Goal: Information Seeking & Learning: Learn about a topic

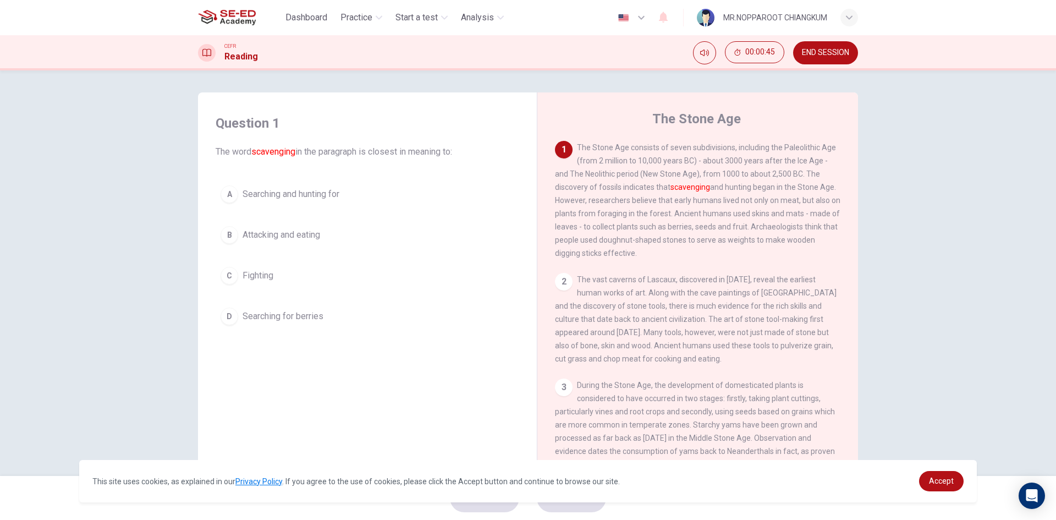
click at [335, 189] on span "Searching and hunting for" at bounding box center [290, 193] width 97 height 13
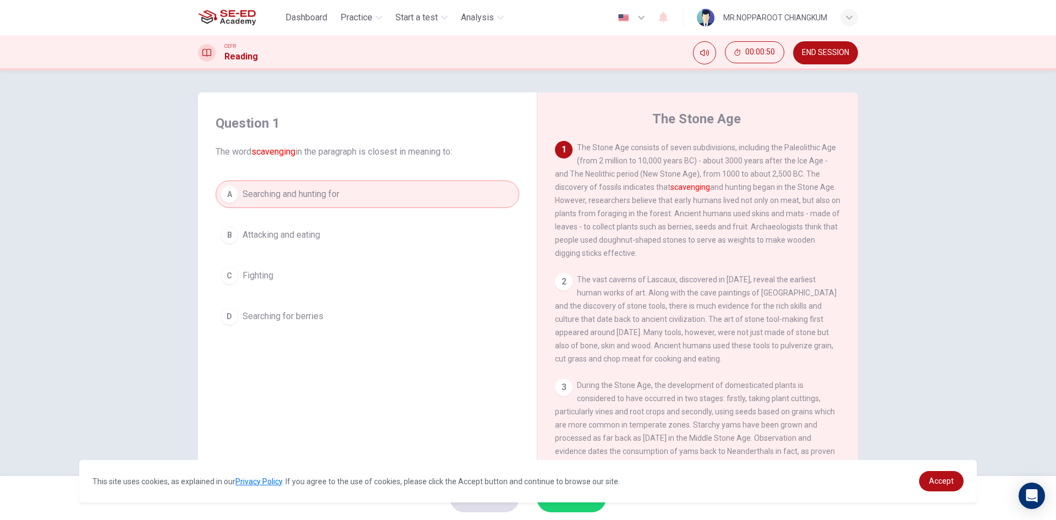
click at [567, 504] on span "SUBMIT" at bounding box center [566, 497] width 32 height 15
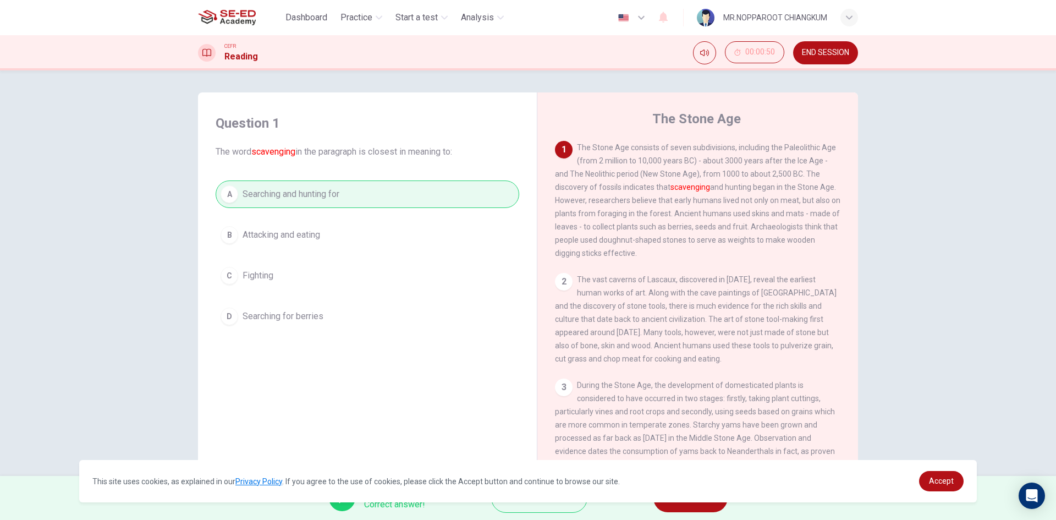
click at [676, 505] on span "NEXT" at bounding box center [684, 497] width 21 height 15
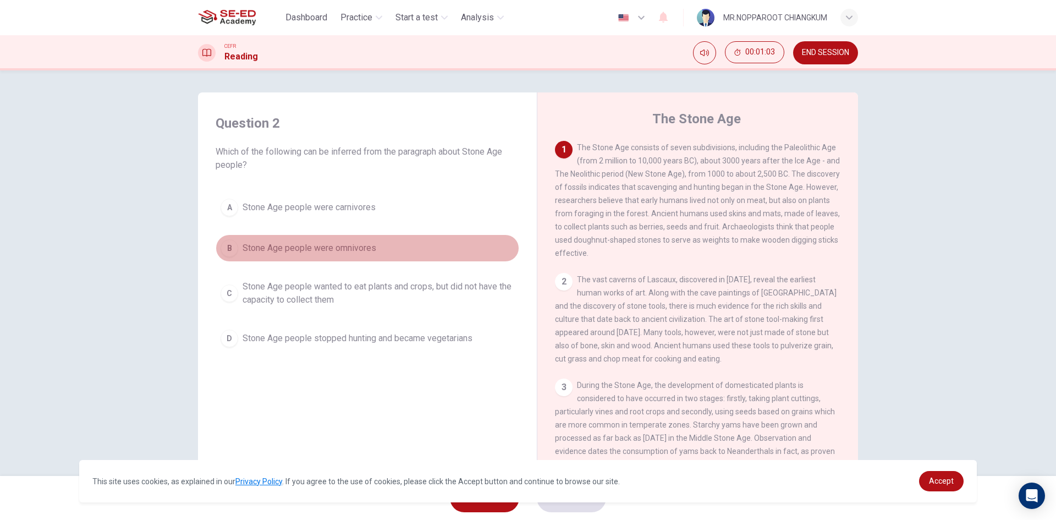
click at [324, 249] on span "Stone Age people were omnivores" at bounding box center [309, 247] width 134 height 13
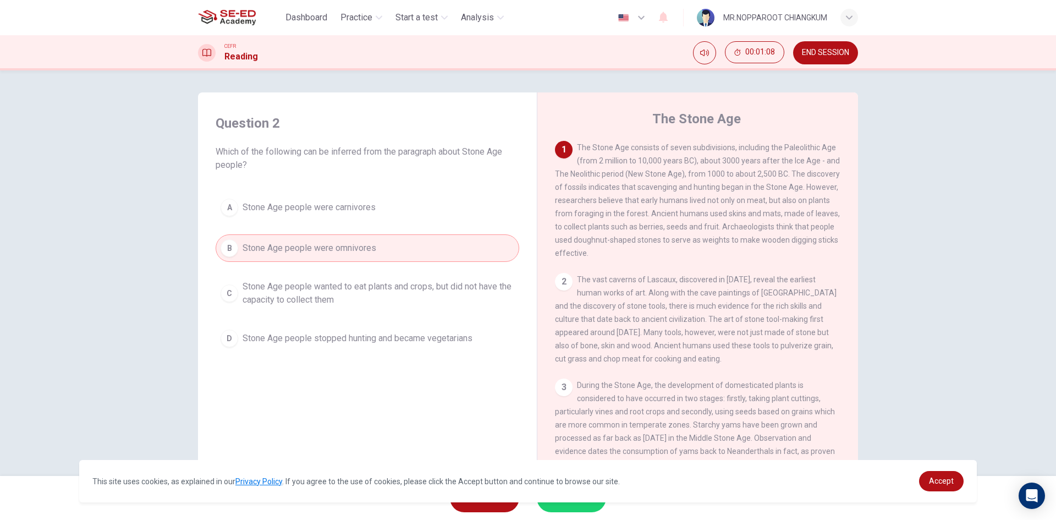
click at [582, 507] on button "SUBMIT" at bounding box center [571, 497] width 69 height 29
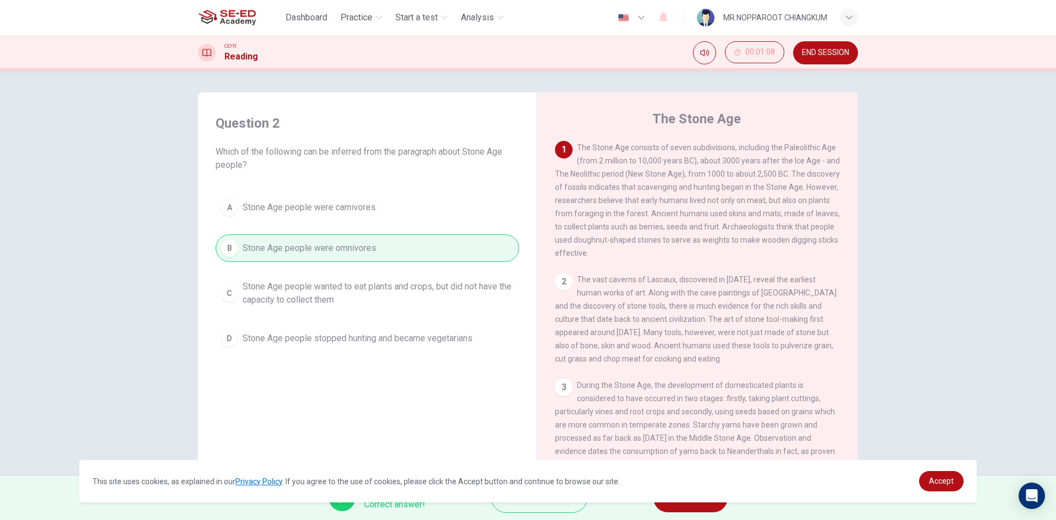
click at [702, 507] on button "NEXT" at bounding box center [690, 497] width 74 height 29
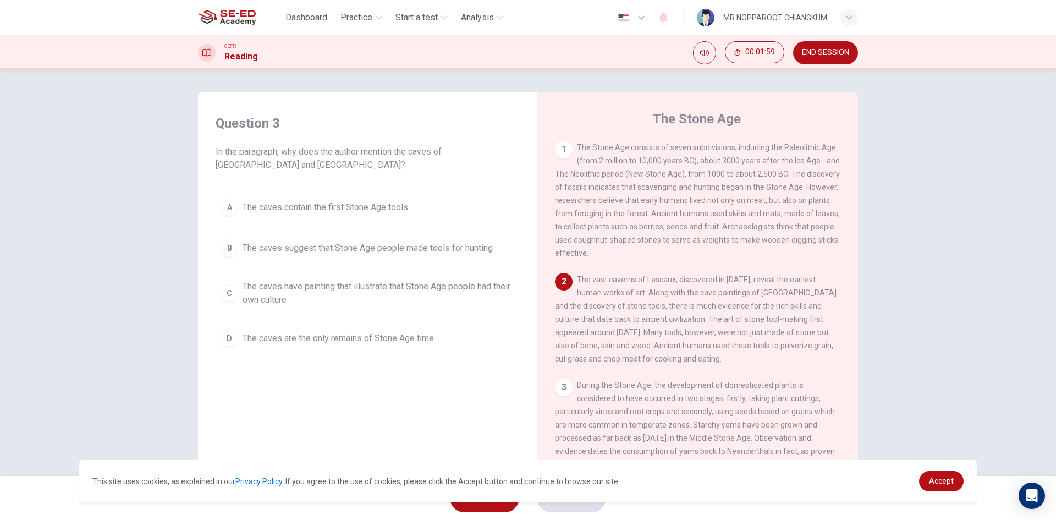
click at [262, 255] on button "B The caves suggest that Stone Age people made tools for hunting" at bounding box center [367, 247] width 303 height 27
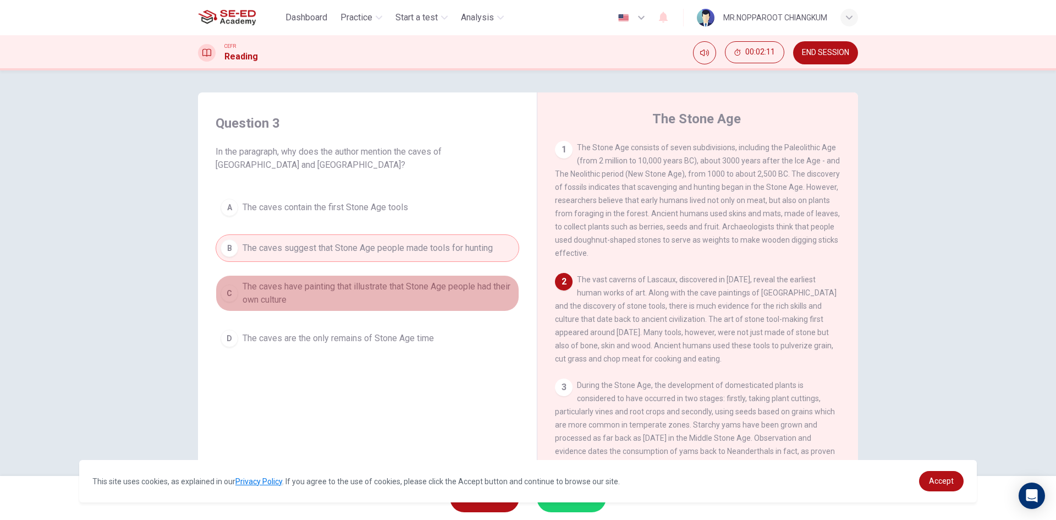
click at [290, 290] on span "The caves have painting that illustrate that Stone Age people had their own cul…" at bounding box center [378, 293] width 272 height 26
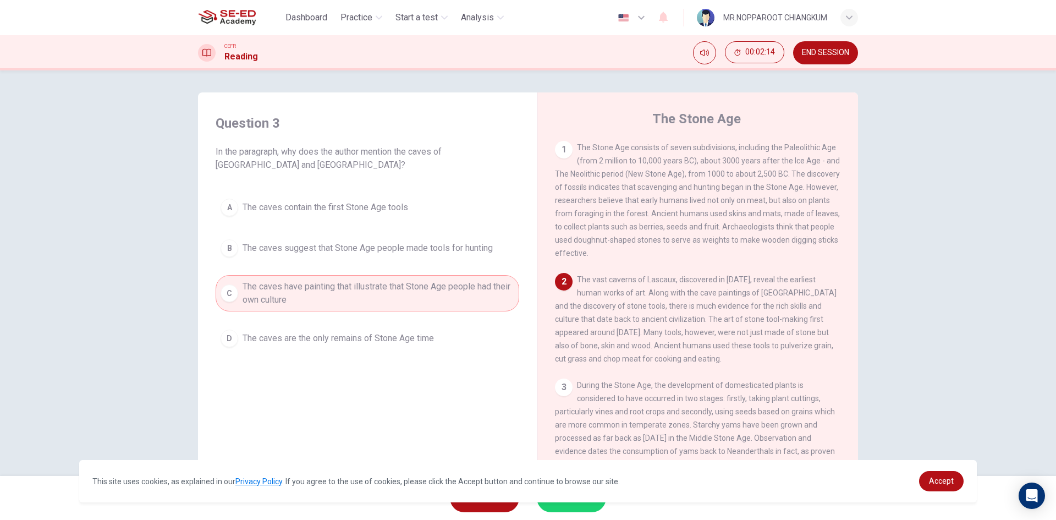
click at [344, 202] on span "The caves contain the first Stone Age tools" at bounding box center [324, 207] width 165 height 13
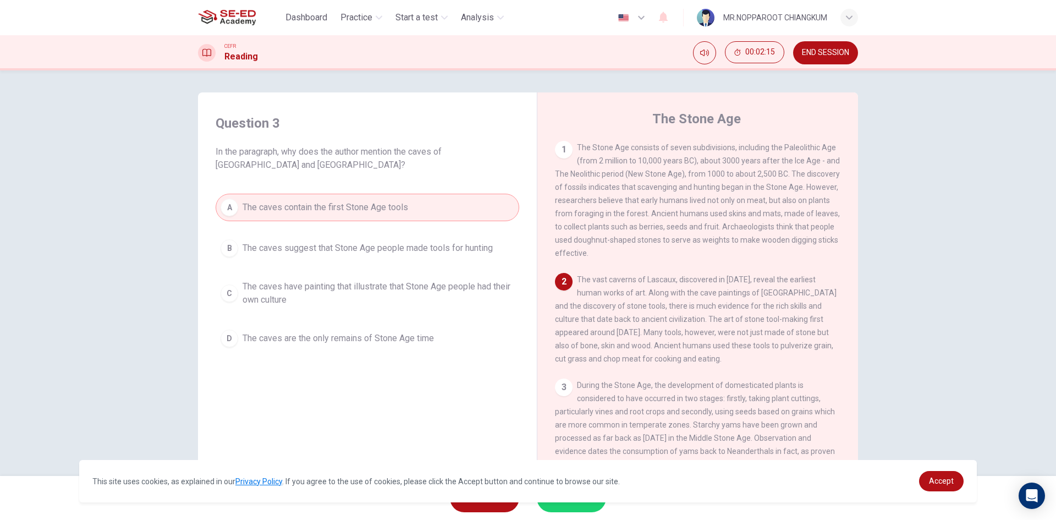
click at [570, 508] on button "SUBMIT" at bounding box center [571, 497] width 69 height 29
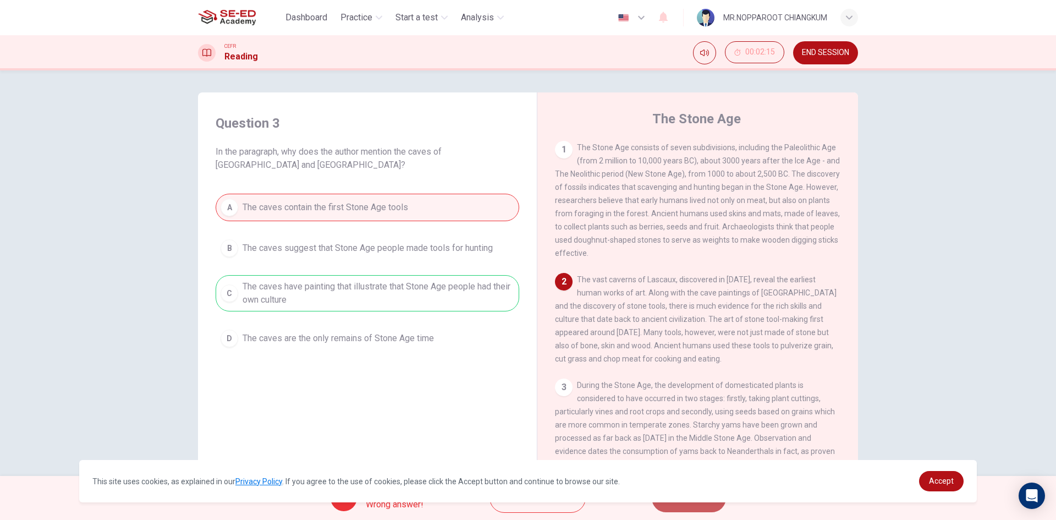
click at [707, 509] on button "NEXT" at bounding box center [689, 497] width 74 height 29
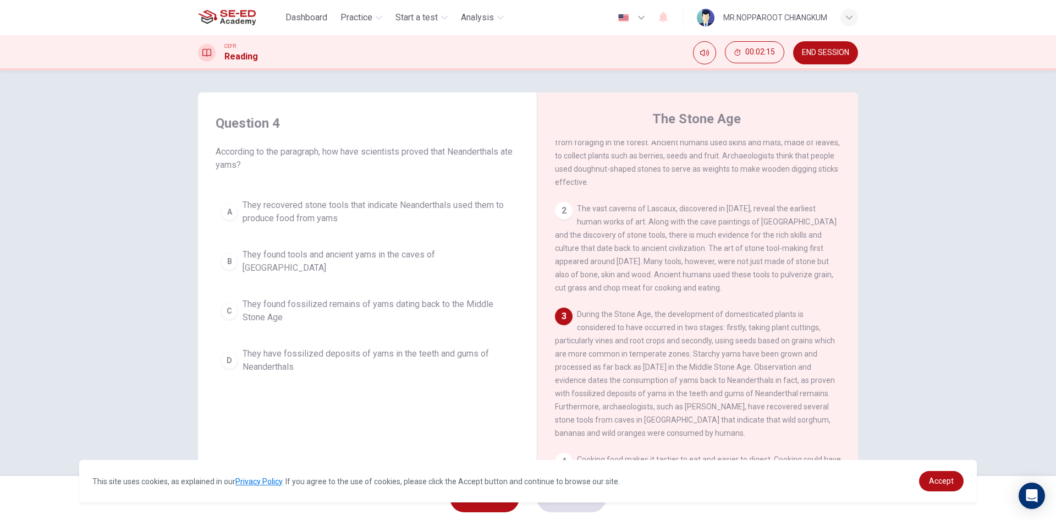
scroll to position [165, 0]
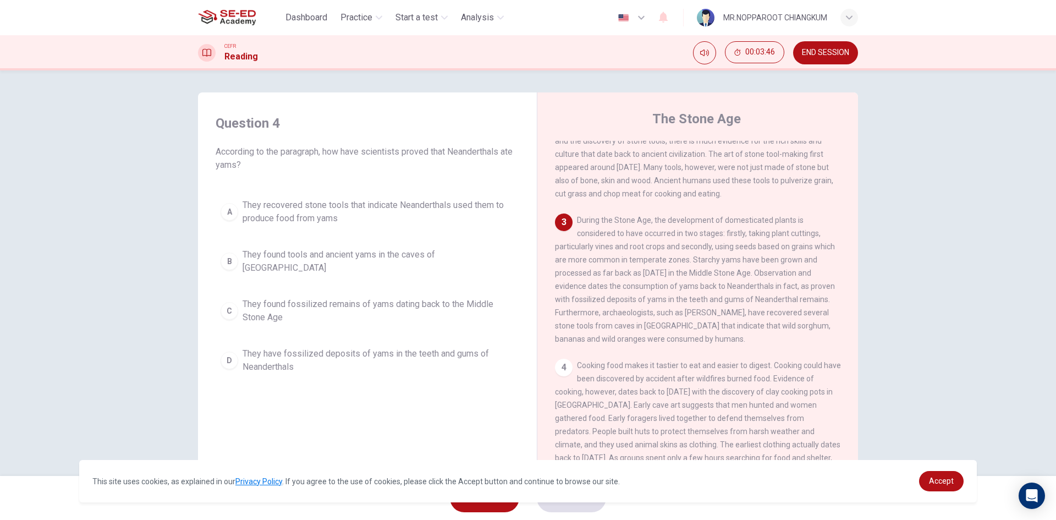
click at [268, 347] on span "They have fossilized deposits of yams in the teeth and gums of Neanderthals" at bounding box center [378, 360] width 272 height 26
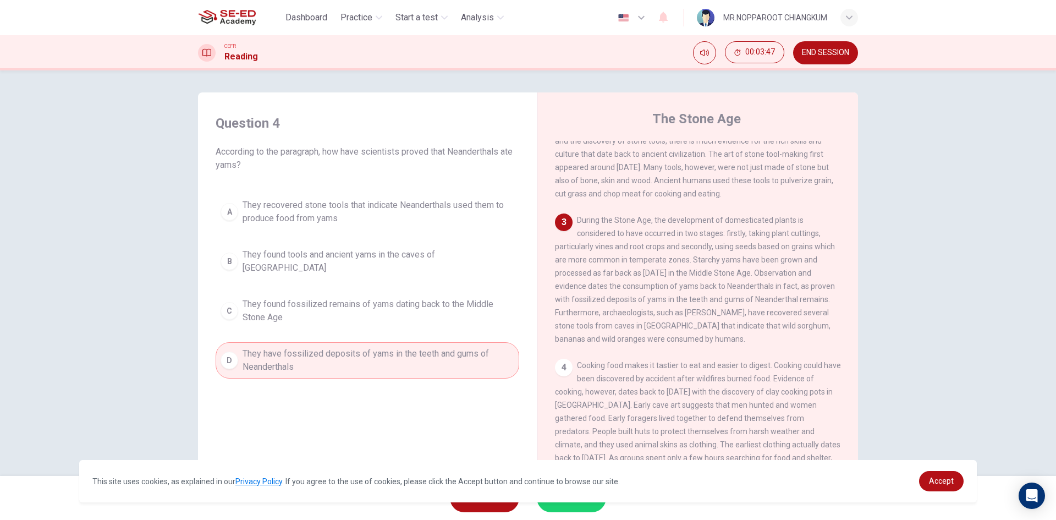
click at [584, 505] on button "SUBMIT" at bounding box center [571, 497] width 69 height 29
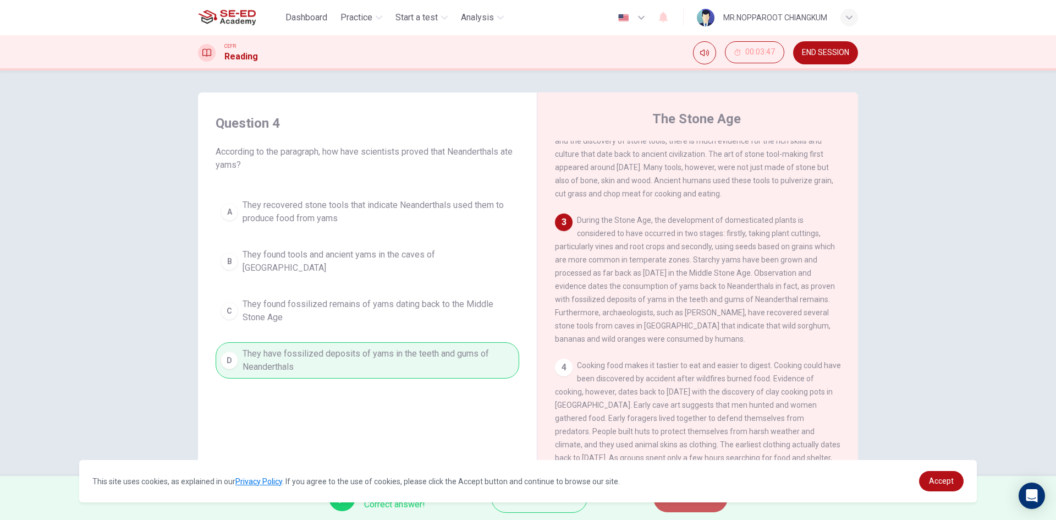
click at [688, 504] on span "NEXT" at bounding box center [684, 497] width 21 height 15
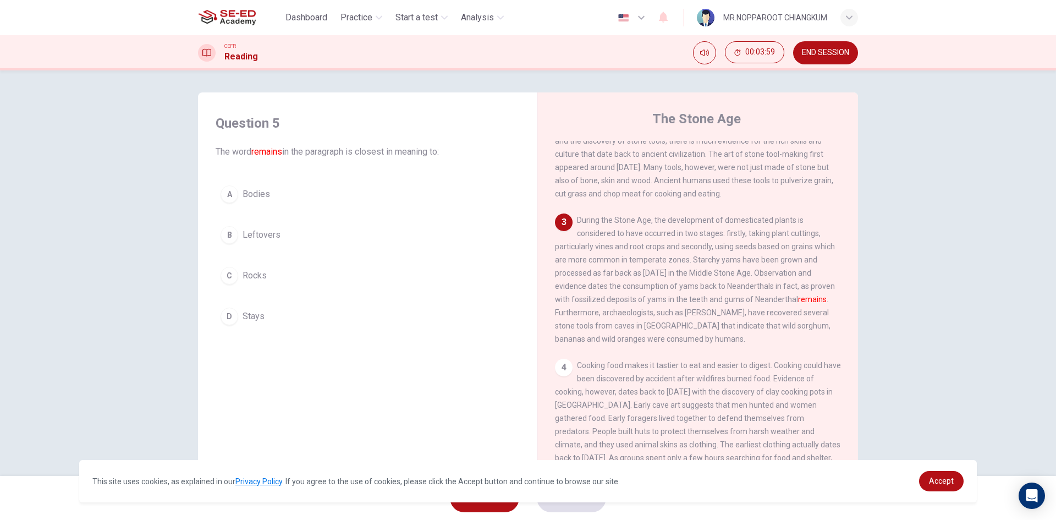
click at [303, 198] on button "A Bodies" at bounding box center [367, 193] width 303 height 27
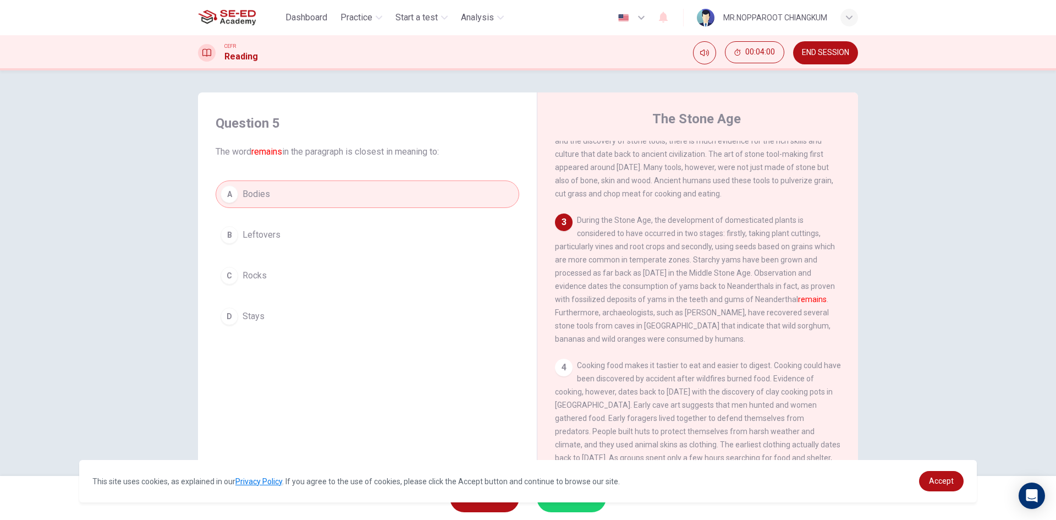
click at [567, 500] on div "This site uses cookies, as explained in our Privacy Policy . If you agree to th…" at bounding box center [527, 481] width 897 height 42
click at [570, 505] on button "SUBMIT" at bounding box center [571, 497] width 69 height 29
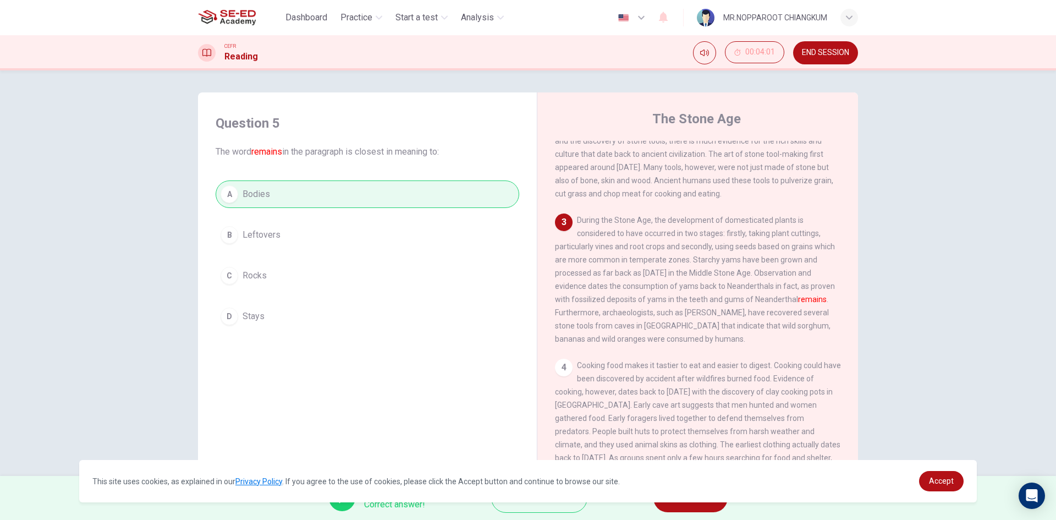
click at [666, 502] on button "NEXT" at bounding box center [690, 497] width 74 height 29
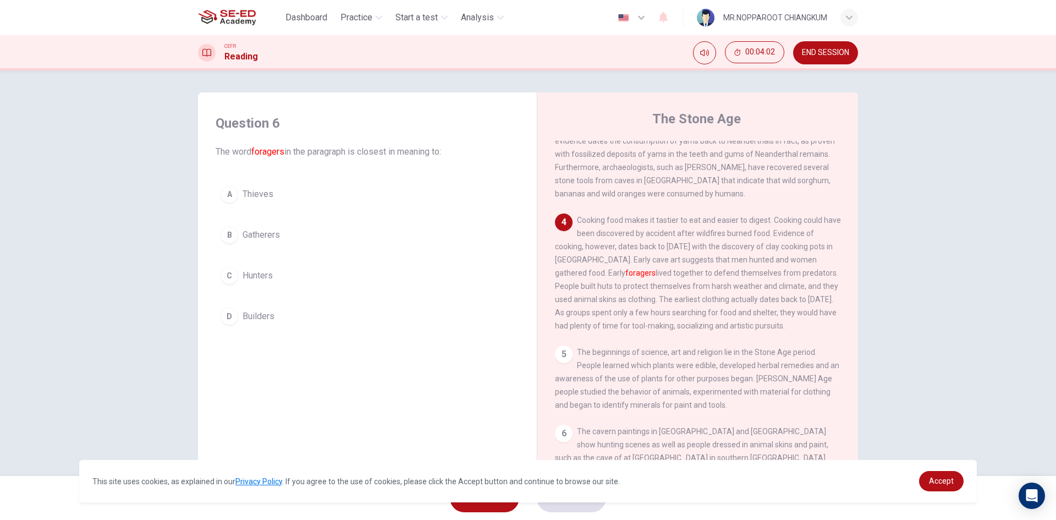
scroll to position [330, 0]
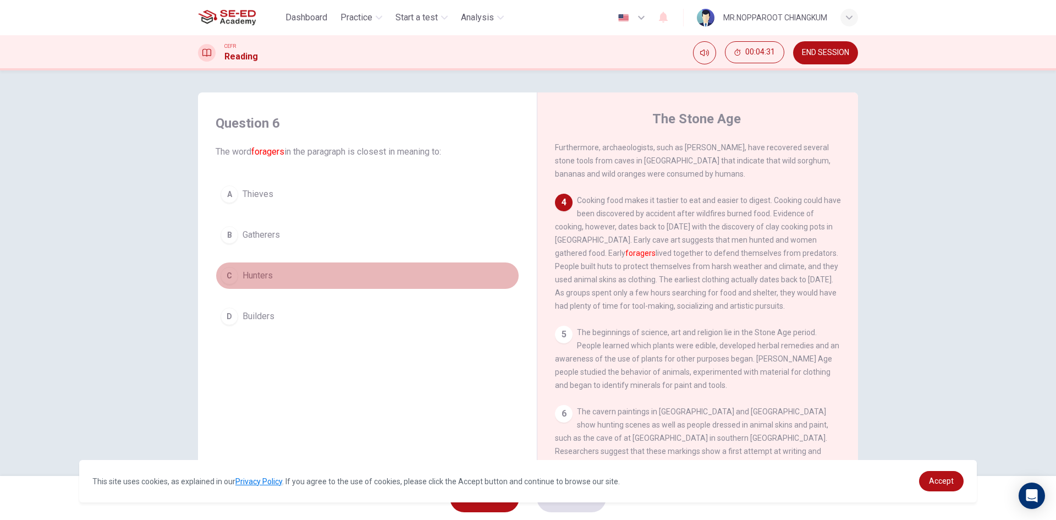
click at [295, 284] on button "C Hunters" at bounding box center [367, 275] width 303 height 27
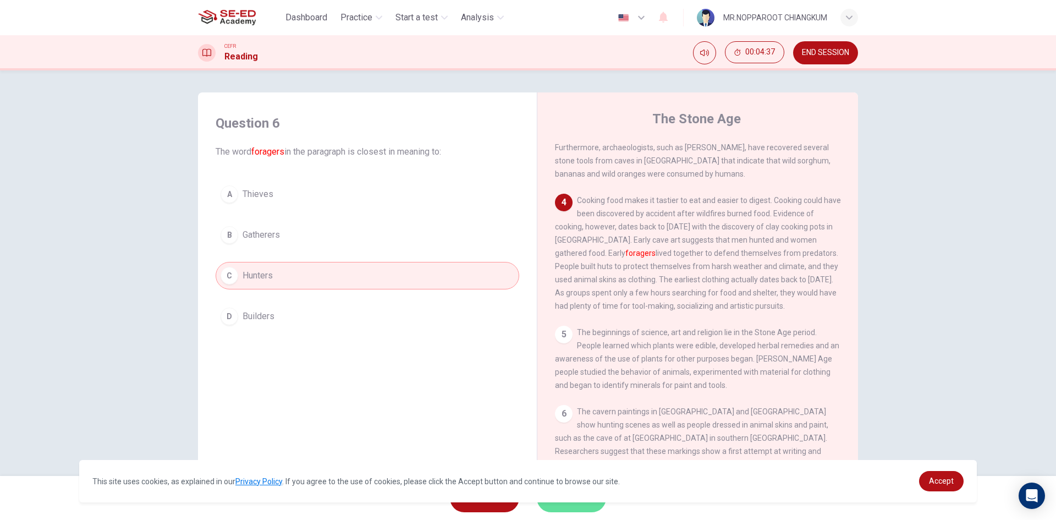
click at [572, 507] on button "SUBMIT" at bounding box center [571, 497] width 69 height 29
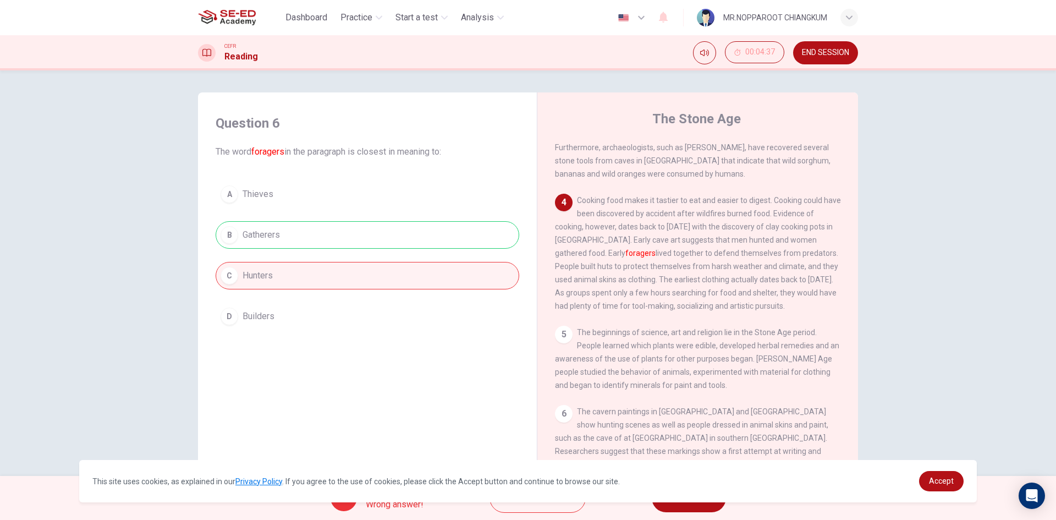
click at [696, 506] on button "NEXT" at bounding box center [689, 497] width 74 height 29
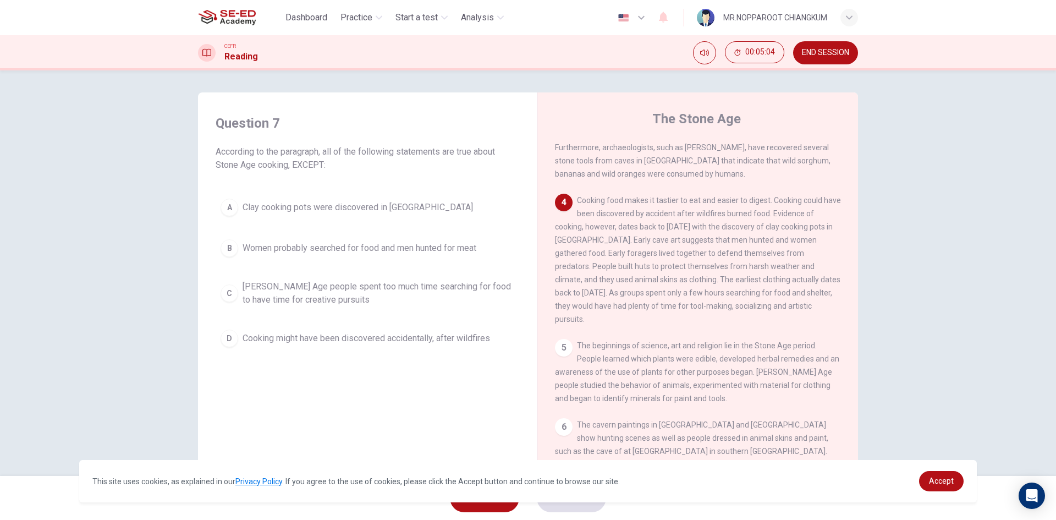
drag, startPoint x: 217, startPoint y: 150, endPoint x: 351, endPoint y: 148, distance: 134.2
click at [351, 148] on span "According to the paragraph, all of the following statements are true about Ston…" at bounding box center [367, 158] width 303 height 26
drag, startPoint x: 389, startPoint y: 151, endPoint x: 453, endPoint y: 157, distance: 64.0
click at [453, 157] on span "According to the paragraph, all of the following statements are true about Ston…" at bounding box center [367, 158] width 303 height 26
click at [375, 295] on span "[PERSON_NAME] Age people spent too much time searching for food to have time fo…" at bounding box center [378, 293] width 272 height 26
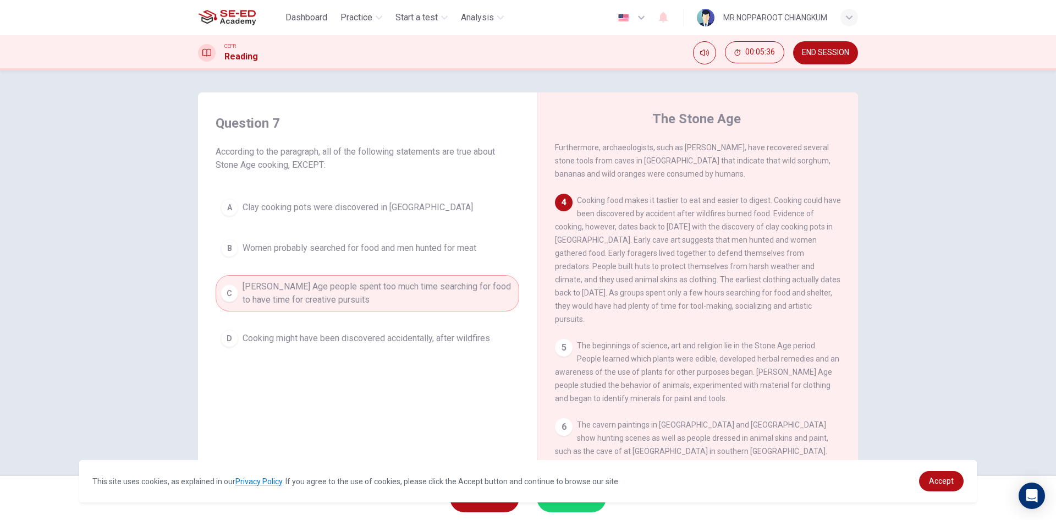
click at [569, 507] on button "SUBMIT" at bounding box center [571, 497] width 69 height 29
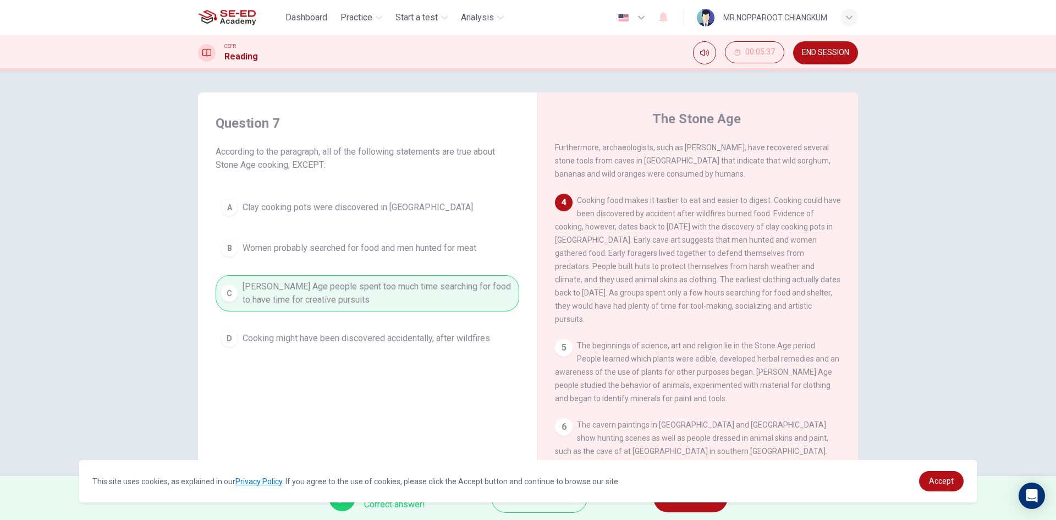
click at [702, 504] on button "NEXT" at bounding box center [690, 497] width 74 height 29
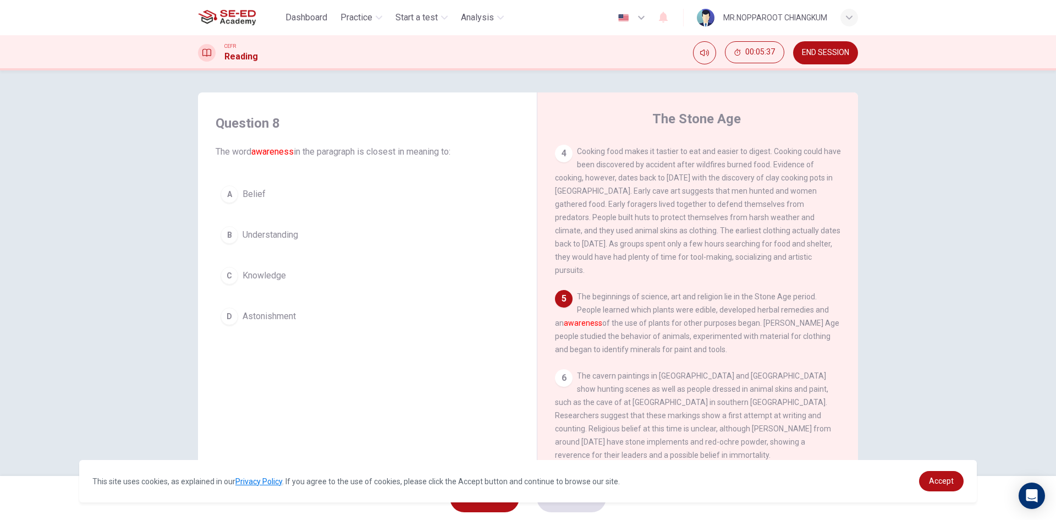
scroll to position [391, 0]
drag, startPoint x: 568, startPoint y: 346, endPoint x: 675, endPoint y: 349, distance: 106.7
click at [674, 349] on span "The beginnings of science, art and religion lie in the Stone Age period. People…" at bounding box center [697, 323] width 284 height 62
click at [277, 194] on button "A Belief" at bounding box center [367, 193] width 303 height 27
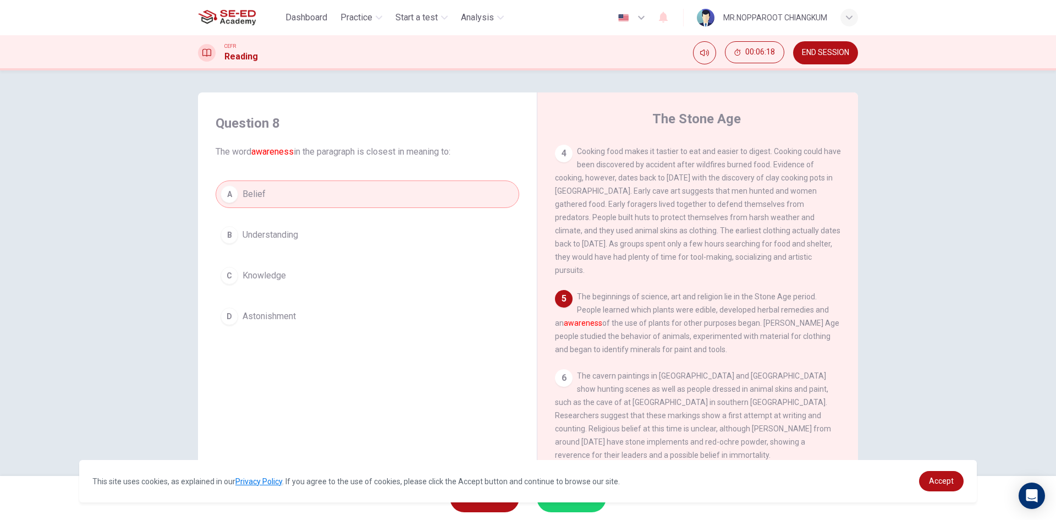
click at [283, 235] on span "Understanding" at bounding box center [270, 234] width 56 height 13
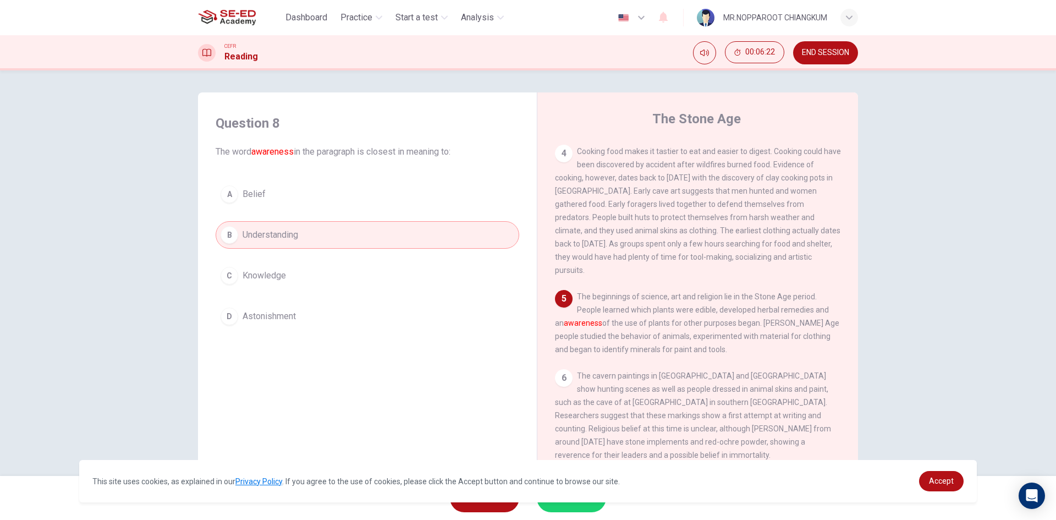
drag, startPoint x: 774, startPoint y: 303, endPoint x: 862, endPoint y: 320, distance: 89.5
click at [857, 319] on div "Question 8 The word awareness in the paragraph is closest in meaning to: A Beli…" at bounding box center [527, 283] width 695 height 382
click at [296, 319] on button "D Astonishment" at bounding box center [367, 315] width 303 height 27
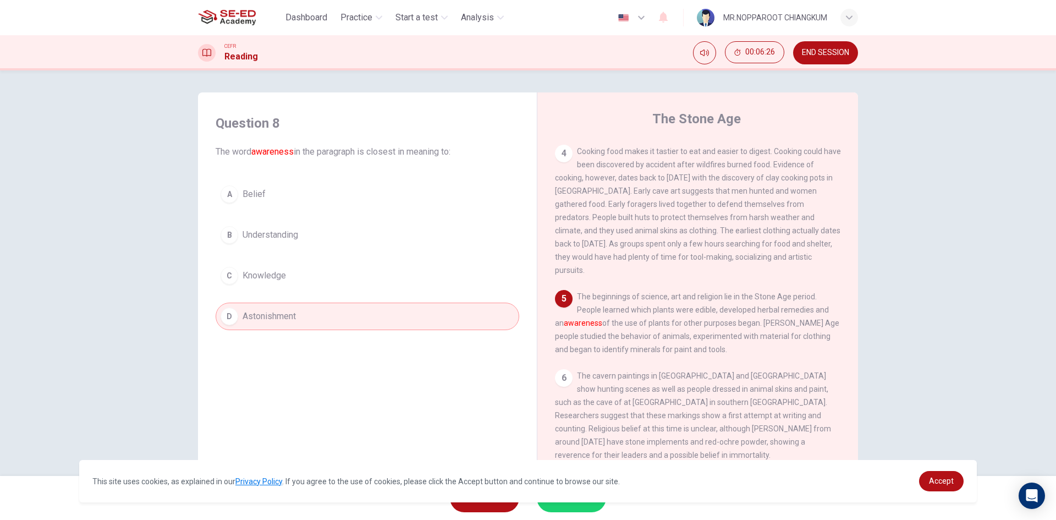
click at [373, 286] on button "C Knowledge" at bounding box center [367, 275] width 303 height 27
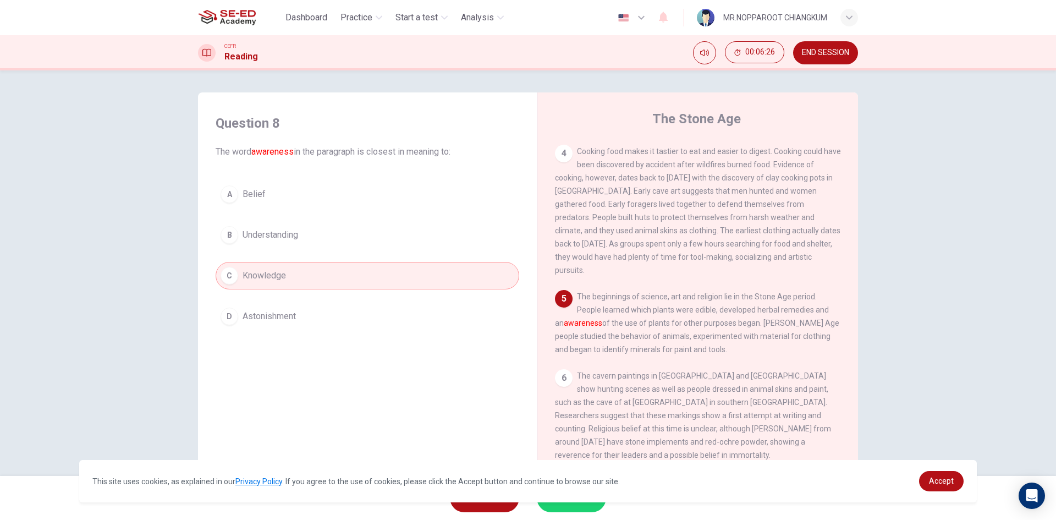
click at [316, 218] on div "A Belief B Understanding C Knowledge D Astonishment" at bounding box center [367, 255] width 303 height 150
click at [329, 279] on button "C Knowledge" at bounding box center [367, 275] width 303 height 27
click at [319, 238] on button "B Understanding" at bounding box center [367, 234] width 303 height 27
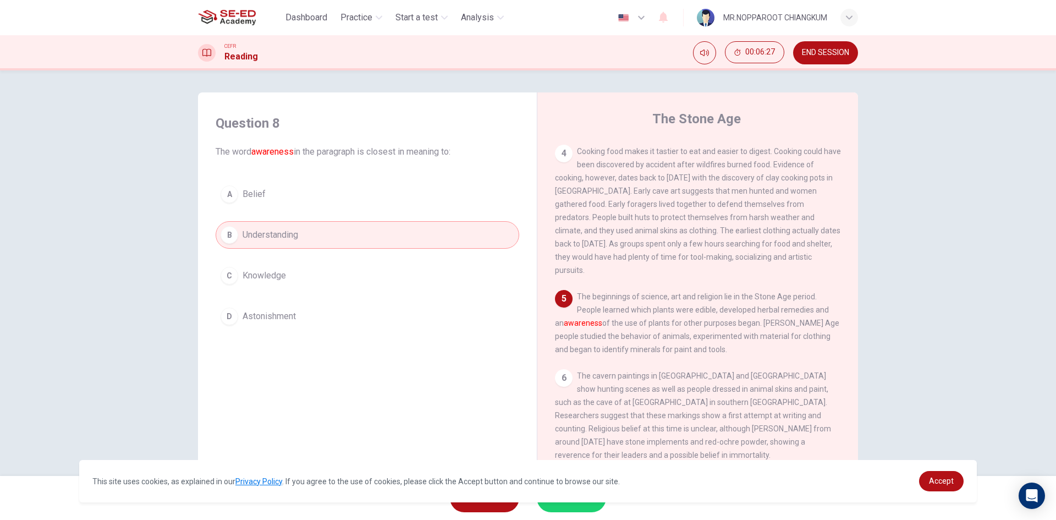
click at [296, 228] on button "B Understanding" at bounding box center [367, 234] width 303 height 27
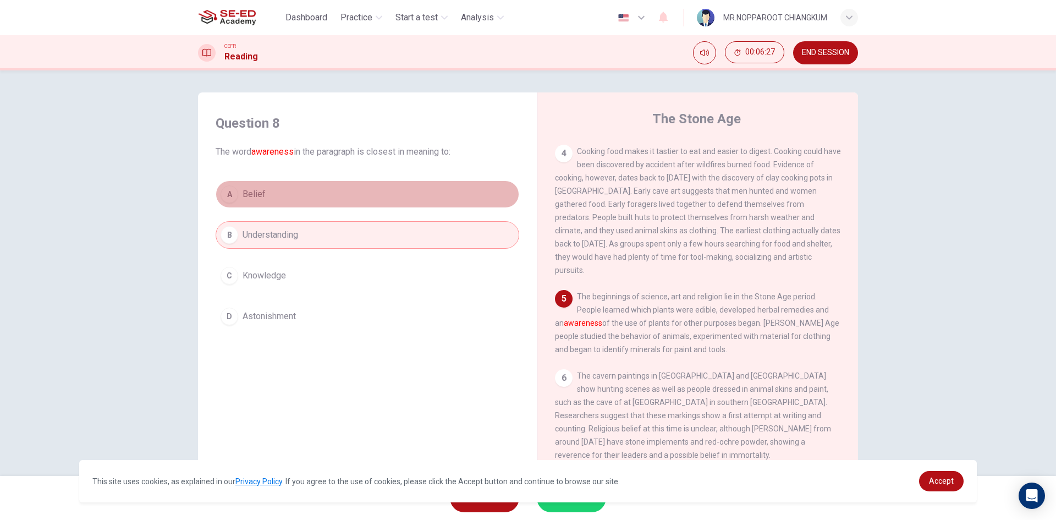
click at [272, 187] on button "A Belief" at bounding box center [367, 193] width 303 height 27
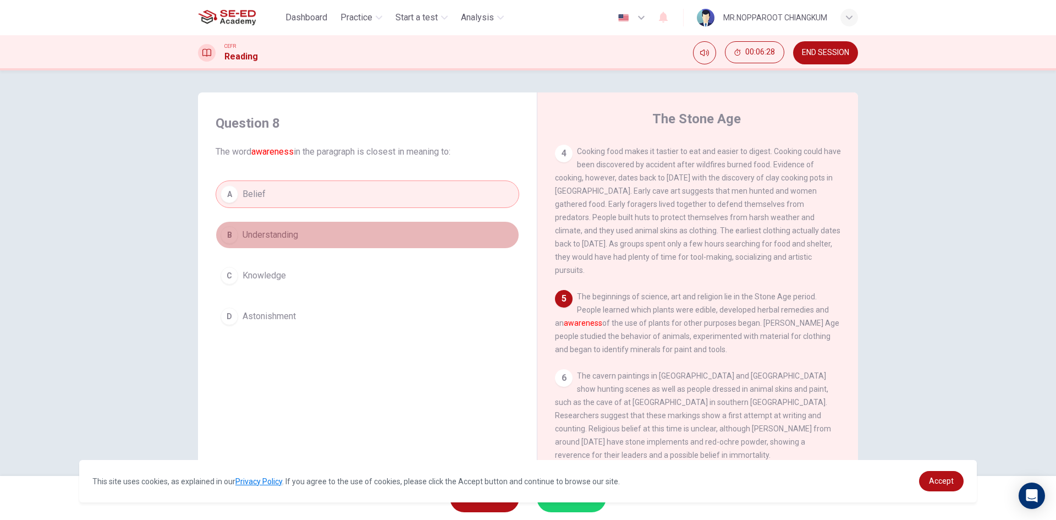
click at [275, 223] on button "B Understanding" at bounding box center [367, 234] width 303 height 27
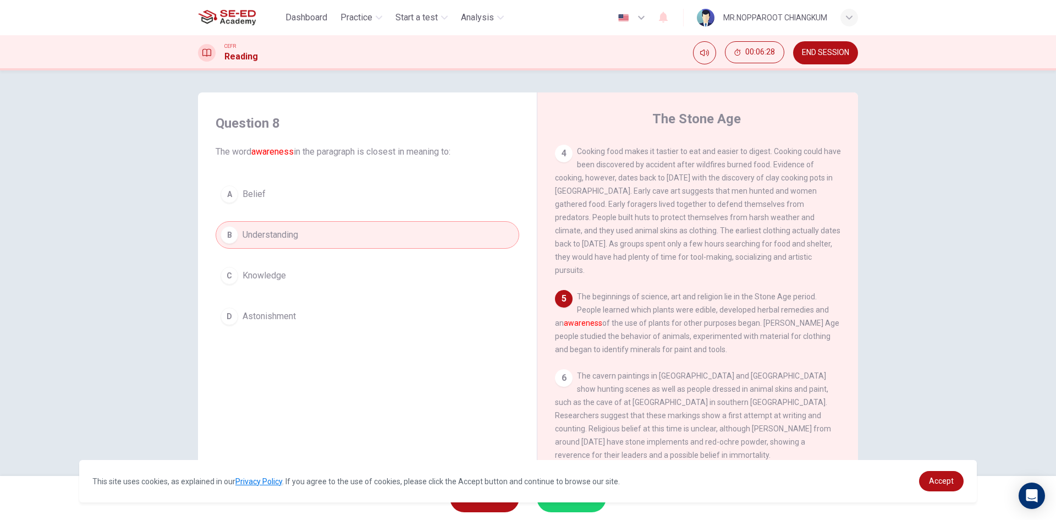
click at [280, 261] on div "A Belief B Understanding C Knowledge D Astonishment" at bounding box center [367, 255] width 303 height 150
click at [281, 275] on span "Knowledge" at bounding box center [263, 275] width 43 height 13
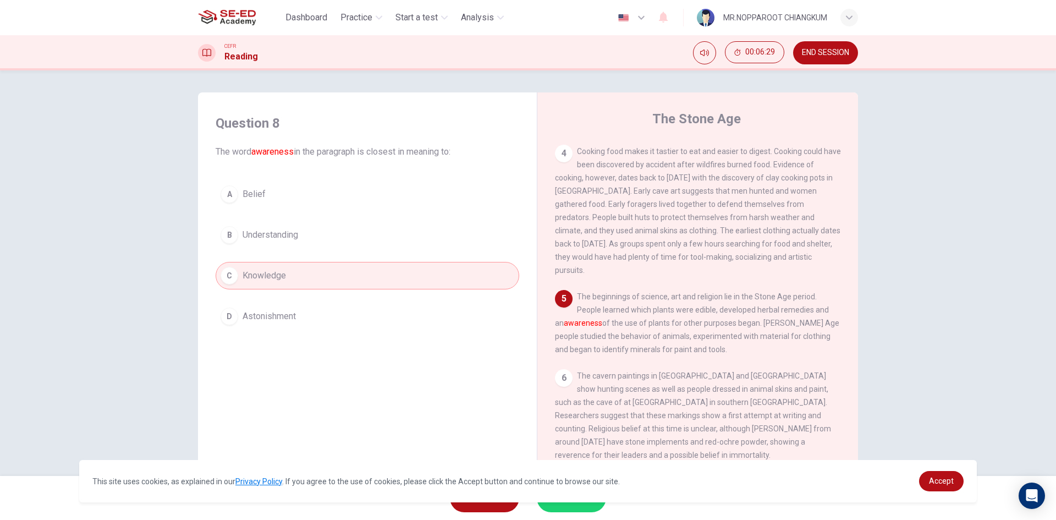
drag, startPoint x: 288, startPoint y: 238, endPoint x: 288, endPoint y: 252, distance: 14.3
click at [289, 239] on span "Understanding" at bounding box center [270, 234] width 56 height 13
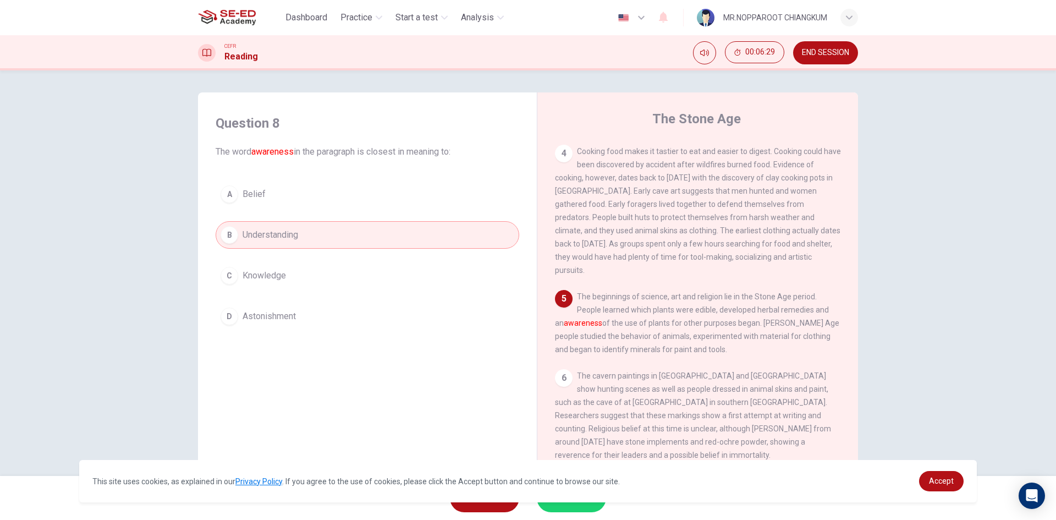
click at [289, 296] on div "A Belief B Understanding C Knowledge D Astonishment" at bounding box center [367, 255] width 303 height 150
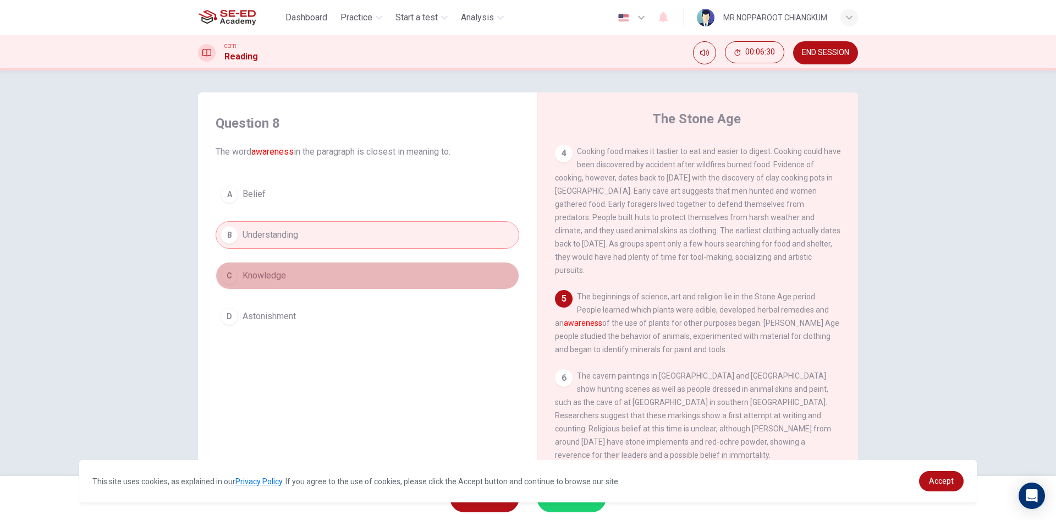
click at [291, 280] on button "C Knowledge" at bounding box center [367, 275] width 303 height 27
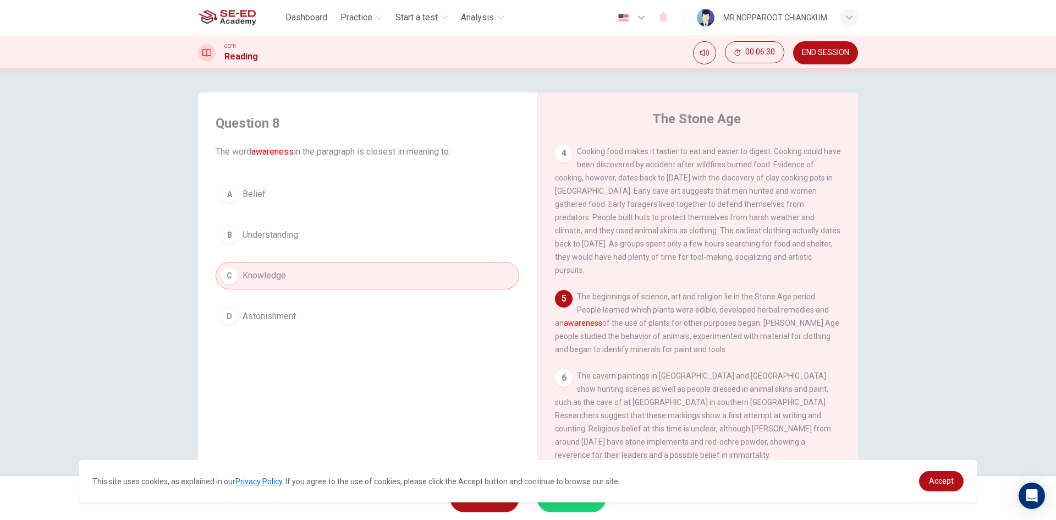
click at [316, 238] on button "B Understanding" at bounding box center [367, 234] width 303 height 27
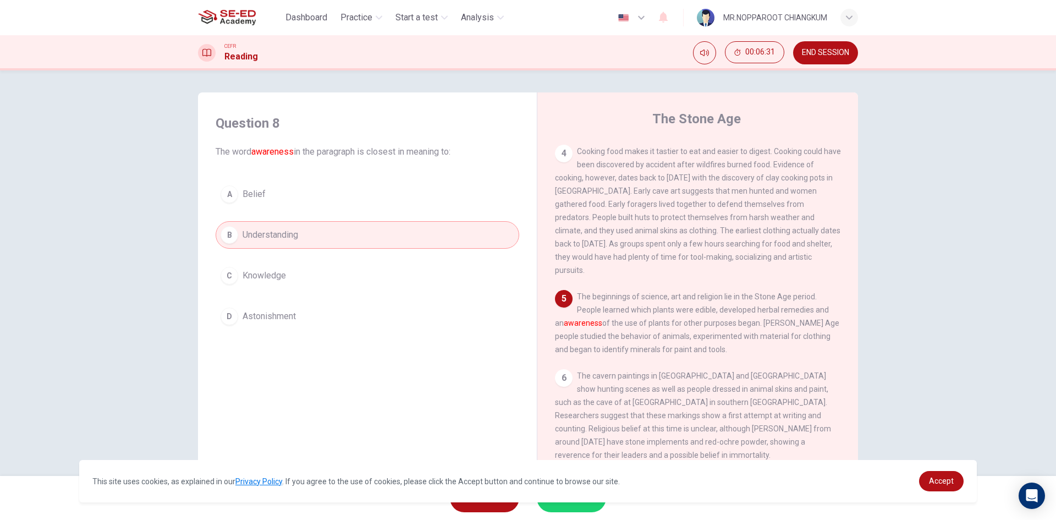
click at [266, 191] on button "A Belief" at bounding box center [367, 193] width 303 height 27
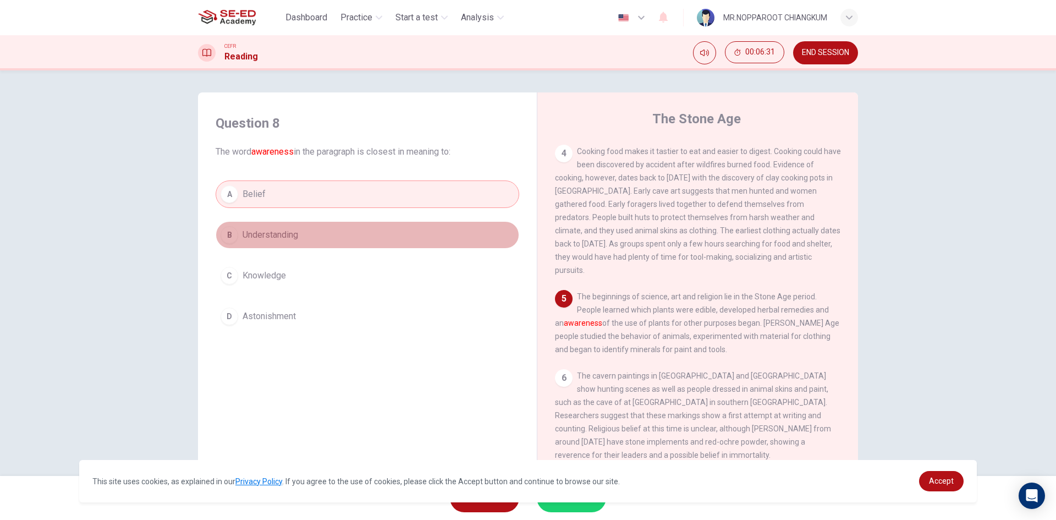
click at [274, 232] on span "Understanding" at bounding box center [270, 234] width 56 height 13
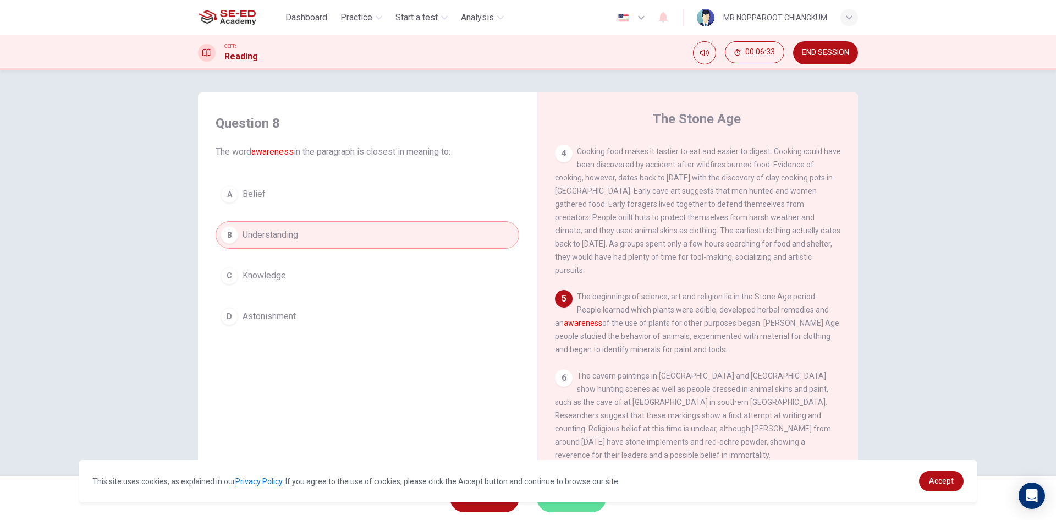
click at [566, 504] on span "SUBMIT" at bounding box center [566, 497] width 32 height 15
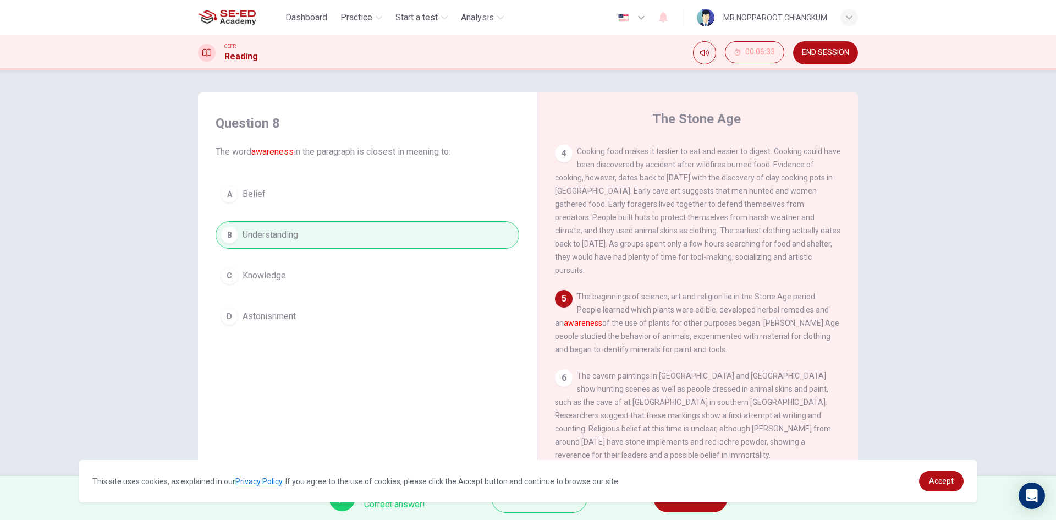
click at [701, 500] on div "This site uses cookies, as explained in our Privacy Policy . If you agree to th…" at bounding box center [527, 481] width 897 height 42
click at [694, 506] on button "NEXT" at bounding box center [690, 497] width 74 height 29
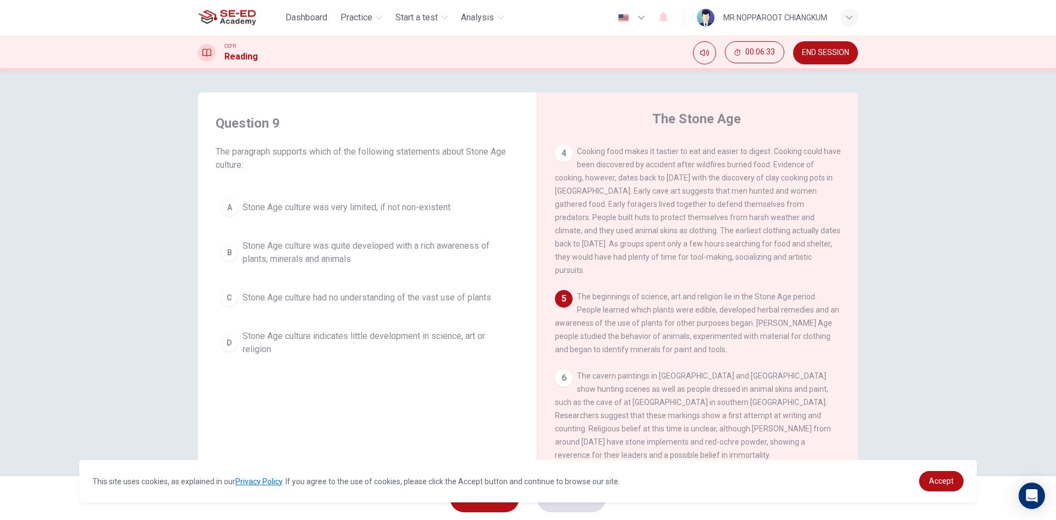
scroll to position [21, 0]
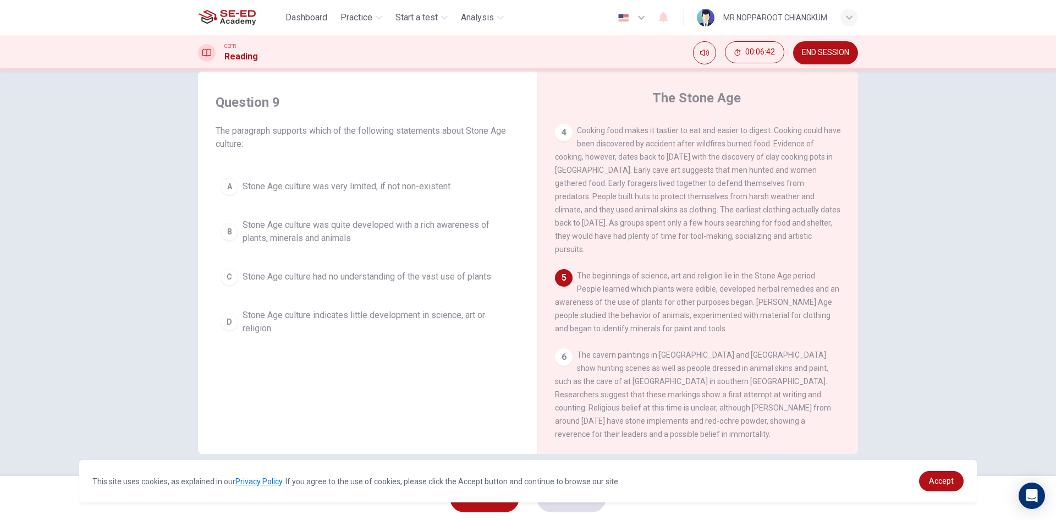
drag, startPoint x: 289, startPoint y: 142, endPoint x: 340, endPoint y: 137, distance: 51.4
click at [335, 137] on span "The paragraph supports which of the following statements about Stone Age cultur…" at bounding box center [367, 137] width 303 height 26
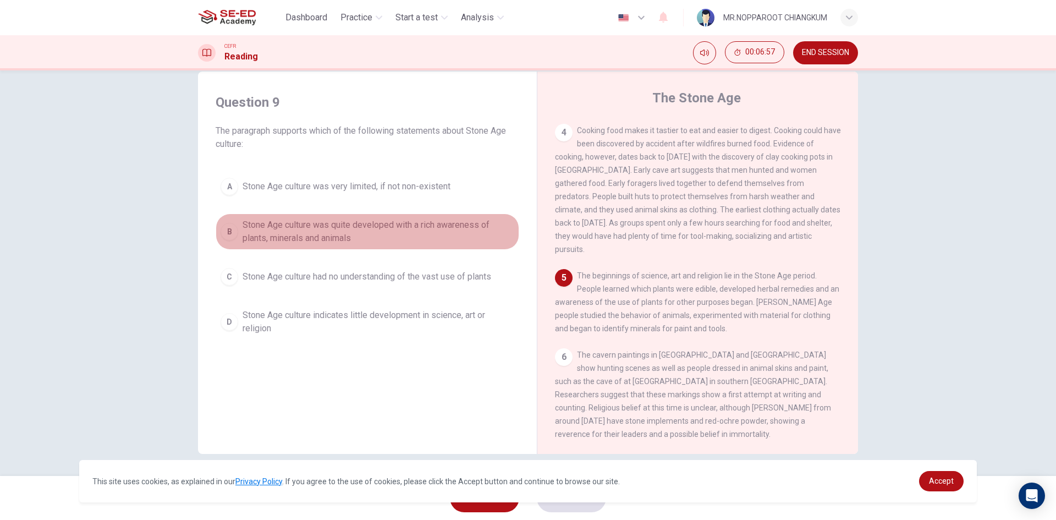
click at [338, 239] on span "Stone Age culture was quite developed with a rich awareness of plants, minerals…" at bounding box center [378, 231] width 272 height 26
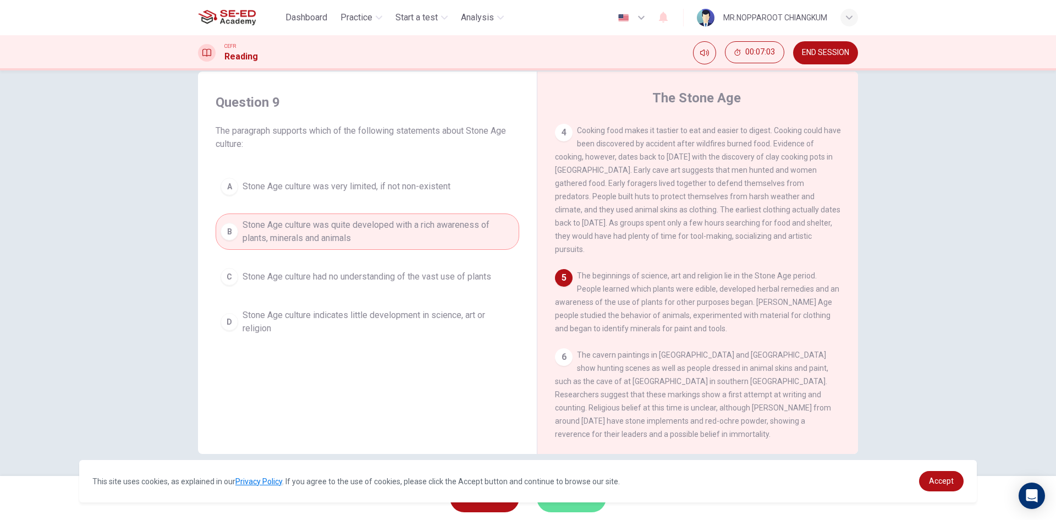
click at [570, 505] on button "SUBMIT" at bounding box center [571, 497] width 69 height 29
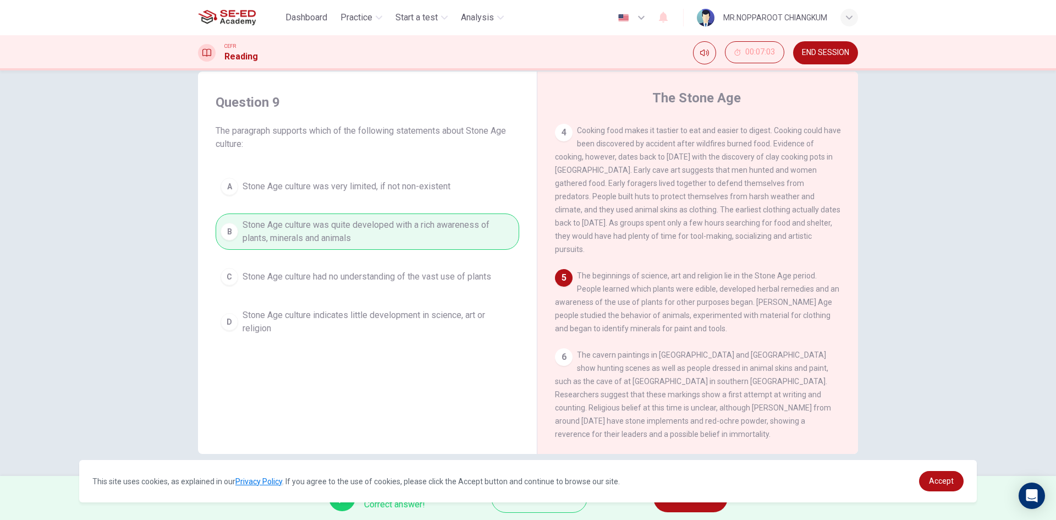
click at [700, 507] on button "NEXT" at bounding box center [690, 497] width 74 height 29
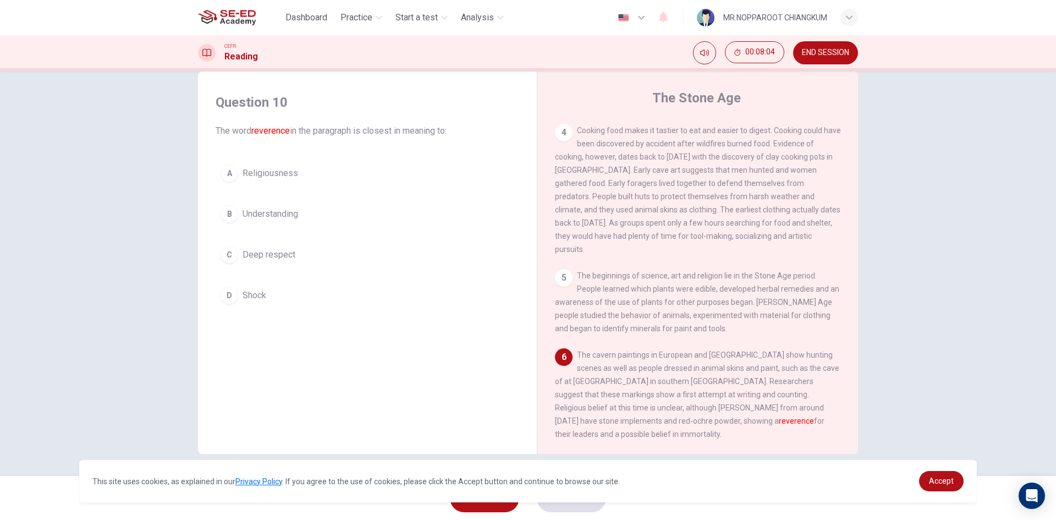
click at [314, 168] on button "A Religiousness" at bounding box center [367, 172] width 303 height 27
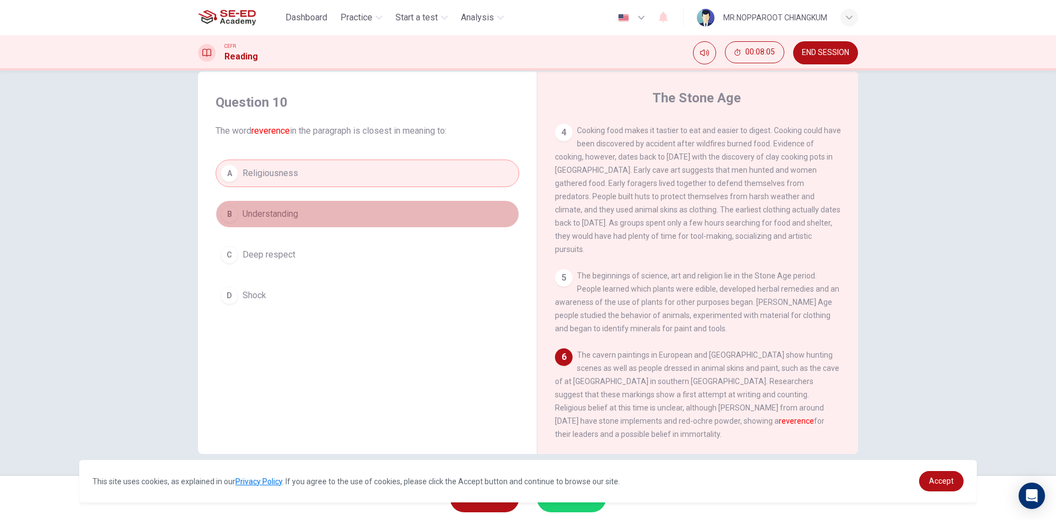
click at [315, 205] on button "B Understanding" at bounding box center [367, 213] width 303 height 27
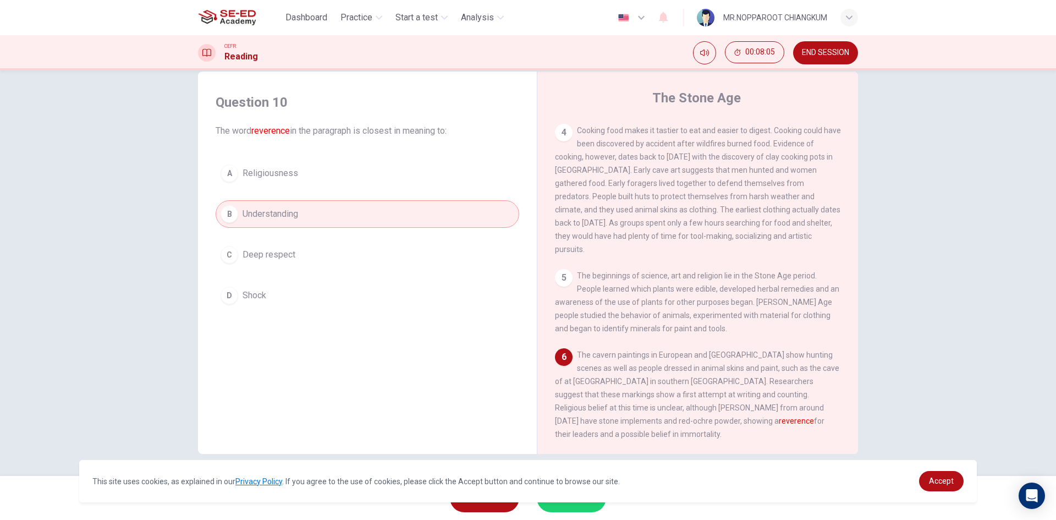
click at [297, 251] on button "C Deep respect" at bounding box center [367, 254] width 303 height 27
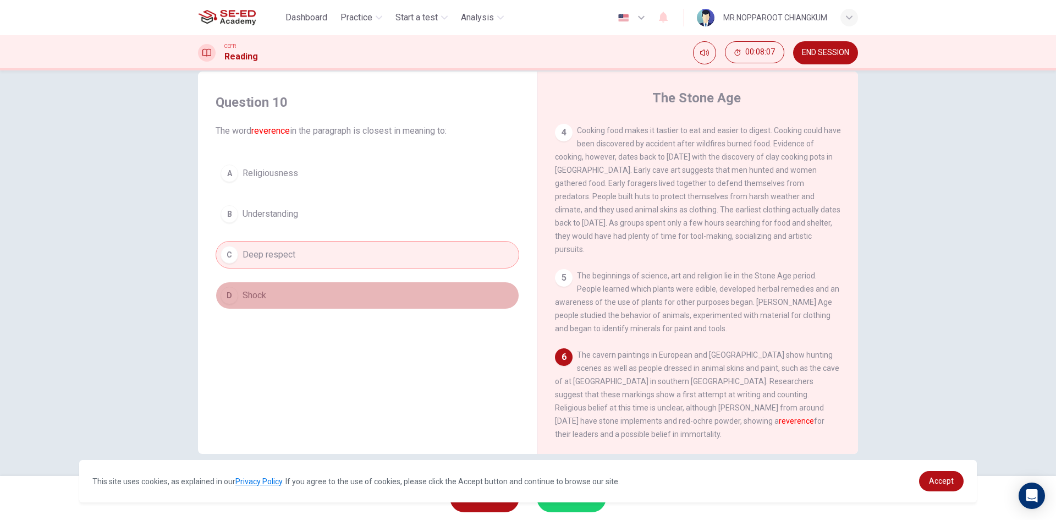
click at [281, 297] on button "D Shock" at bounding box center [367, 295] width 303 height 27
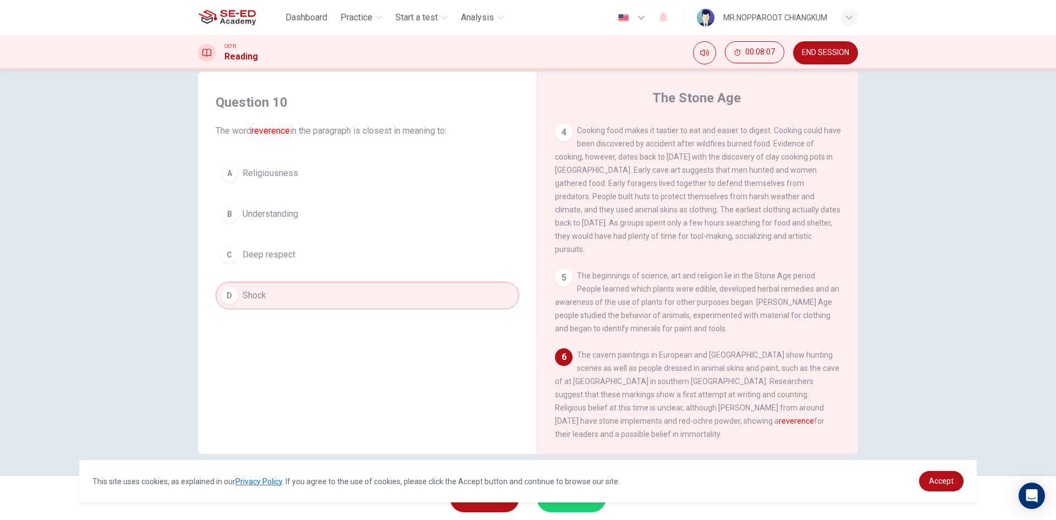
click at [289, 221] on button "B Understanding" at bounding box center [367, 213] width 303 height 27
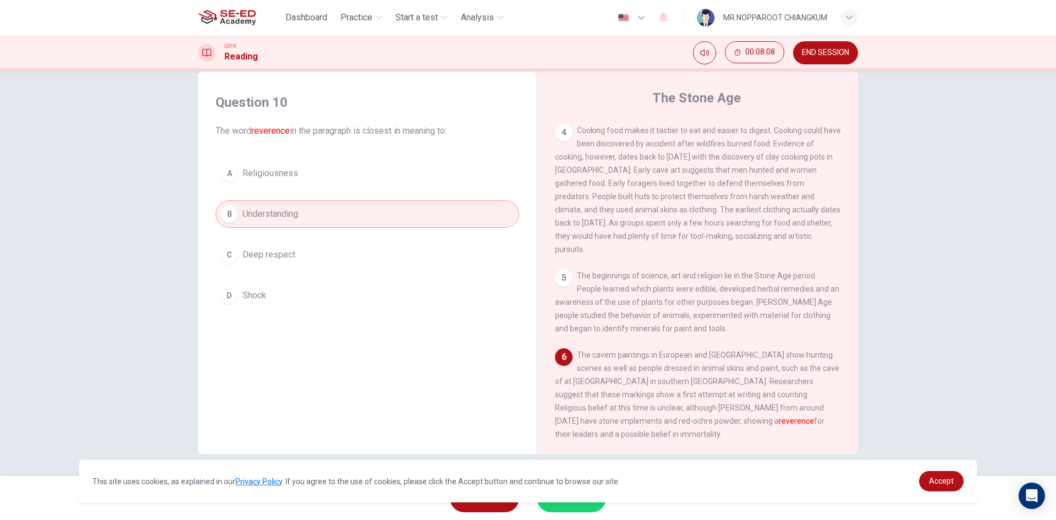
click at [309, 163] on button "A Religiousness" at bounding box center [367, 172] width 303 height 27
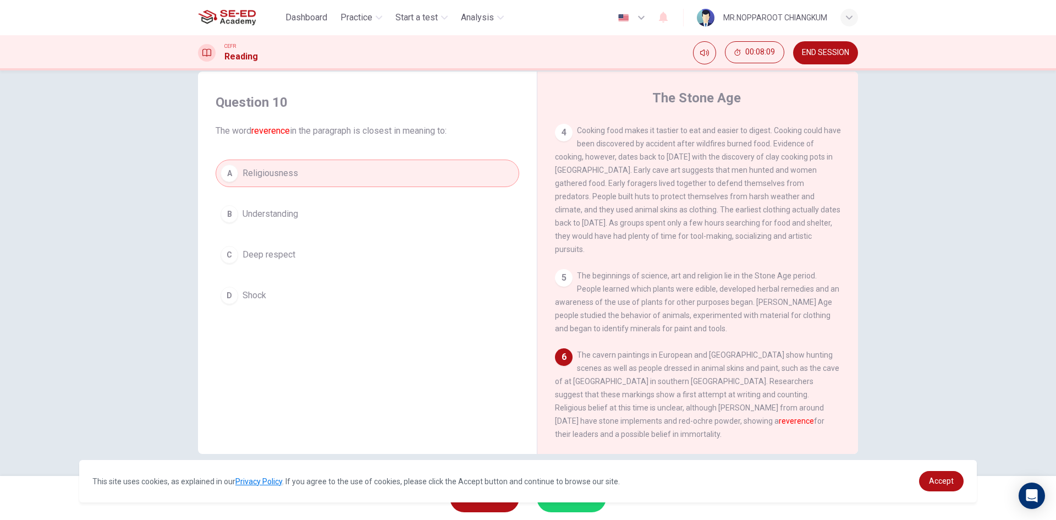
click at [570, 512] on div "SKIP SUBMIT" at bounding box center [528, 498] width 1056 height 44
click at [570, 510] on button "SUBMIT" at bounding box center [571, 497] width 69 height 29
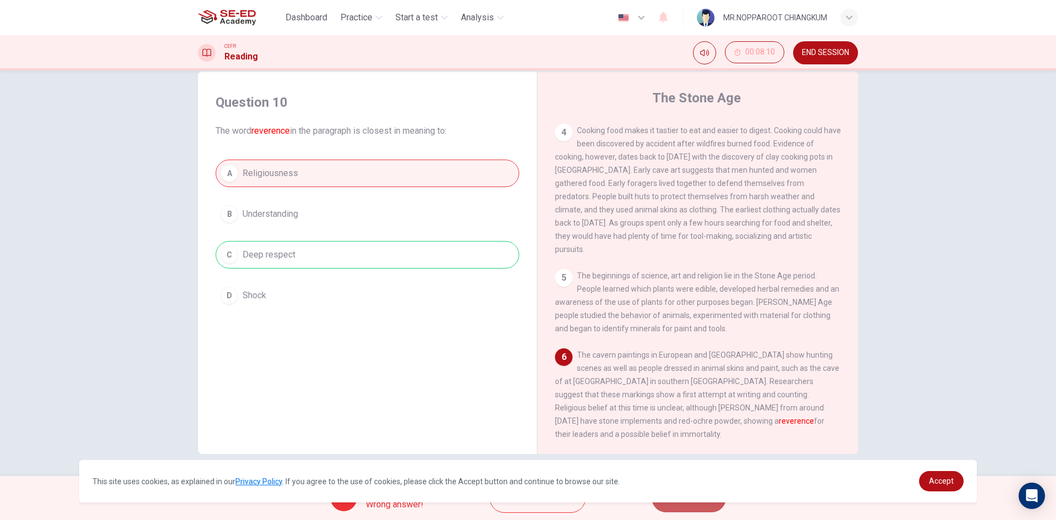
click at [702, 510] on button "NEXT" at bounding box center [689, 497] width 74 height 29
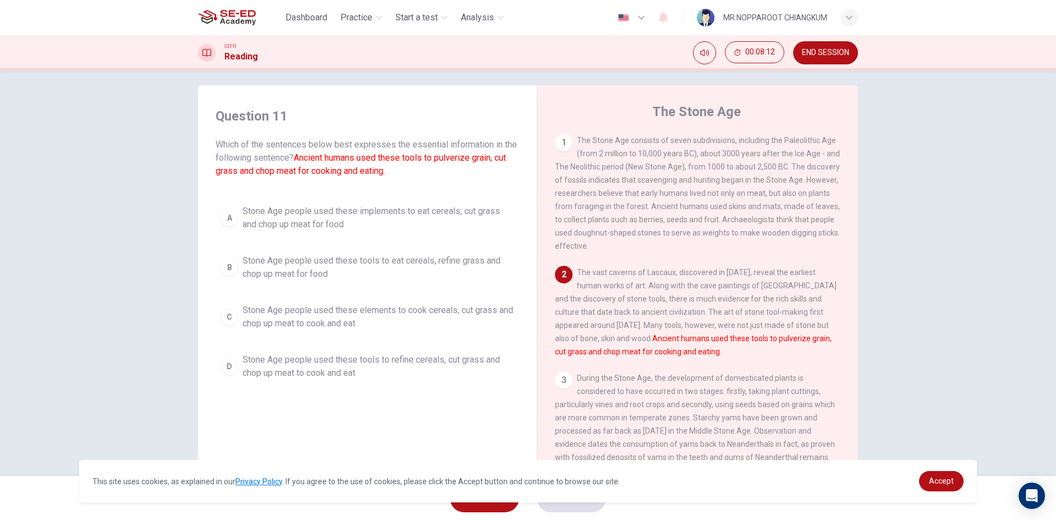
scroll to position [0, 0]
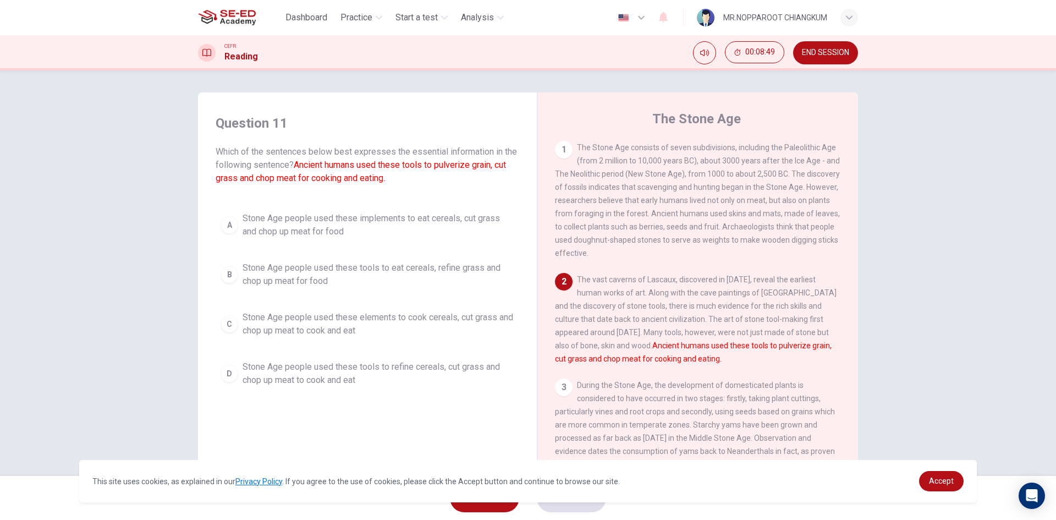
click at [376, 350] on div "A Stone Age people used these implements to eat cereals, cut grass and chop up …" at bounding box center [367, 299] width 303 height 185
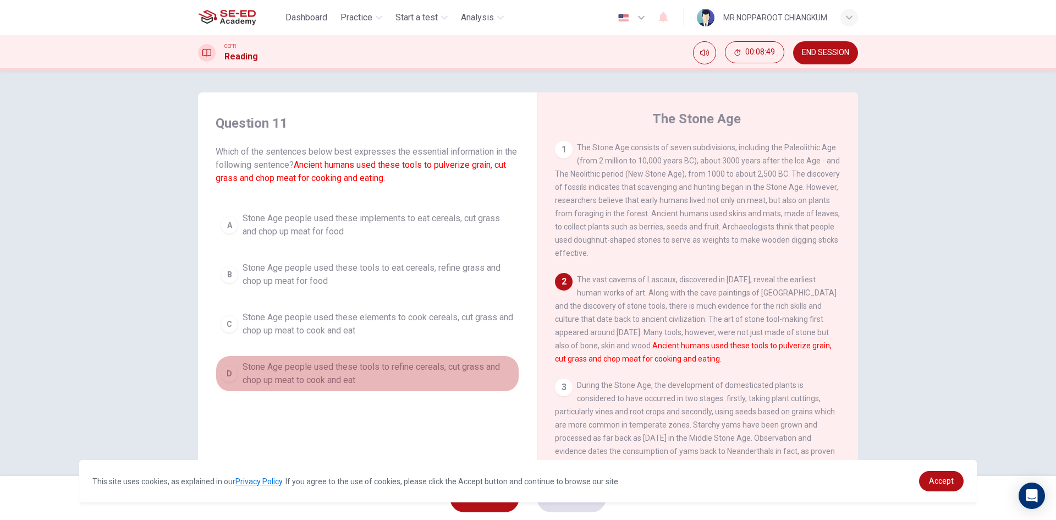
click at [362, 372] on span "Stone Age people used these tools to refine cereals, cut grass and chop up meat…" at bounding box center [378, 373] width 272 height 26
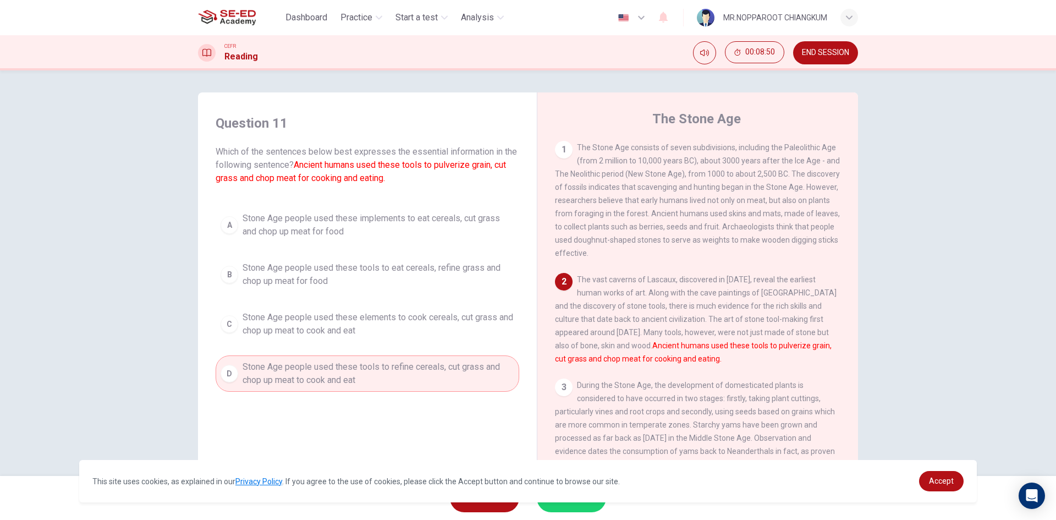
click at [572, 506] on button "SUBMIT" at bounding box center [571, 497] width 69 height 29
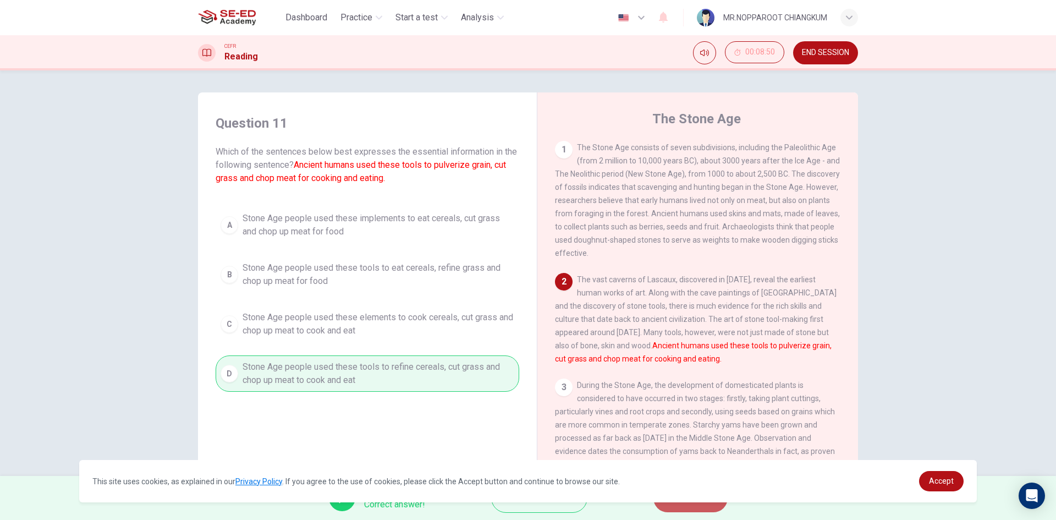
click at [685, 510] on button "NEXT" at bounding box center [690, 497] width 74 height 29
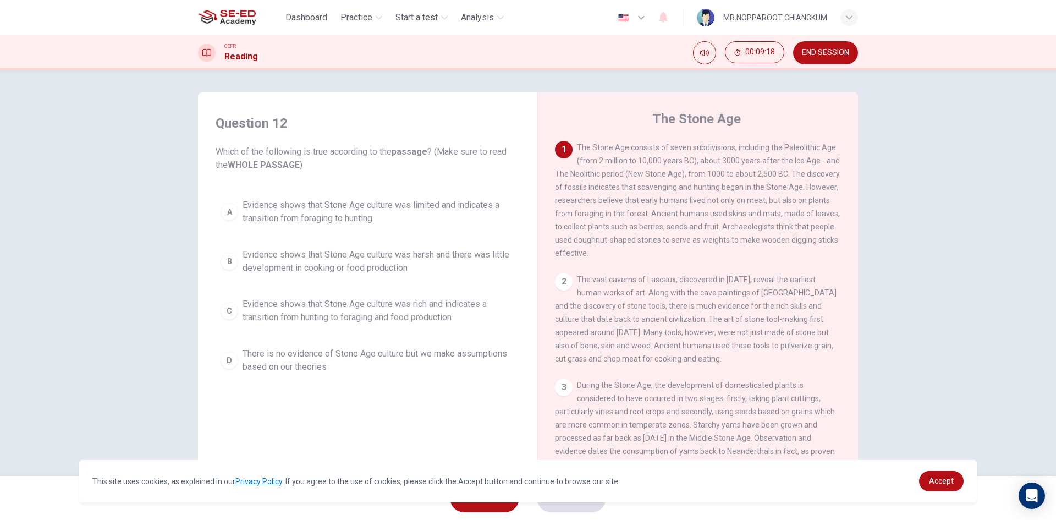
drag, startPoint x: 553, startPoint y: 231, endPoint x: 590, endPoint y: 233, distance: 37.4
click at [589, 233] on div "The Stone Age [DEMOGRAPHIC_DATA] The Stone Age consists of seven subdivisions, …" at bounding box center [697, 292] width 321 height 400
drag, startPoint x: 456, startPoint y: 311, endPoint x: 456, endPoint y: 317, distance: 6.0
click at [456, 311] on span "Evidence shows that Stone Age culture was rich and indicates a transition from …" at bounding box center [378, 310] width 272 height 26
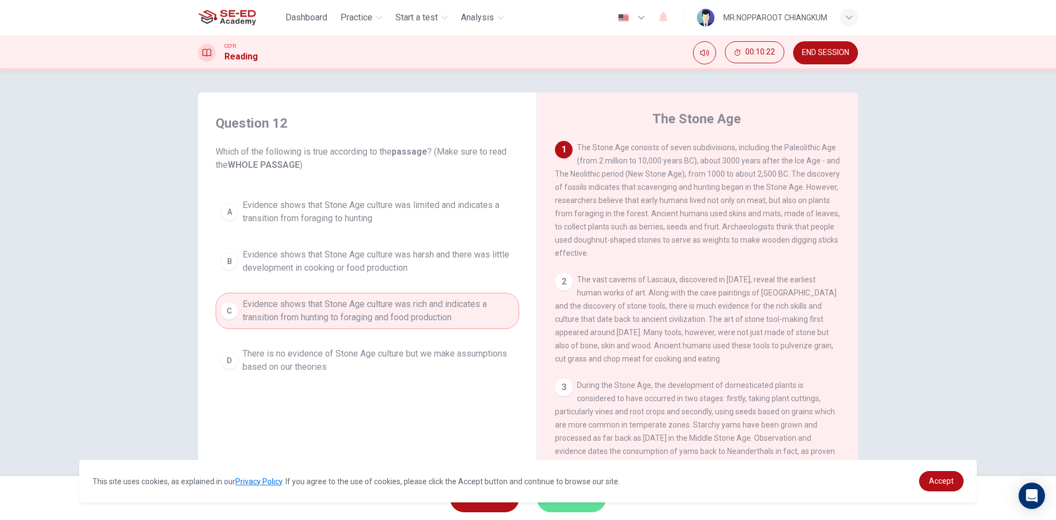
click at [560, 506] on button "SUBMIT" at bounding box center [571, 497] width 69 height 29
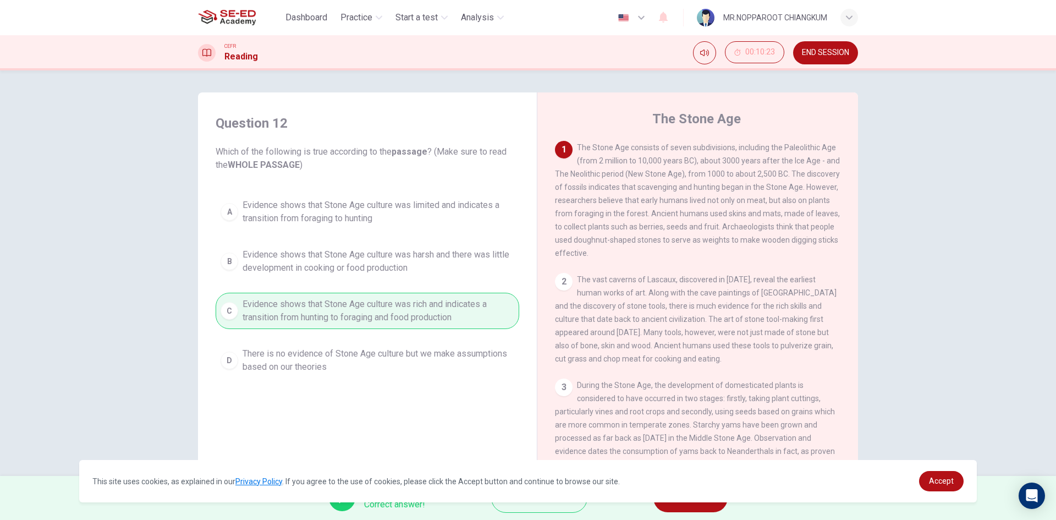
click at [681, 506] on button "NEXT" at bounding box center [690, 497] width 74 height 29
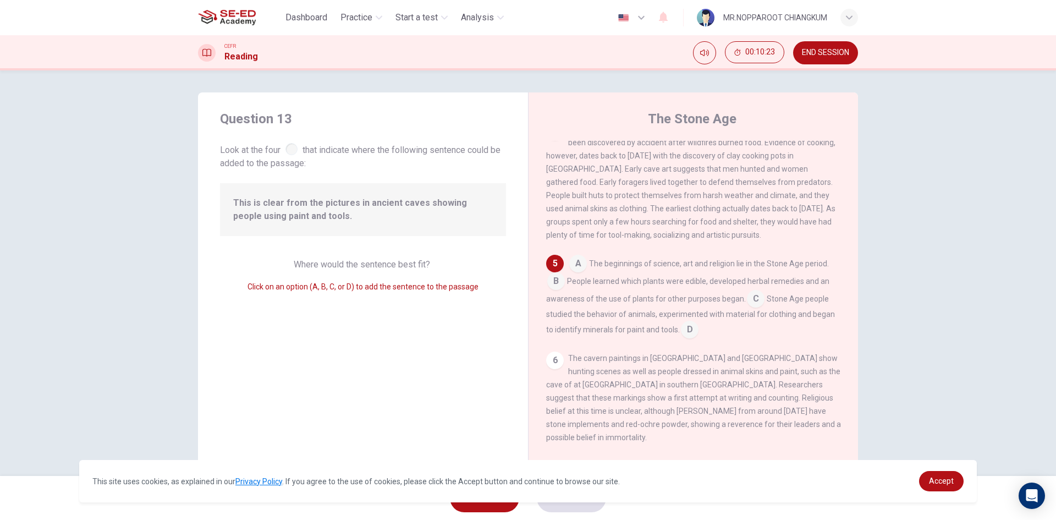
scroll to position [410, 0]
click at [555, 291] on input at bounding box center [556, 282] width 18 height 18
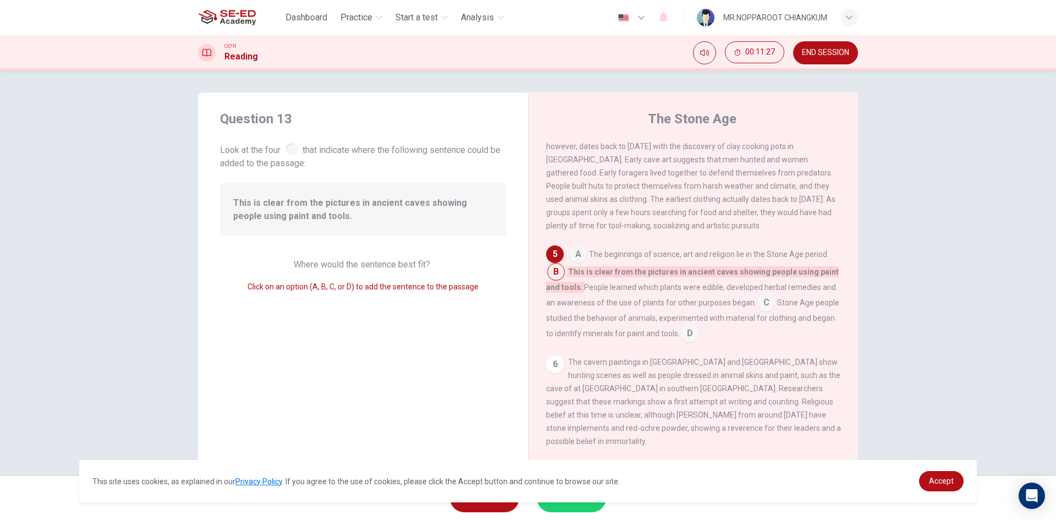
click at [698, 343] on input at bounding box center [690, 334] width 18 height 18
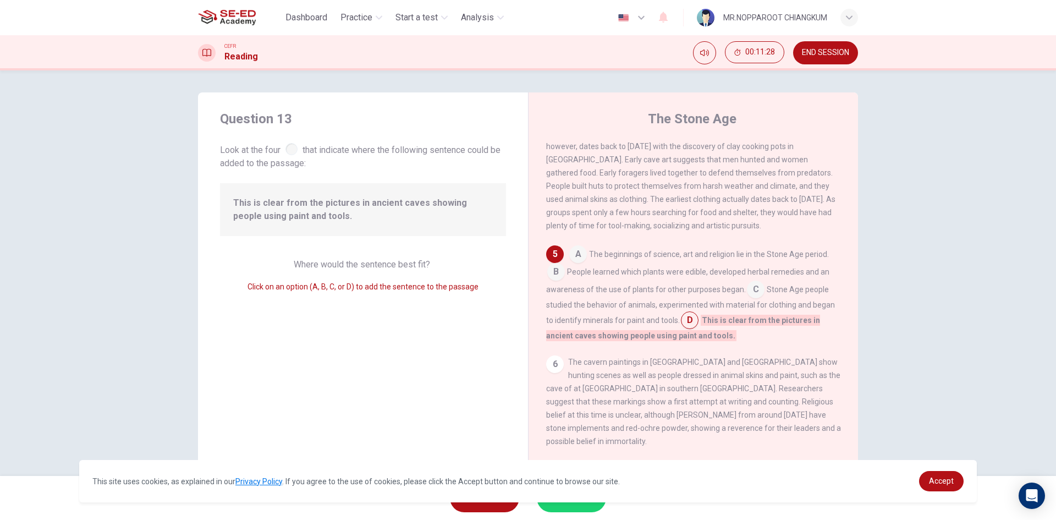
click at [556, 282] on input at bounding box center [556, 273] width 18 height 18
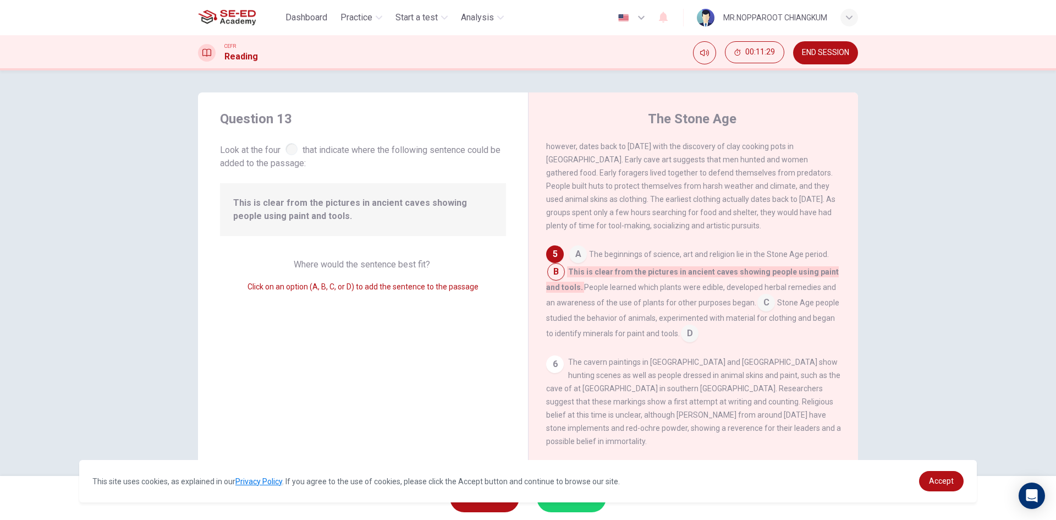
click at [698, 343] on input at bounding box center [690, 334] width 18 height 18
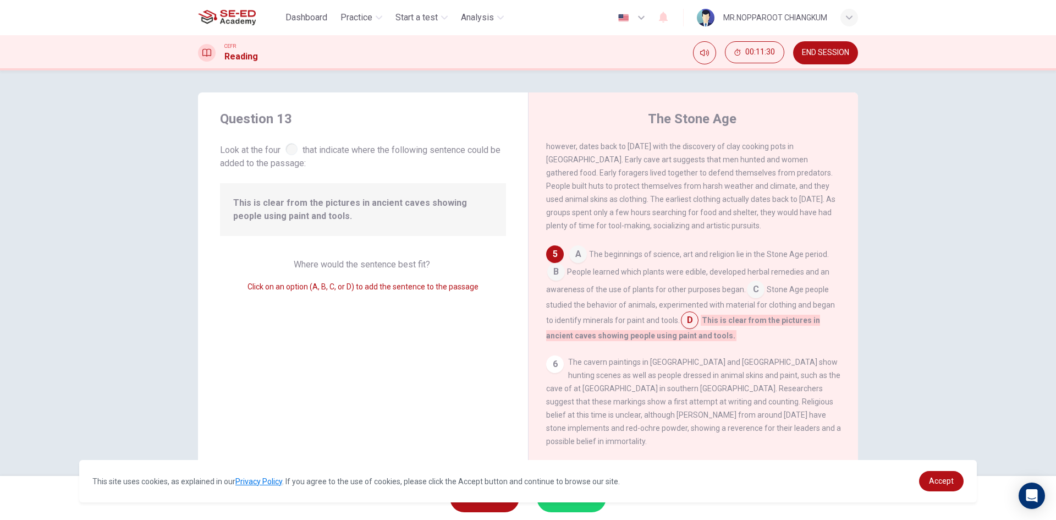
click at [549, 282] on input at bounding box center [556, 273] width 18 height 18
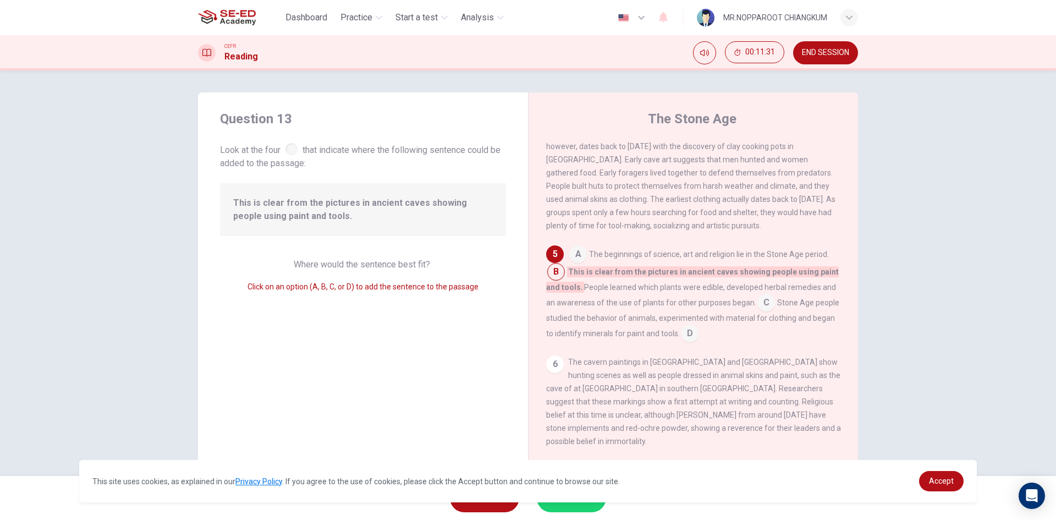
click at [698, 343] on input at bounding box center [690, 334] width 18 height 18
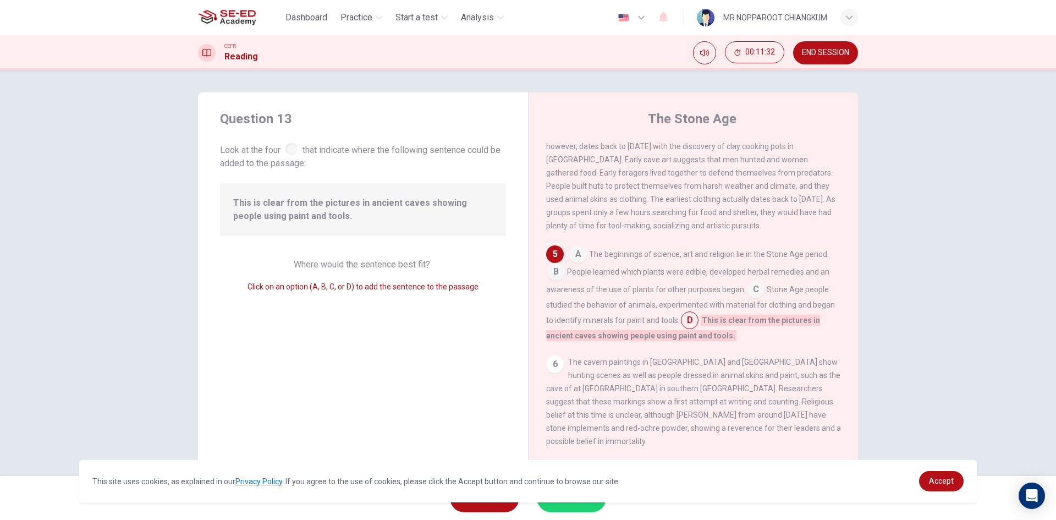
click at [555, 282] on input at bounding box center [556, 273] width 18 height 18
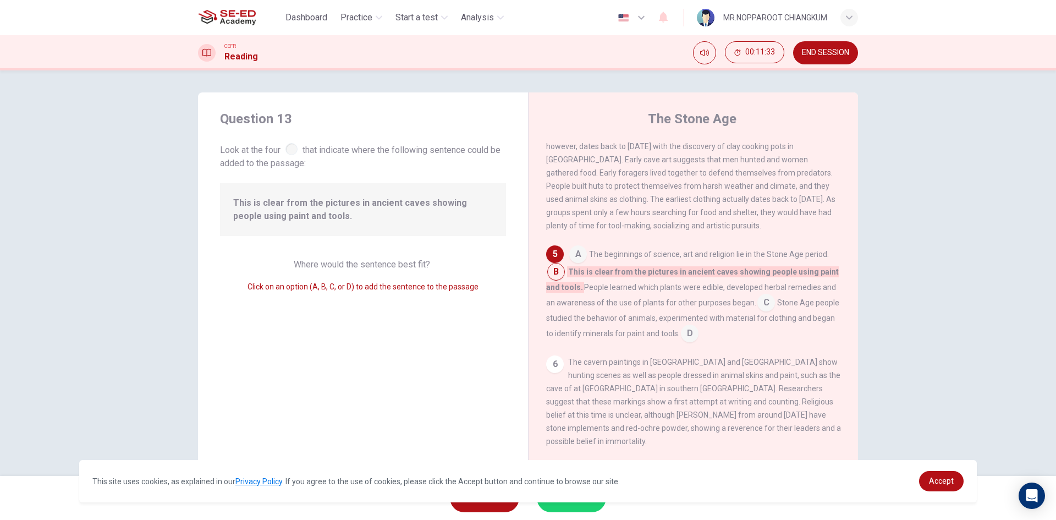
click at [698, 343] on input at bounding box center [690, 334] width 18 height 18
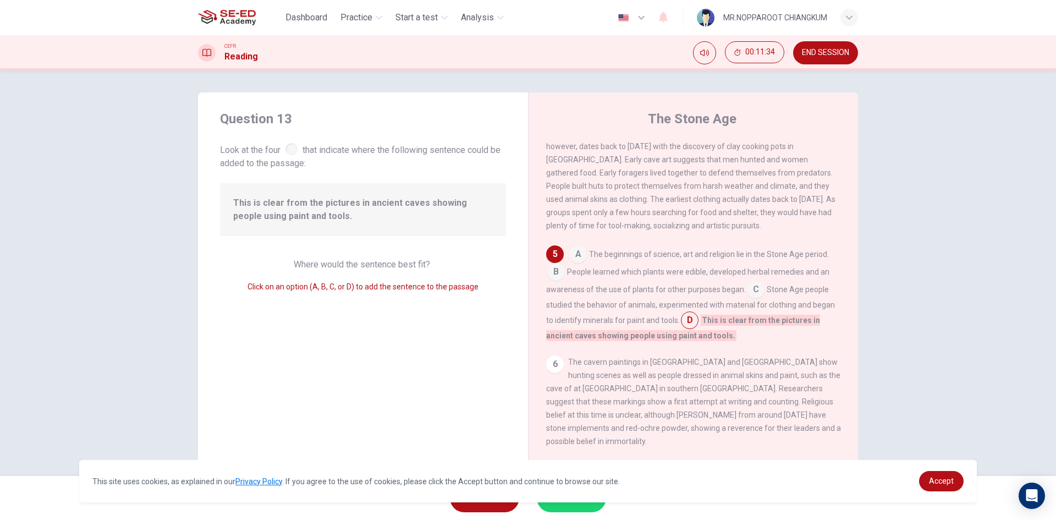
click at [548, 282] on input at bounding box center [556, 273] width 18 height 18
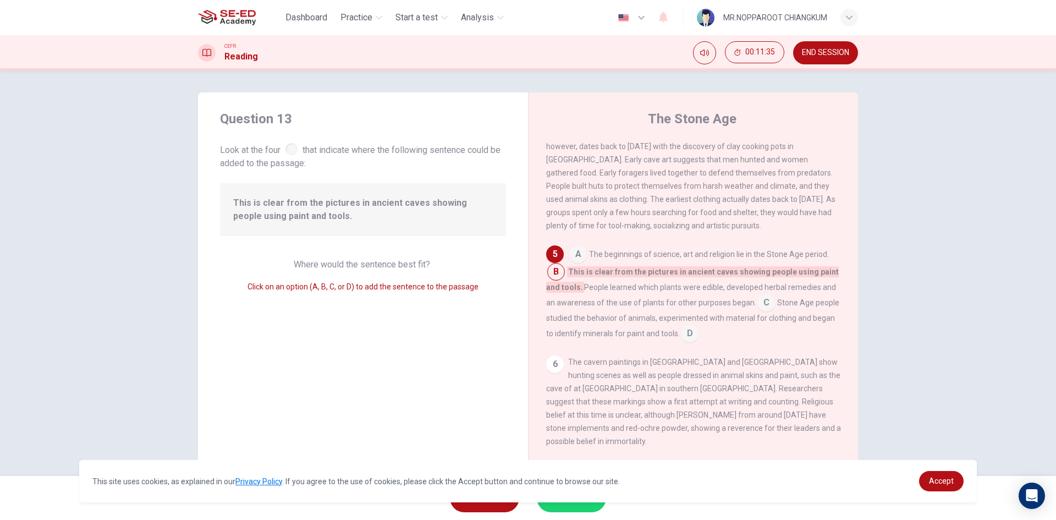
click at [698, 343] on input at bounding box center [690, 334] width 18 height 18
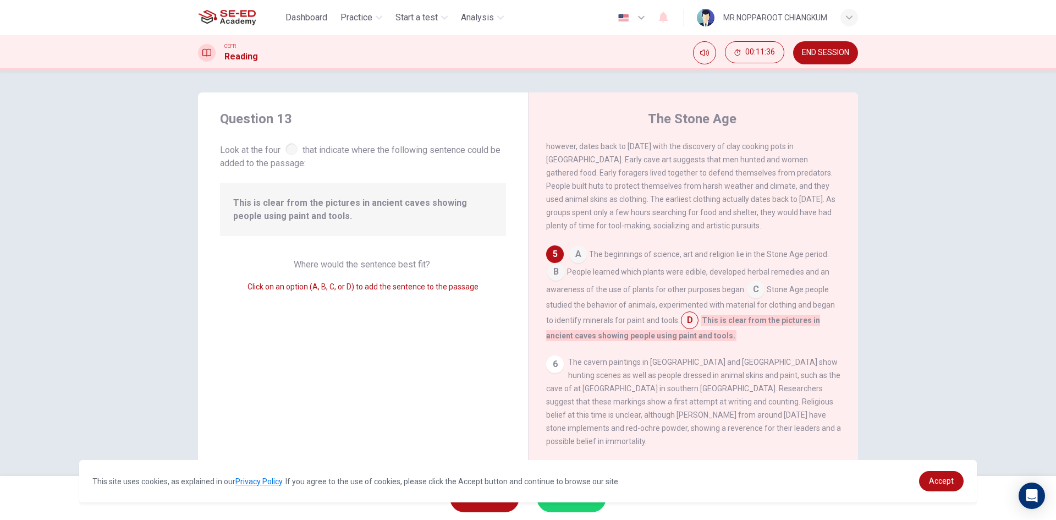
click at [553, 282] on input at bounding box center [556, 273] width 18 height 18
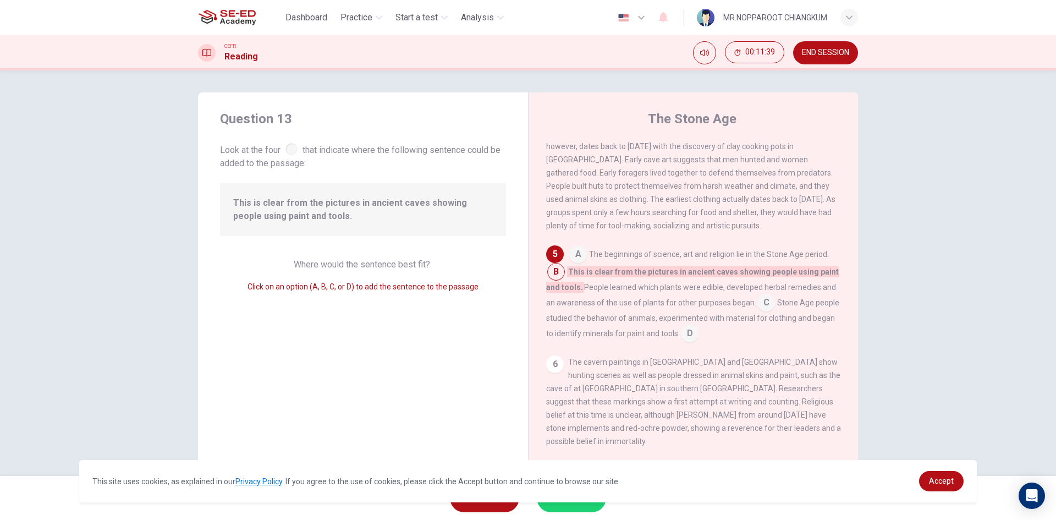
click at [572, 507] on button "SUBMIT" at bounding box center [571, 497] width 69 height 29
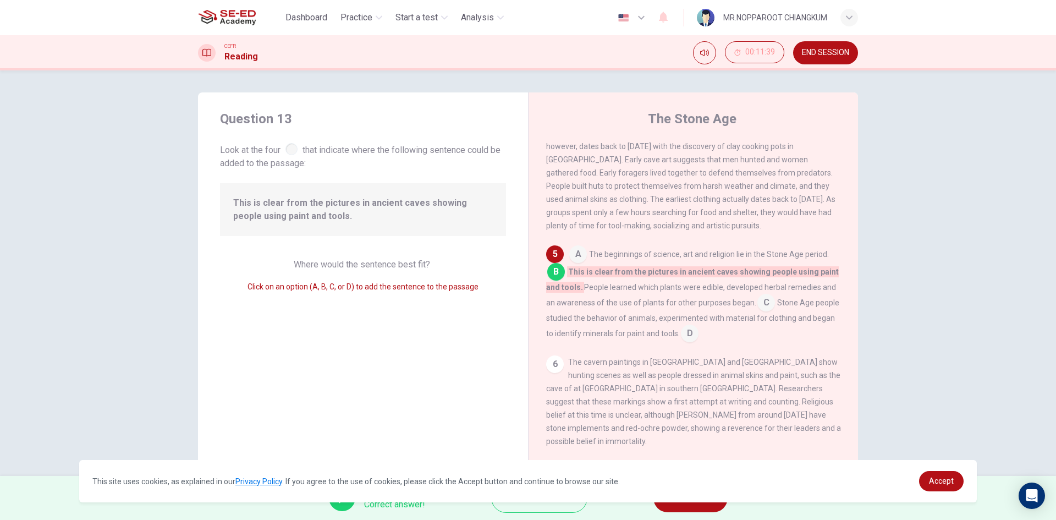
click at [684, 506] on button "NEXT" at bounding box center [690, 497] width 74 height 29
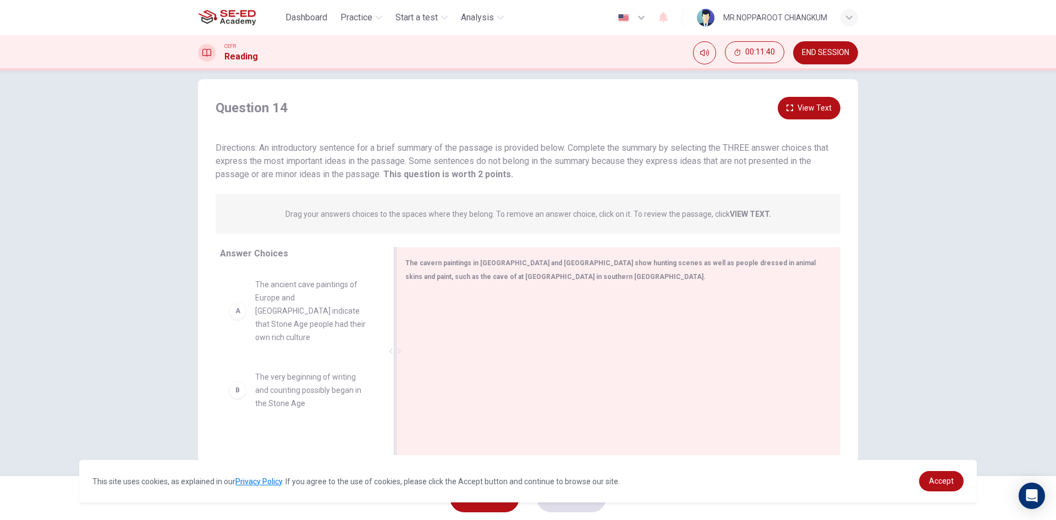
scroll to position [21, 0]
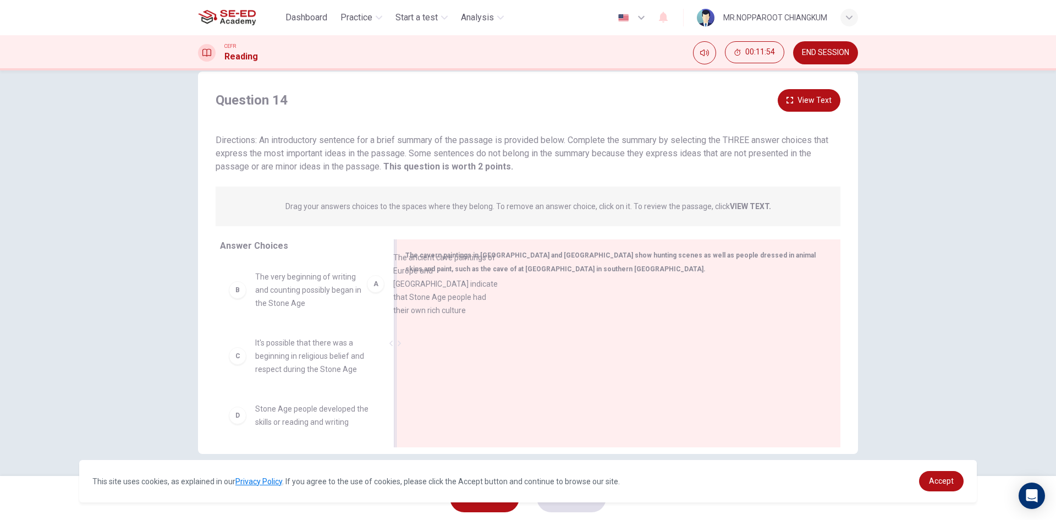
drag, startPoint x: 502, startPoint y: 299, endPoint x: 583, endPoint y: 295, distance: 80.9
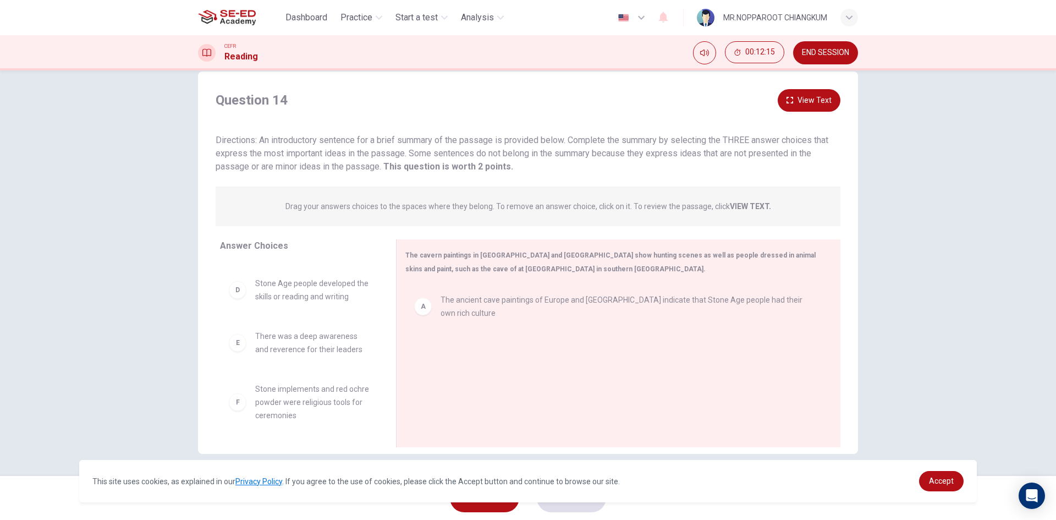
scroll to position [124, 0]
drag, startPoint x: 235, startPoint y: 288, endPoint x: 37, endPoint y: 198, distance: 217.8
drag, startPoint x: 300, startPoint y: 321, endPoint x: 404, endPoint y: 321, distance: 103.4
click at [406, 321] on div "Answer Choices B The very beginning of writing and counting possibly began in t…" at bounding box center [528, 345] width 660 height 213
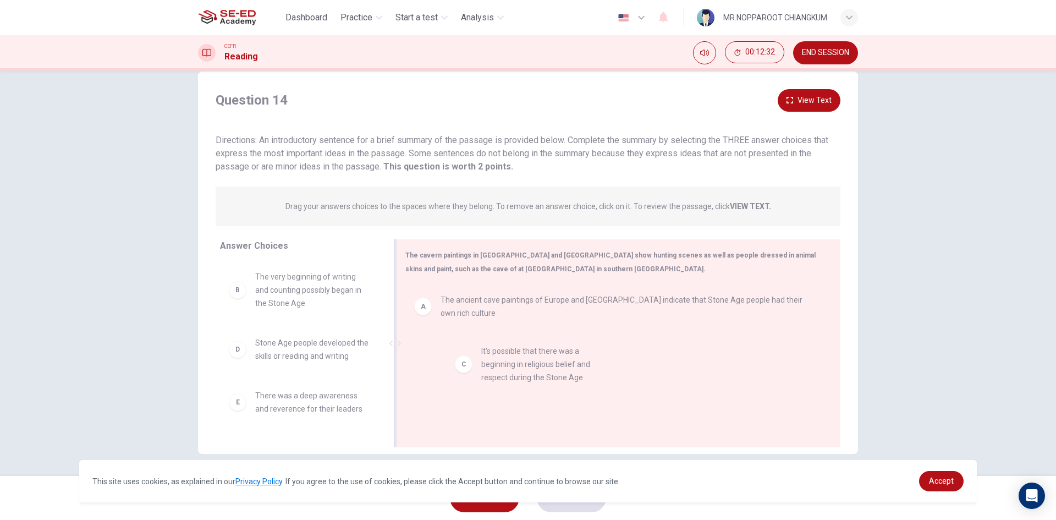
drag, startPoint x: 278, startPoint y: 372, endPoint x: 558, endPoint y: 379, distance: 279.4
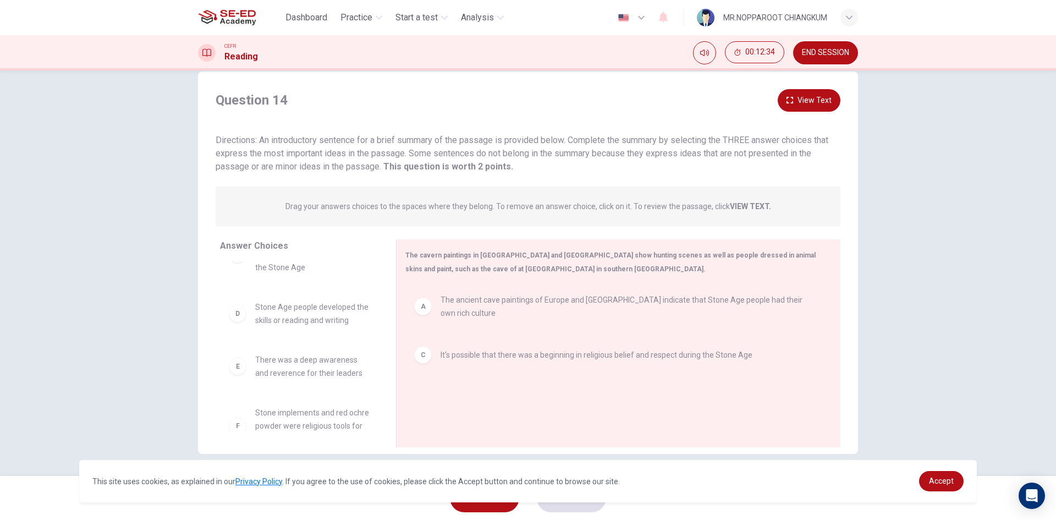
scroll to position [55, 0]
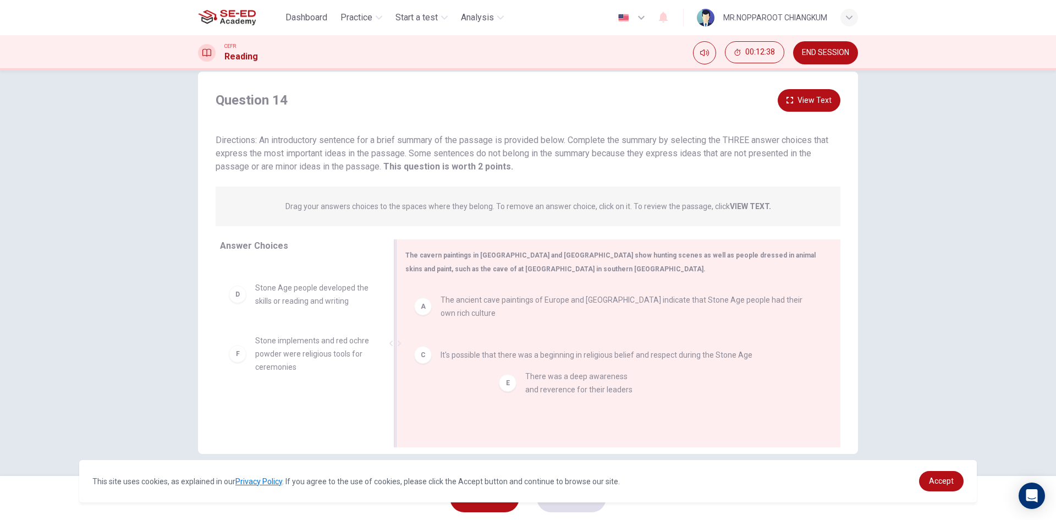
drag, startPoint x: 310, startPoint y: 361, endPoint x: 577, endPoint y: 396, distance: 269.5
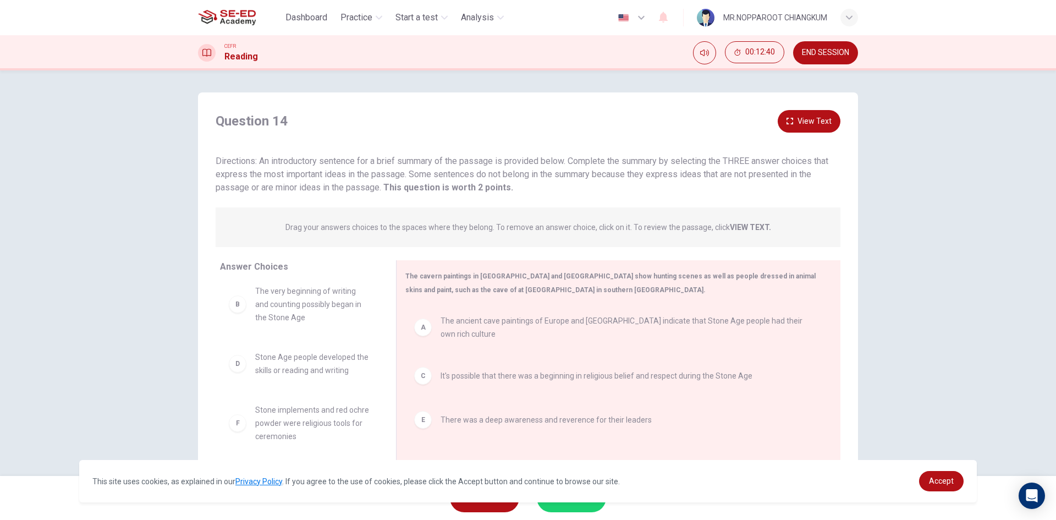
scroll to position [21, 0]
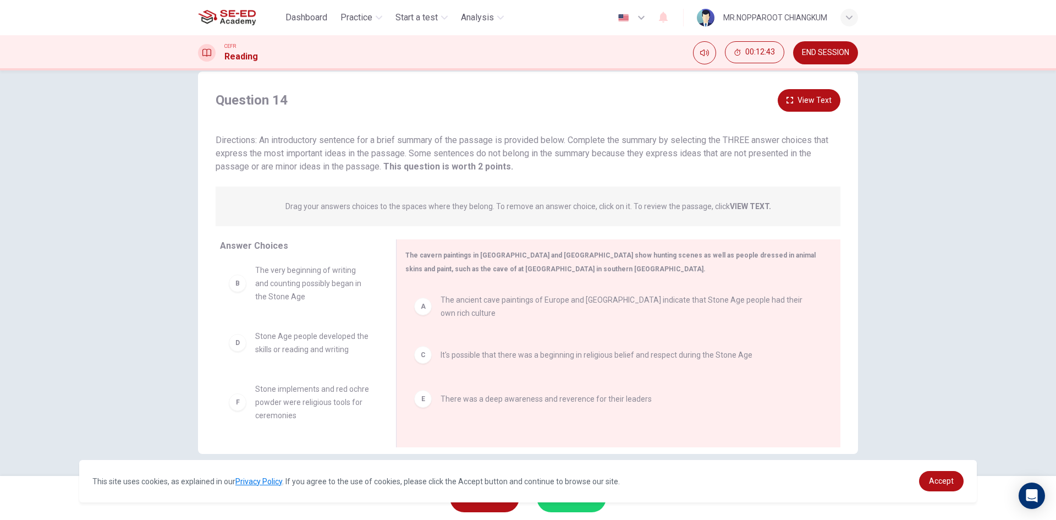
click at [572, 507] on button "SUBMIT" at bounding box center [571, 497] width 69 height 29
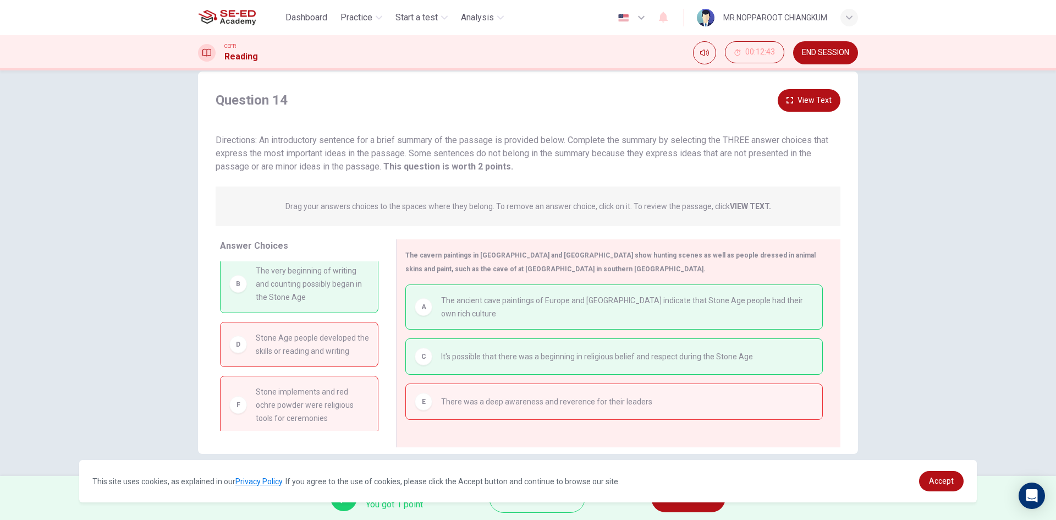
scroll to position [0, 0]
drag, startPoint x: 257, startPoint y: 296, endPoint x: 278, endPoint y: 299, distance: 21.1
click at [276, 299] on span "The very beginning of writing and counting possibly began in the Stone Age" at bounding box center [312, 291] width 113 height 40
click at [697, 504] on button "NEXT" at bounding box center [688, 497] width 74 height 29
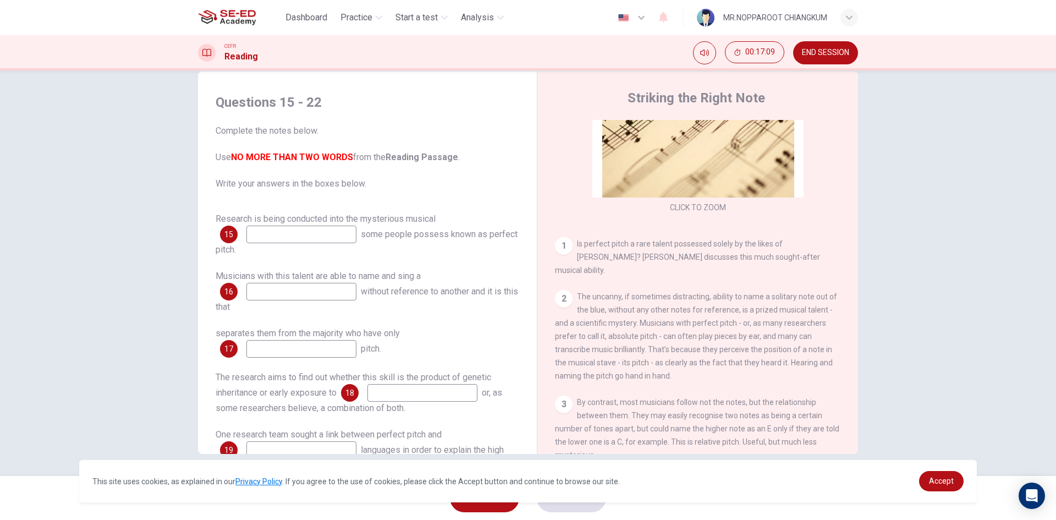
scroll to position [110, 0]
click at [313, 236] on input at bounding box center [301, 234] width 110 height 18
type input "absolute pitch"
drag, startPoint x: 411, startPoint y: 292, endPoint x: 495, endPoint y: 295, distance: 84.2
click at [493, 295] on span "without reference to another and it is this that" at bounding box center [367, 299] width 302 height 26
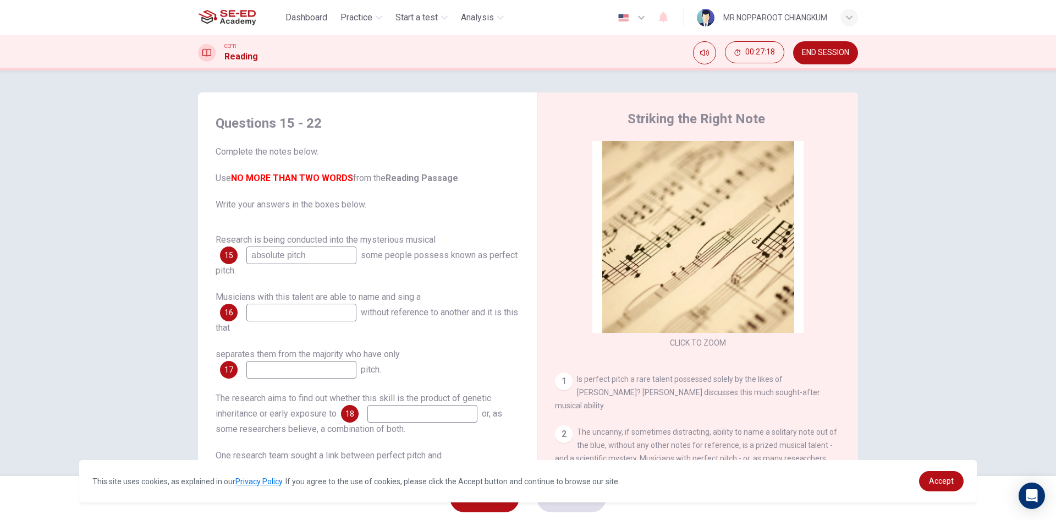
scroll to position [55, 0]
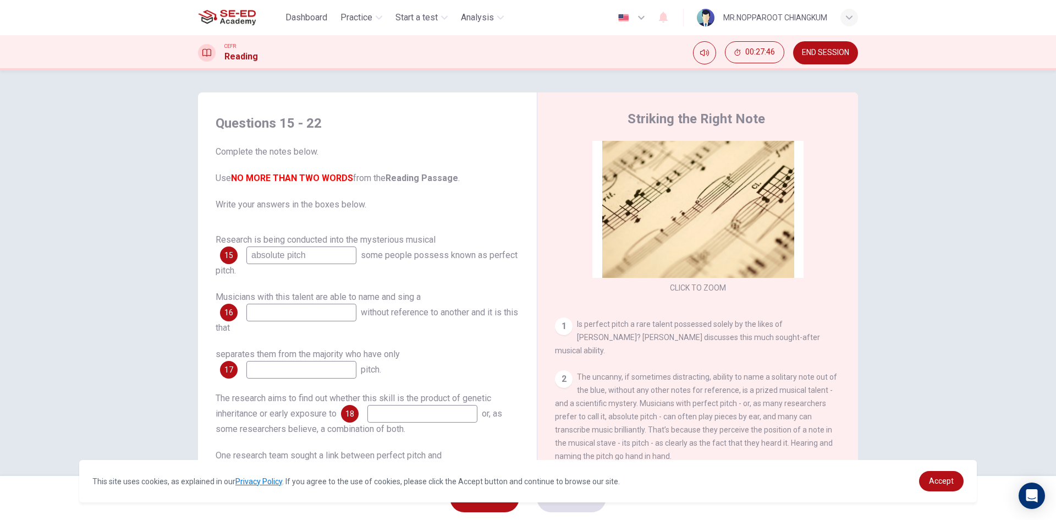
drag, startPoint x: 312, startPoint y: 253, endPoint x: 87, endPoint y: 272, distance: 226.2
click at [91, 271] on div "Questions 15 - 22 Complete the notes below. Use NO MORE THAN TWO WORDS from the…" at bounding box center [528, 272] width 1056 height 405
type input "pitch"
click at [298, 304] on input at bounding box center [301, 312] width 110 height 18
type input "solitary note"
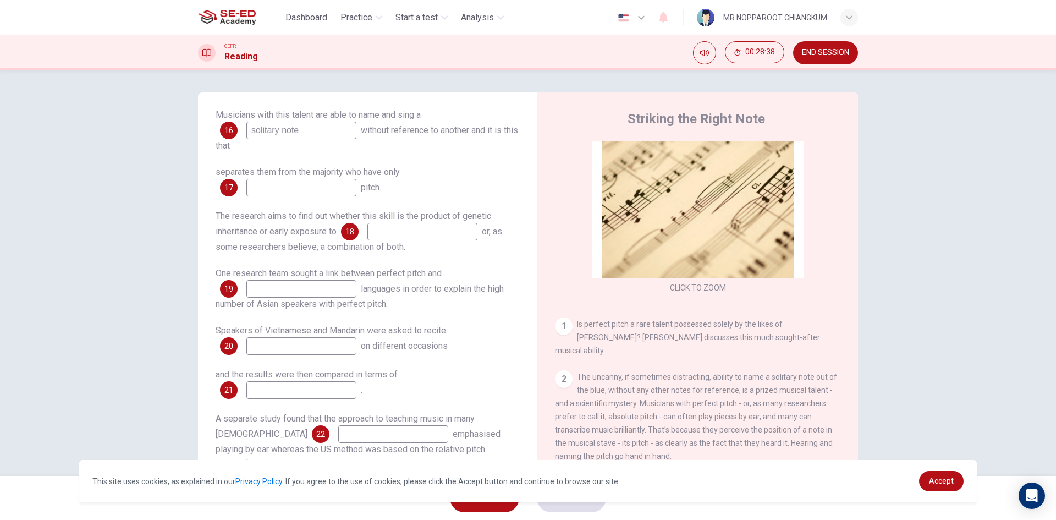
scroll to position [185, 0]
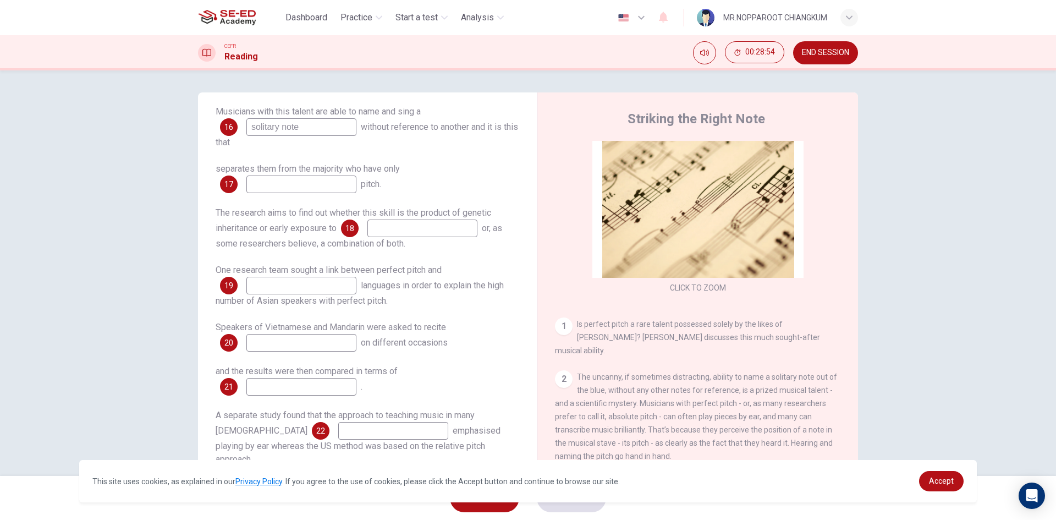
click at [306, 182] on input at bounding box center [301, 184] width 110 height 18
type input "n"
click at [257, 183] on input "pefect" at bounding box center [301, 184] width 110 height 18
type input "perfect"
click at [275, 202] on div "Research is being conducted into the mysterious musical 15 pitch some people po…" at bounding box center [367, 257] width 303 height 418
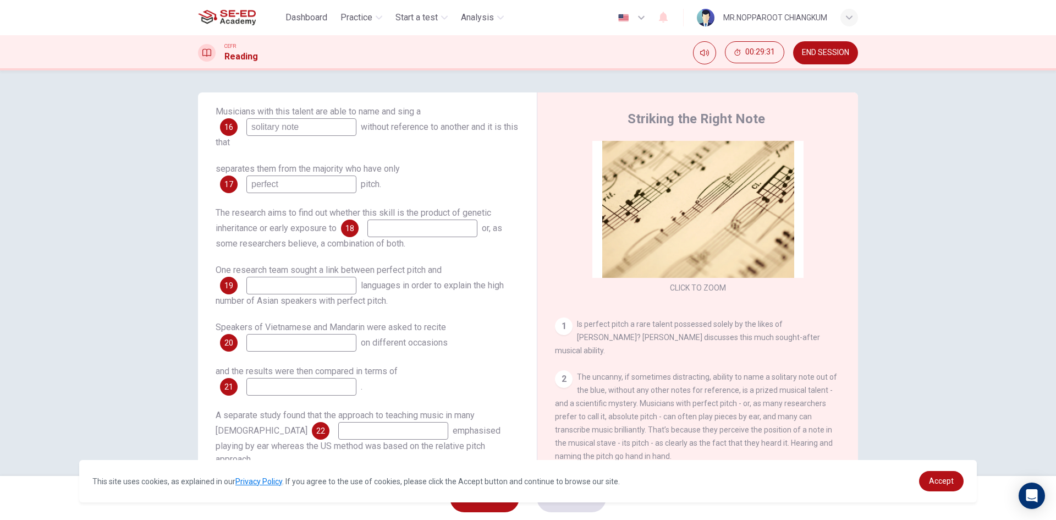
click at [444, 232] on input at bounding box center [422, 228] width 110 height 18
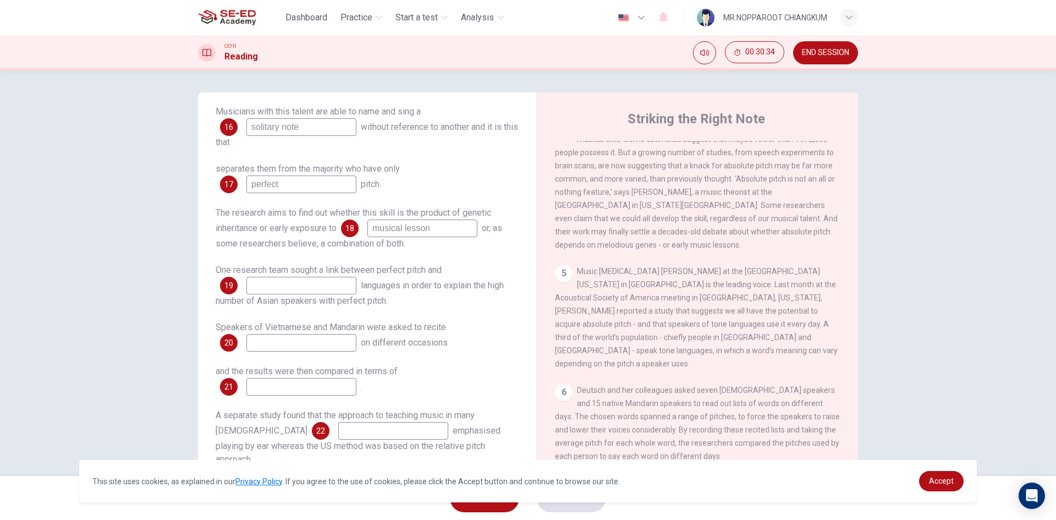
scroll to position [495, 0]
type input "musical lesson"
click at [324, 286] on input at bounding box center [301, 286] width 110 height 18
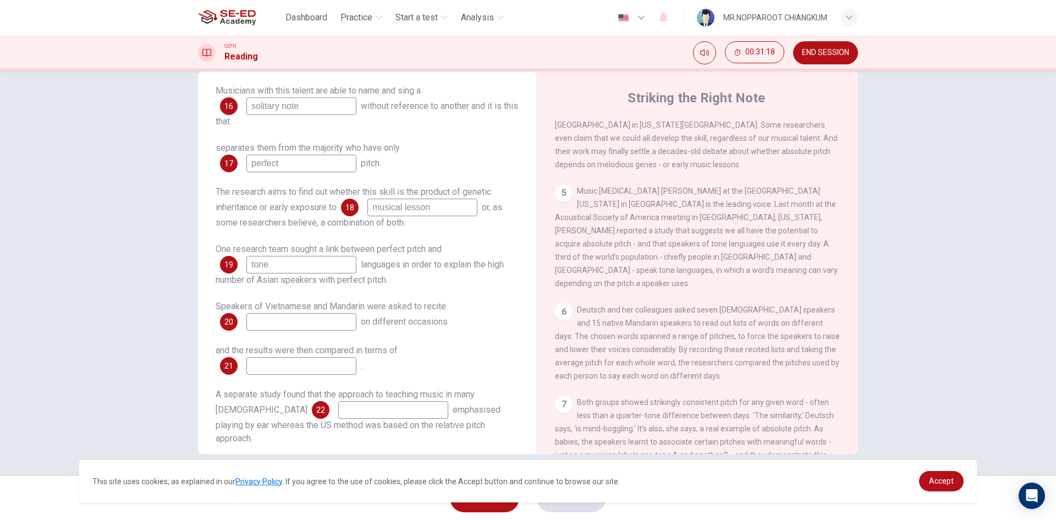
scroll to position [605, 0]
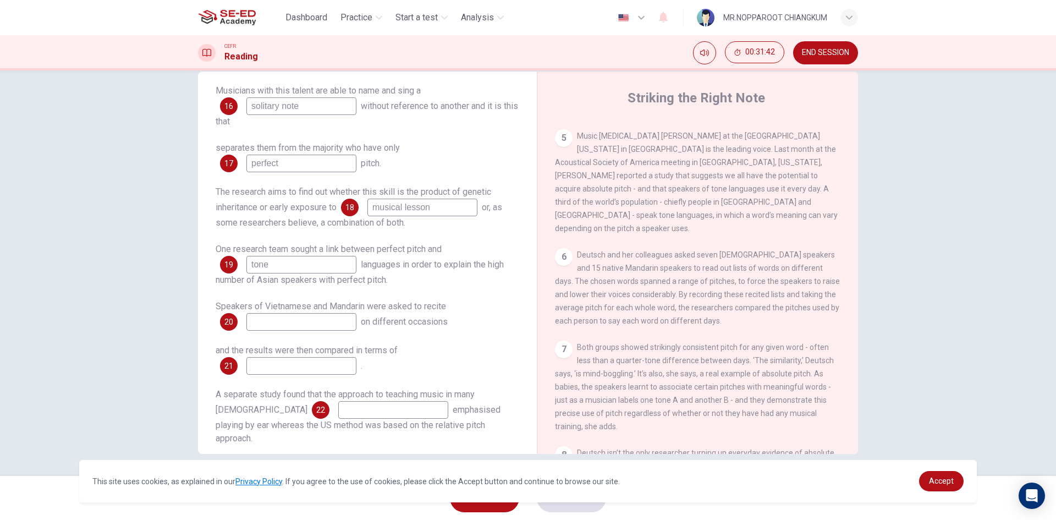
type input "tone"
click at [311, 323] on input at bounding box center [301, 322] width 110 height 18
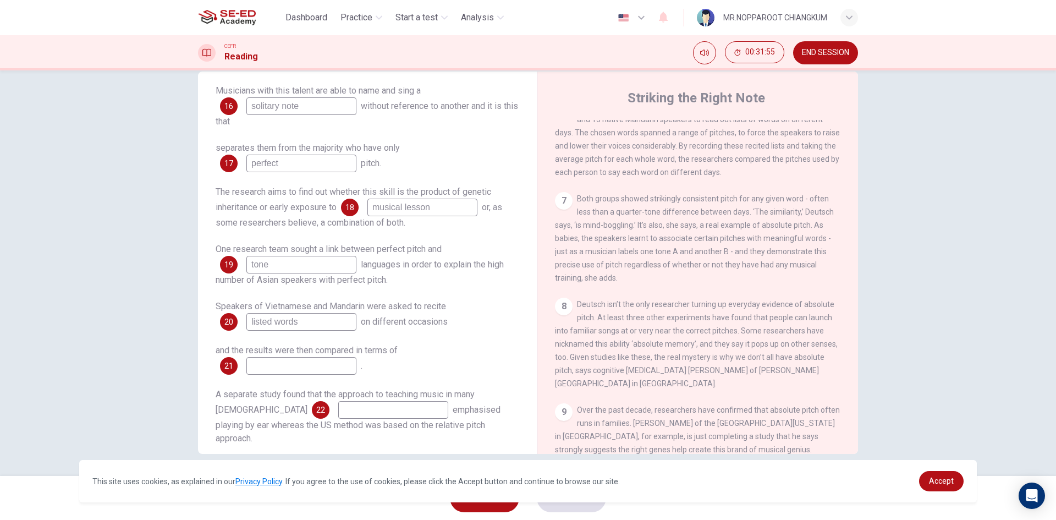
scroll to position [770, 0]
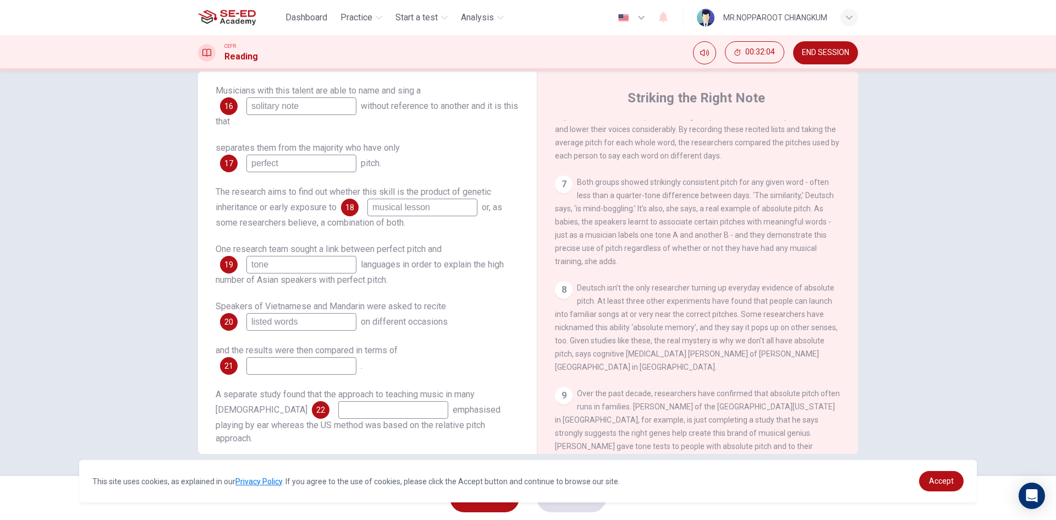
type input "listed words"
drag, startPoint x: 269, startPoint y: 352, endPoint x: 297, endPoint y: 352, distance: 28.6
click at [292, 351] on span "and the results were then compared in terms of" at bounding box center [307, 350] width 182 height 10
click at [338, 409] on input at bounding box center [393, 410] width 110 height 18
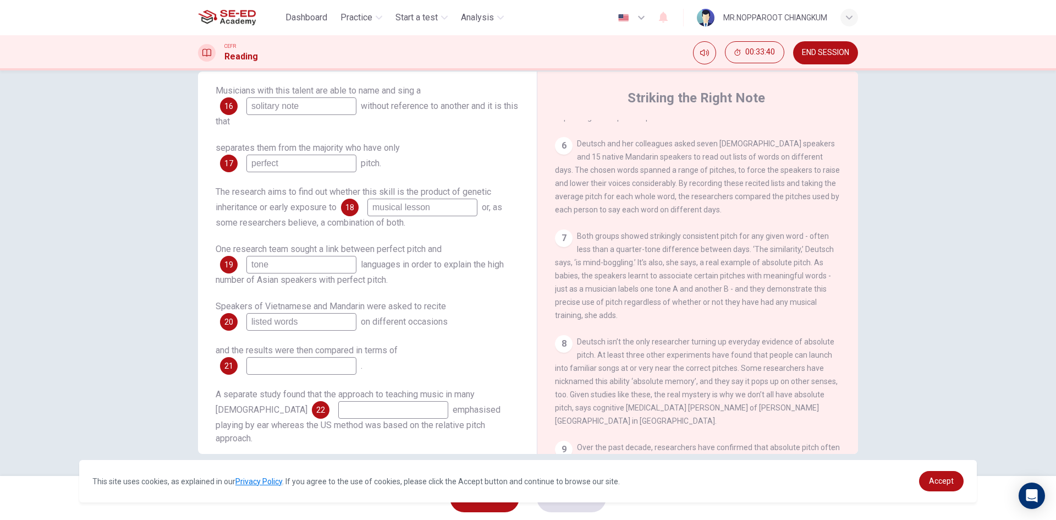
scroll to position [715, 0]
click at [340, 367] on input at bounding box center [301, 366] width 110 height 18
type input "u"
type input "the pitch"
drag, startPoint x: 336, startPoint y: 395, endPoint x: 383, endPoint y: 398, distance: 47.4
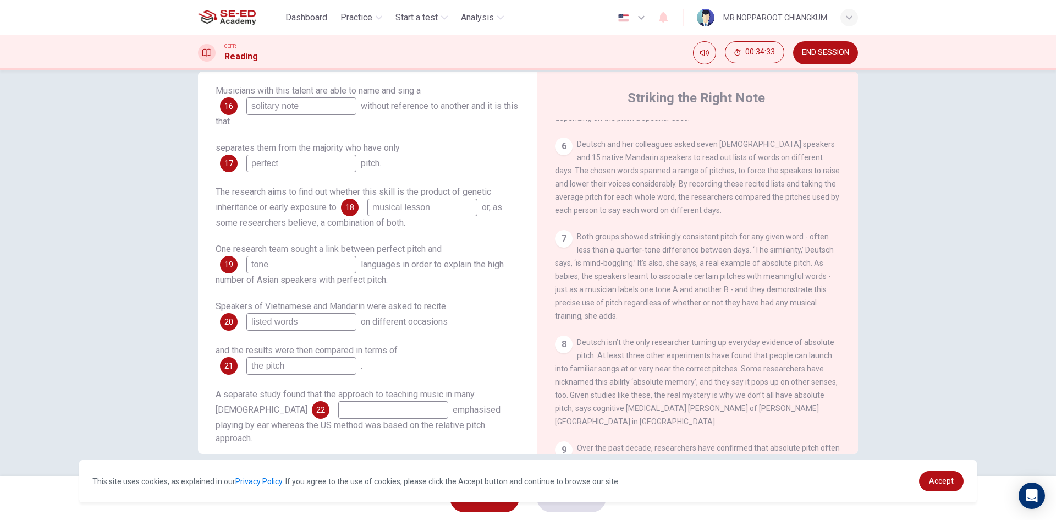
click at [382, 398] on span "A separate study found that the approach to teaching music in many [DEMOGRAPHIC…" at bounding box center [345, 402] width 259 height 26
click at [338, 411] on input at bounding box center [393, 410] width 110 height 18
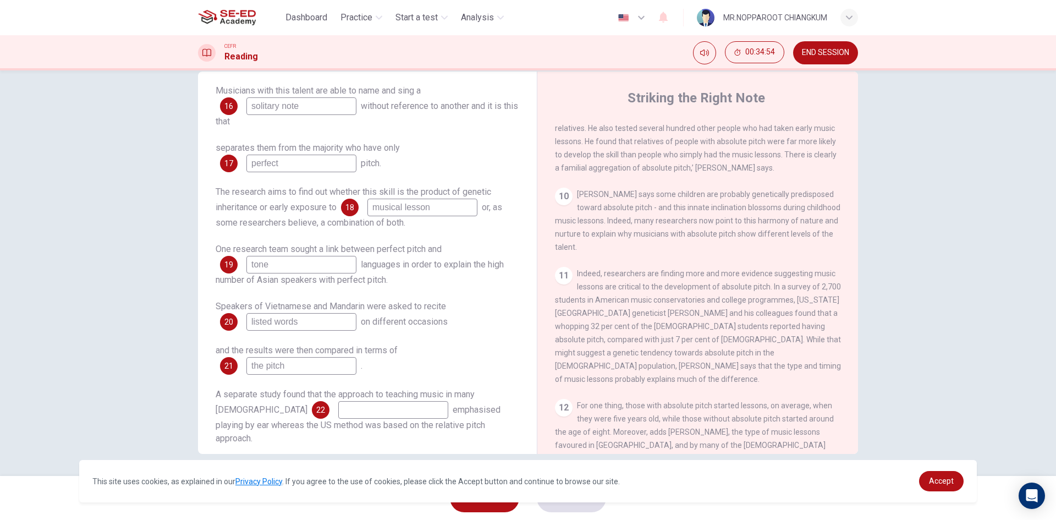
scroll to position [1100, 0]
type input "mainly"
click at [559, 506] on button "SUBMIT" at bounding box center [571, 497] width 69 height 29
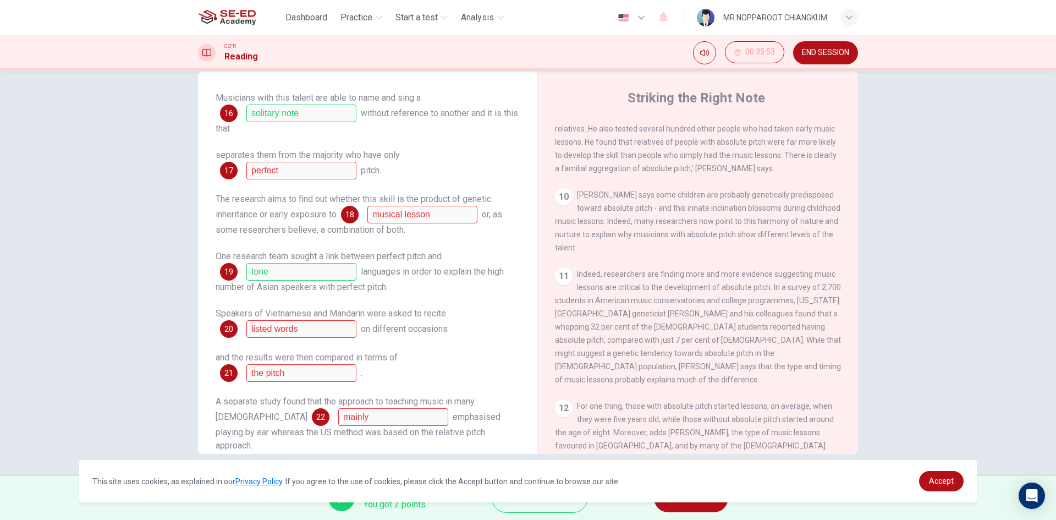
scroll to position [185, 0]
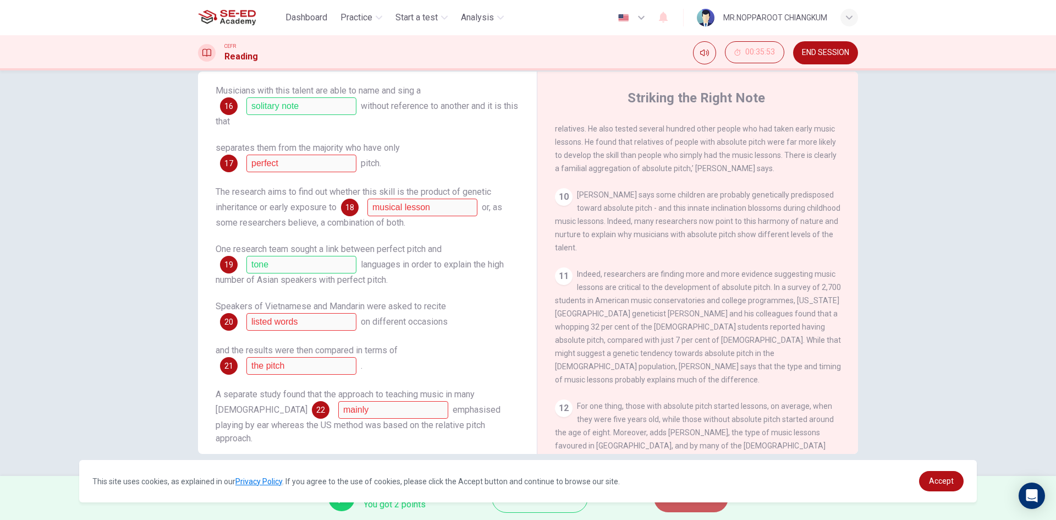
click at [689, 509] on button "NEXT" at bounding box center [691, 497] width 74 height 29
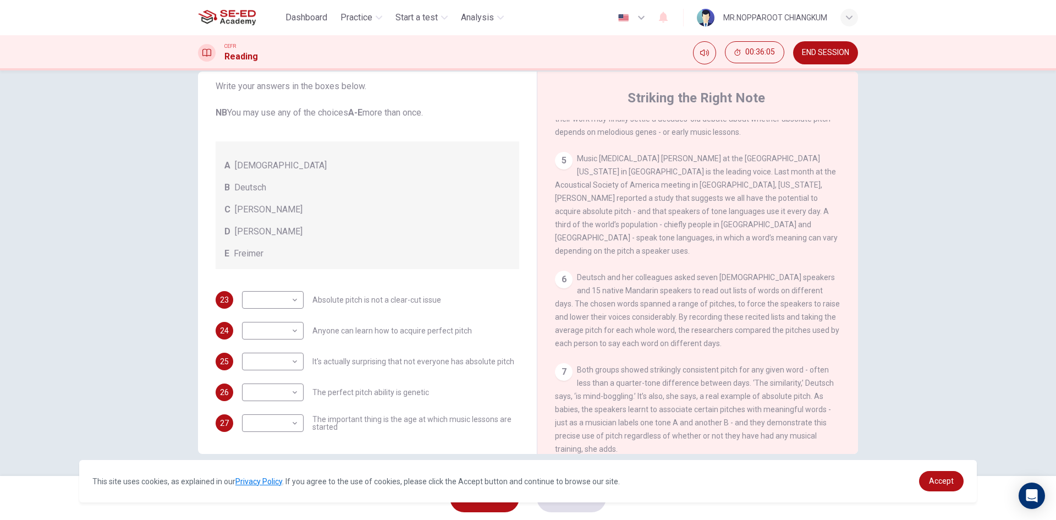
scroll to position [605, 0]
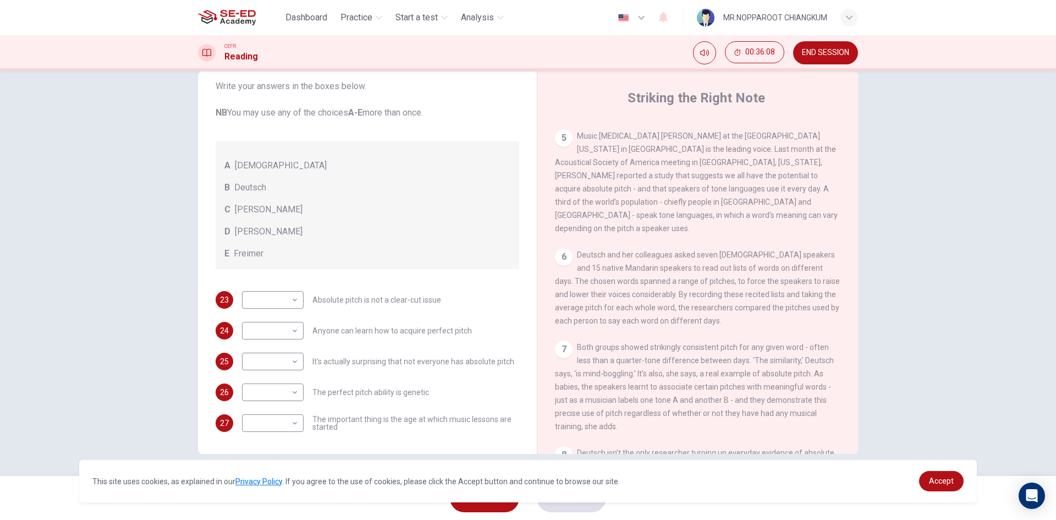
drag, startPoint x: 317, startPoint y: 328, endPoint x: 422, endPoint y: 329, distance: 105.0
click at [412, 329] on span "Anyone can learn how to acquire perfect pitch" at bounding box center [391, 331] width 159 height 8
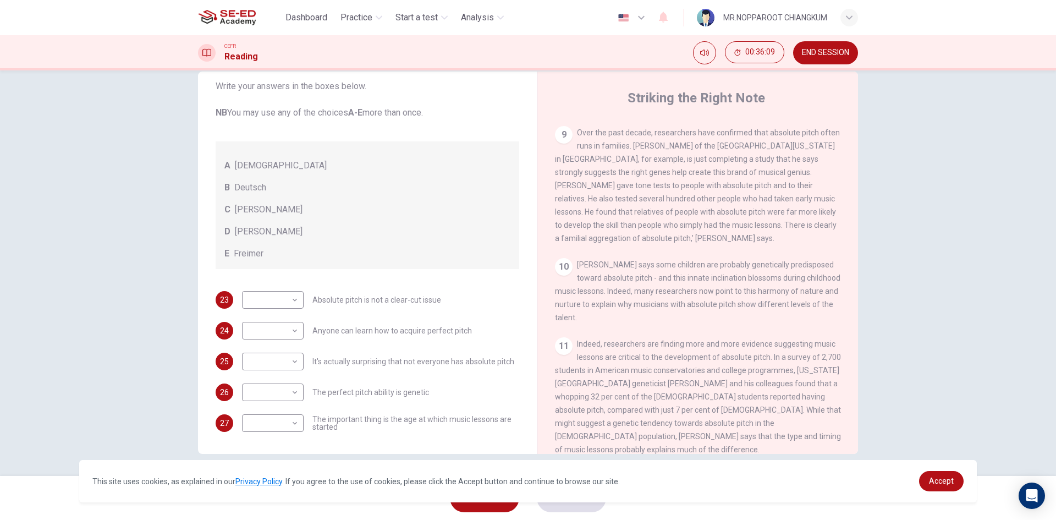
scroll to position [1045, 0]
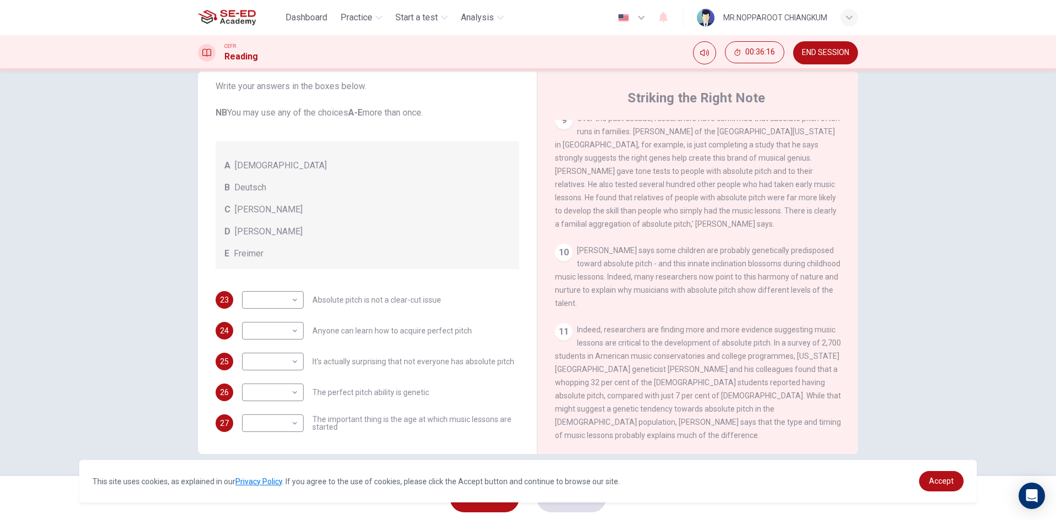
drag, startPoint x: 610, startPoint y: 381, endPoint x: 738, endPoint y: 382, distance: 127.6
click at [721, 382] on span "Indeed, researchers are finding more and more evidence suggesting music lessons…" at bounding box center [698, 382] width 286 height 114
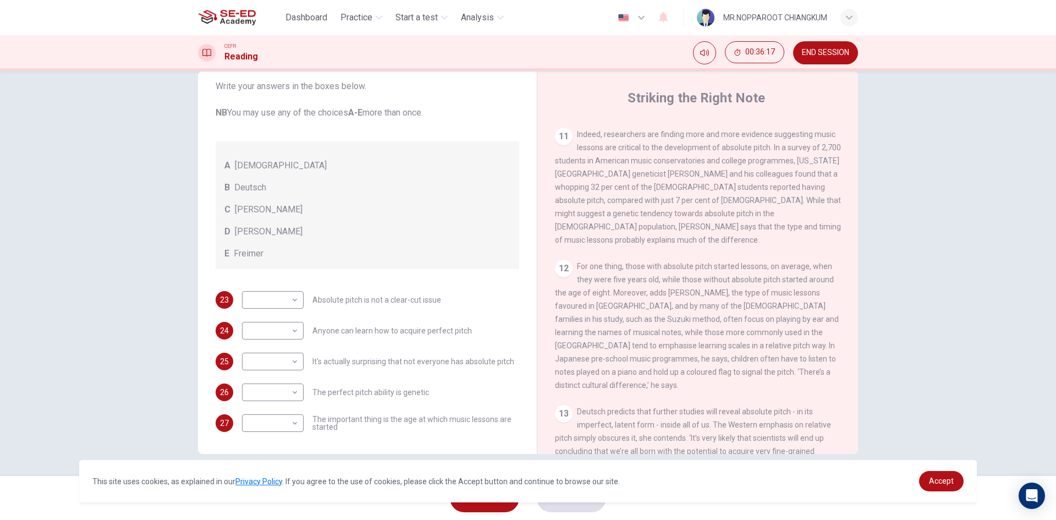
scroll to position [1265, 0]
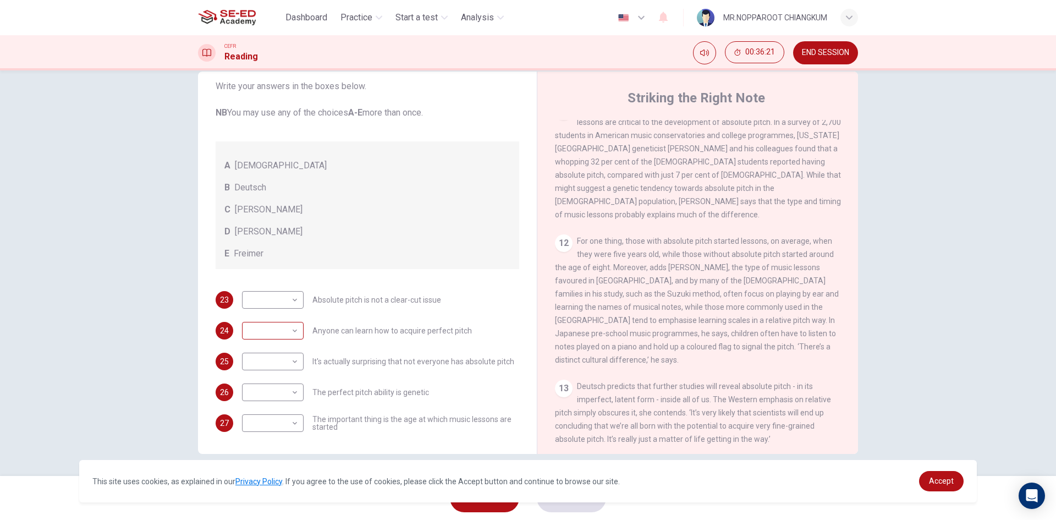
click at [266, 334] on body "This site uses cookies, as explained in our Privacy Policy . If you agree to th…" at bounding box center [528, 260] width 1056 height 520
click at [268, 365] on li "B" at bounding box center [270, 366] width 62 height 18
type input "B"
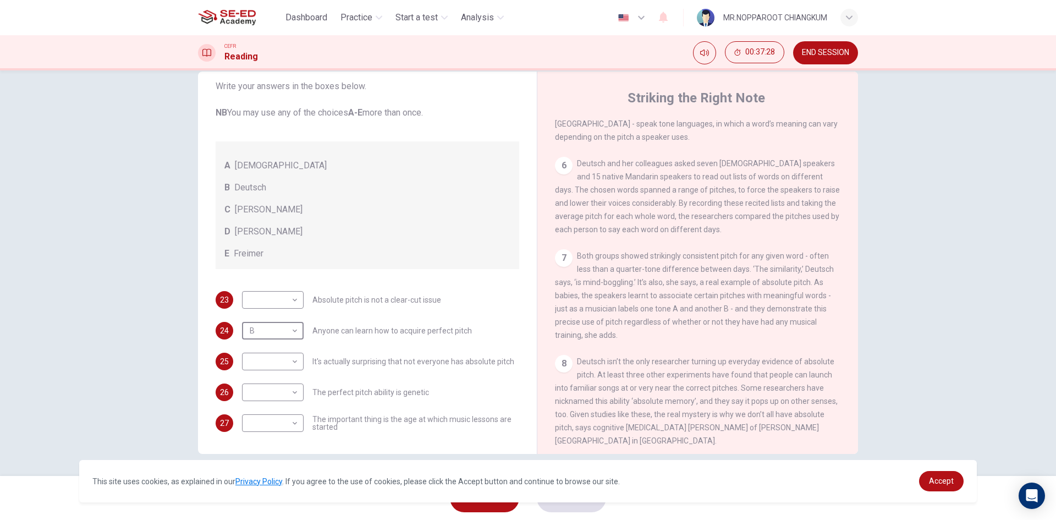
scroll to position [715, 0]
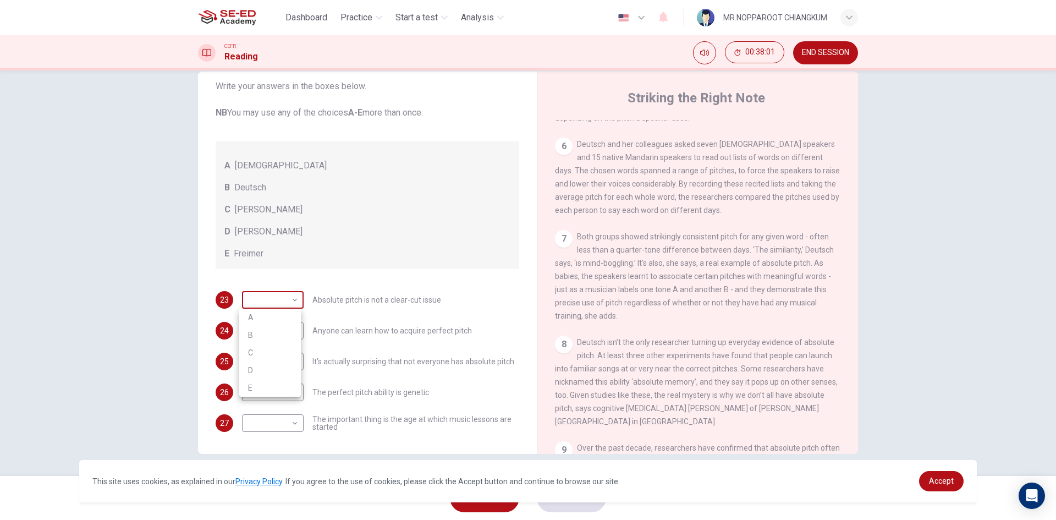
click at [271, 295] on body "This site uses cookies, as explained in our Privacy Policy . If you agree to th…" at bounding box center [528, 260] width 1056 height 520
click at [371, 327] on div at bounding box center [528, 260] width 1056 height 520
click at [288, 366] on body "This site uses cookies, as explained in our Privacy Policy . If you agree to th…" at bounding box center [528, 260] width 1056 height 520
click at [264, 398] on li "B" at bounding box center [270, 397] width 62 height 18
type input "B"
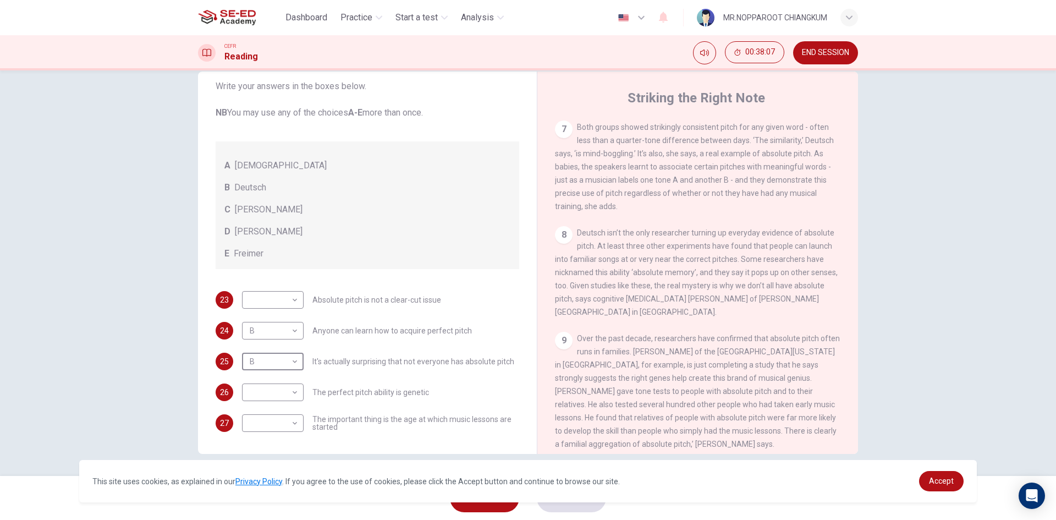
scroll to position [825, 0]
click at [271, 396] on body "This site uses cookies, as explained in our Privacy Policy . If you agree to th…" at bounding box center [528, 260] width 1056 height 520
click at [251, 479] on li "E" at bounding box center [270, 480] width 62 height 18
type input "E"
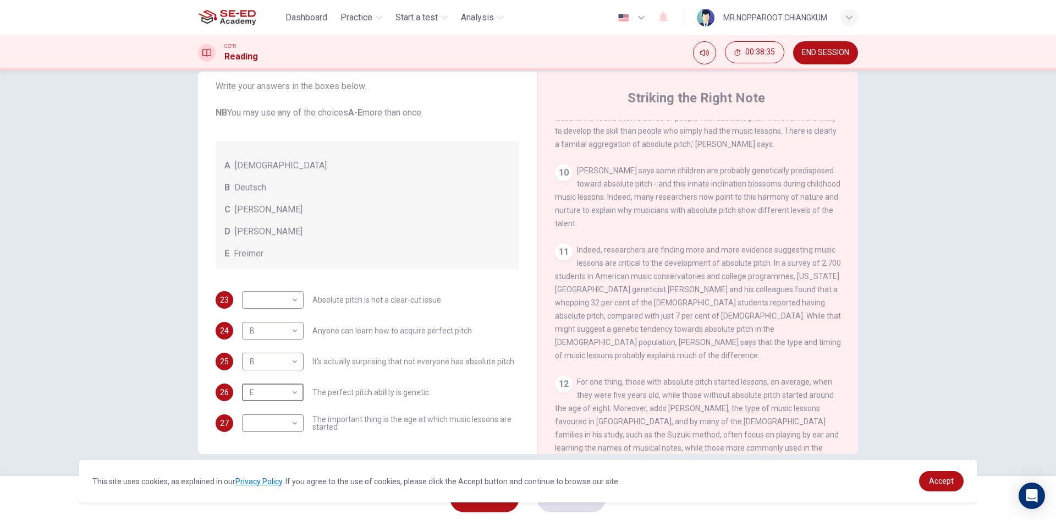
scroll to position [1210, 0]
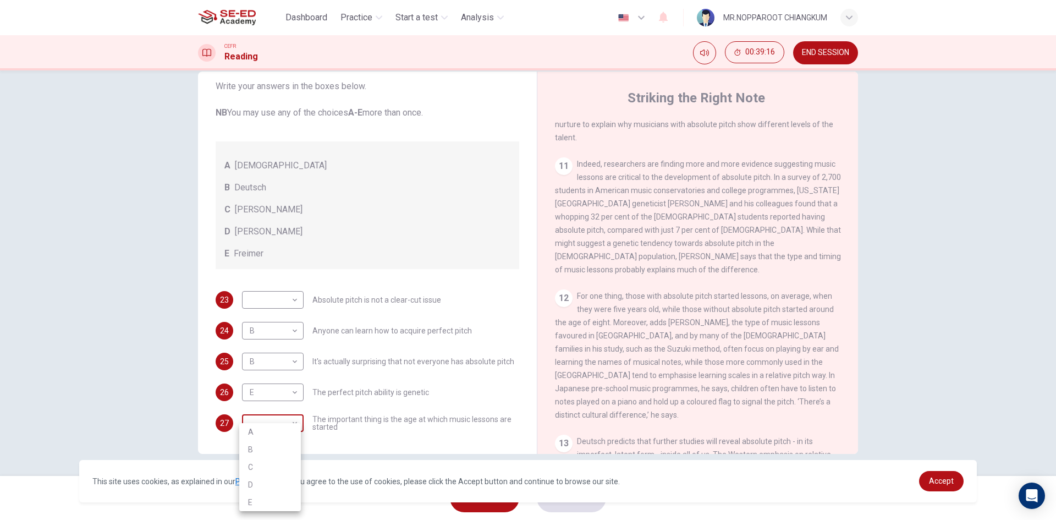
click at [275, 425] on body "This site uses cookies, as explained in our Privacy Policy . If you agree to th…" at bounding box center [528, 260] width 1056 height 520
click at [387, 454] on div at bounding box center [528, 260] width 1056 height 520
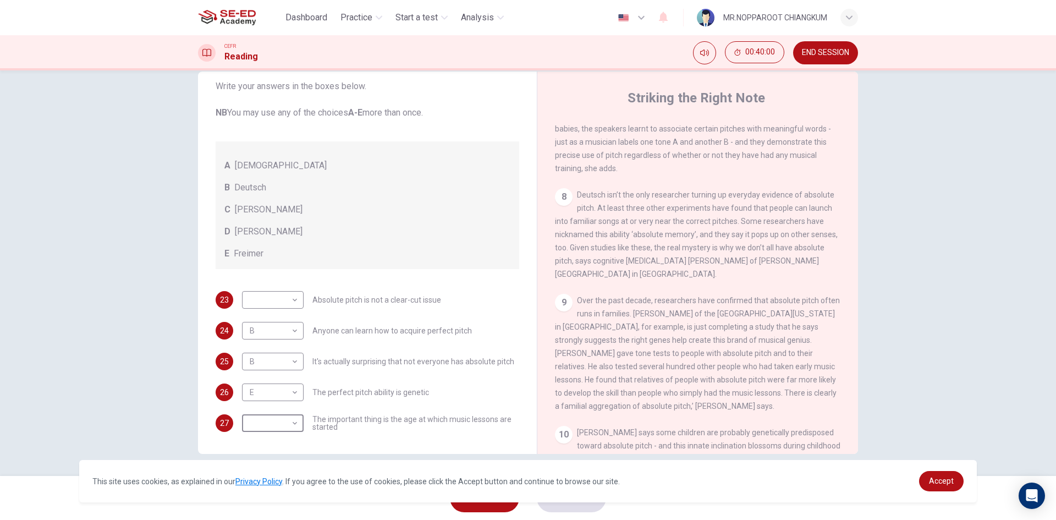
scroll to position [880, 0]
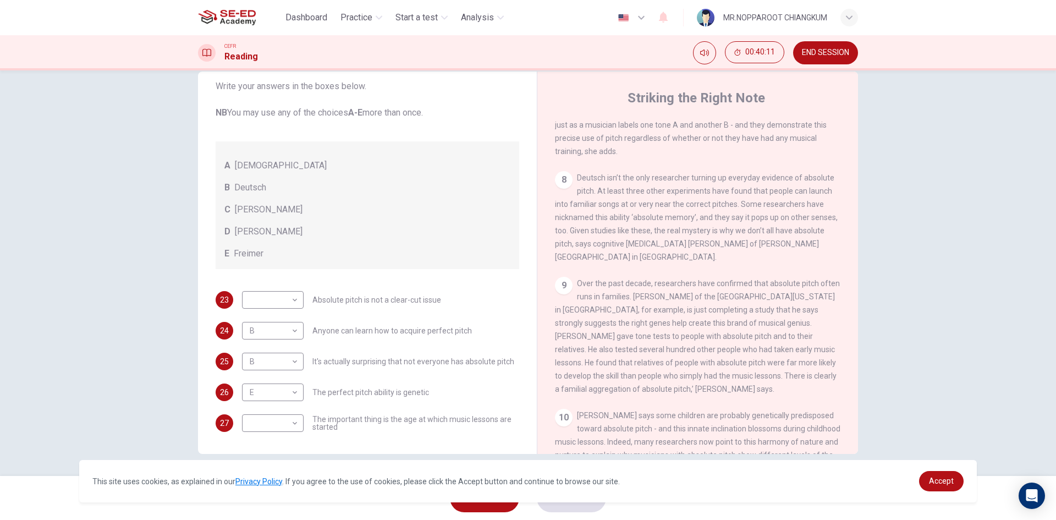
drag, startPoint x: 564, startPoint y: 299, endPoint x: 650, endPoint y: 302, distance: 86.9
click at [649, 302] on span "Over the past decade, researchers have confirmed that absolute pitch often runs…" at bounding box center [697, 336] width 285 height 114
drag, startPoint x: 688, startPoint y: 244, endPoint x: 797, endPoint y: 242, distance: 108.3
click at [797, 242] on span "Deutsch isn’t the only researcher turning up everyday evidence of absolute pitc…" at bounding box center [696, 217] width 283 height 88
drag, startPoint x: 584, startPoint y: 234, endPoint x: 688, endPoint y: 232, distance: 104.5
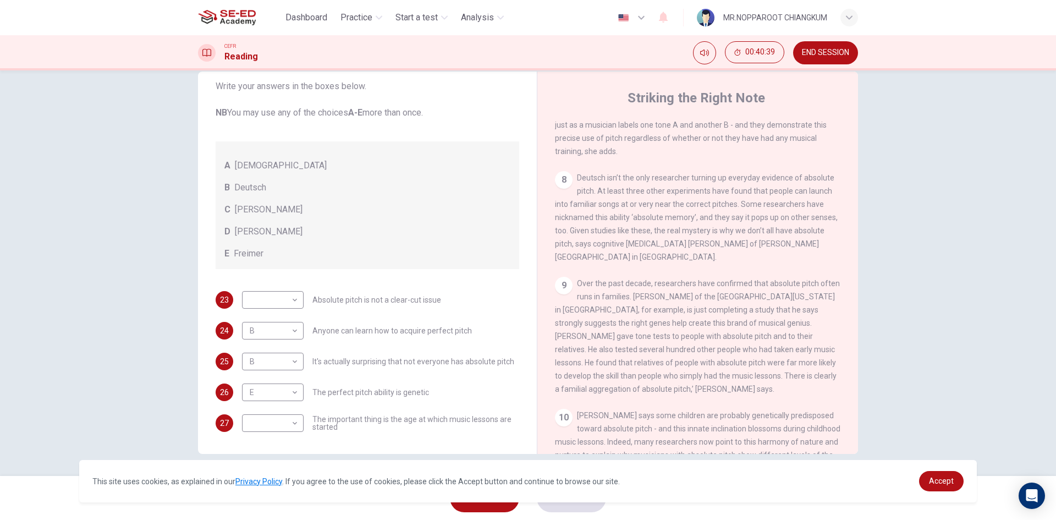
click at [688, 232] on span "Deutsch isn’t the only researcher turning up everyday evidence of absolute pitc…" at bounding box center [696, 217] width 283 height 88
click at [574, 247] on span "Deutsch isn’t the only researcher turning up everyday evidence of absolute pitc…" at bounding box center [696, 217] width 283 height 88
click at [581, 247] on span "Deutsch isn’t the only researcher turning up everyday evidence of absolute pitc…" at bounding box center [696, 217] width 283 height 88
click at [601, 247] on span "Deutsch isn’t the only researcher turning up everyday evidence of absolute pitc…" at bounding box center [696, 217] width 283 height 88
drag, startPoint x: 621, startPoint y: 247, endPoint x: 628, endPoint y: 249, distance: 7.2
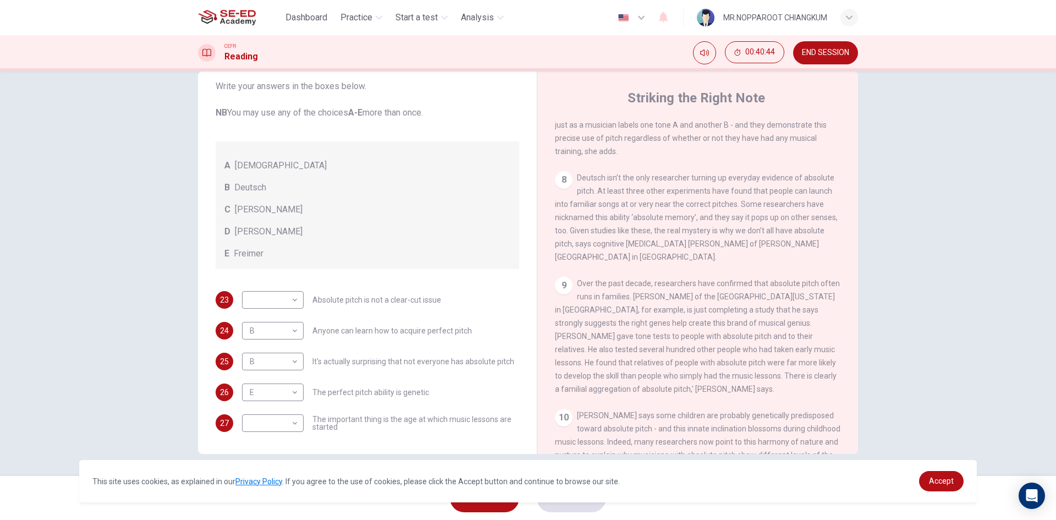
click at [627, 249] on span "Deutsch isn’t the only researcher turning up everyday evidence of absolute pitc…" at bounding box center [696, 217] width 283 height 88
click at [639, 249] on span "Deutsch isn’t the only researcher turning up everyday evidence of absolute pitc…" at bounding box center [696, 217] width 283 height 88
click at [653, 249] on span "Deutsch isn’t the only researcher turning up everyday evidence of absolute pitc…" at bounding box center [696, 217] width 283 height 88
click at [660, 249] on span "Deutsch isn’t the only researcher turning up everyday evidence of absolute pitc…" at bounding box center [696, 217] width 283 height 88
click at [668, 249] on span "Deutsch isn’t the only researcher turning up everyday evidence of absolute pitc…" at bounding box center [696, 217] width 283 height 88
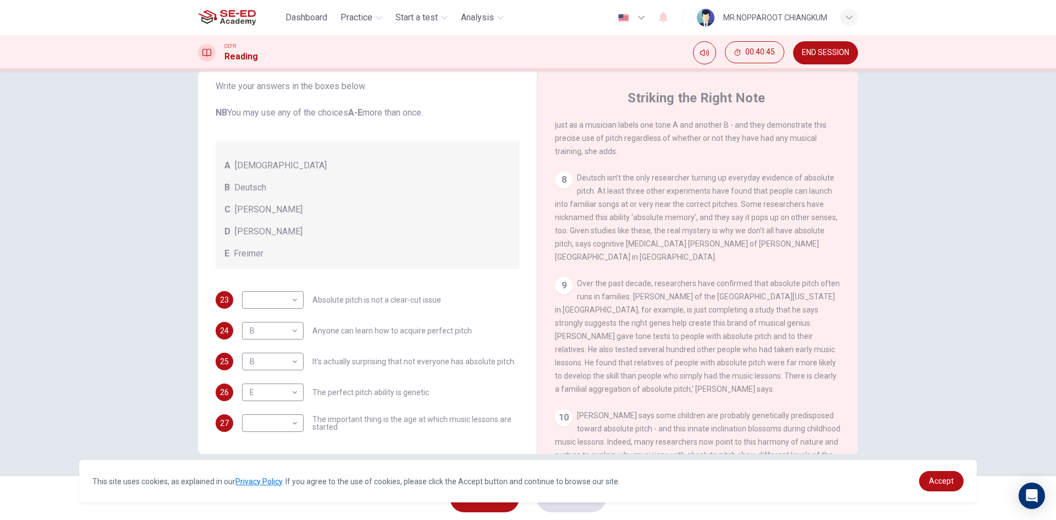
click at [670, 249] on span "Deutsch isn’t the only researcher turning up everyday evidence of absolute pitc…" at bounding box center [696, 217] width 283 height 88
click at [677, 249] on span "Deutsch isn’t the only researcher turning up everyday evidence of absolute pitc…" at bounding box center [696, 217] width 283 height 88
drag, startPoint x: 680, startPoint y: 249, endPoint x: 687, endPoint y: 248, distance: 7.2
click at [681, 249] on span "Deutsch isn’t the only researcher turning up everyday evidence of absolute pitc…" at bounding box center [696, 217] width 283 height 88
click at [689, 247] on span "Deutsch isn’t the only researcher turning up everyday evidence of absolute pitc…" at bounding box center [696, 217] width 283 height 88
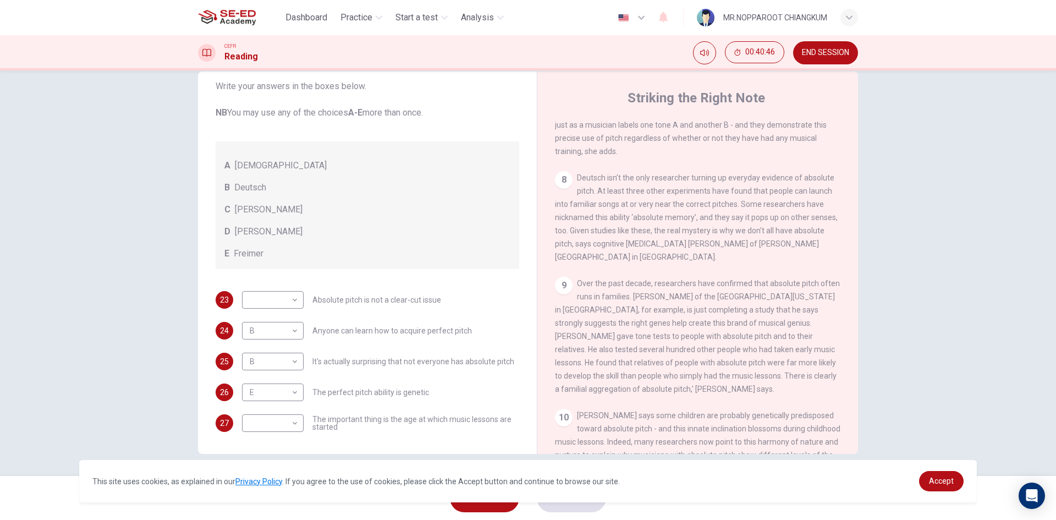
drag, startPoint x: 710, startPoint y: 248, endPoint x: 720, endPoint y: 249, distance: 9.9
click at [713, 249] on span "Deutsch isn’t the only researcher turning up everyday evidence of absolute pitc…" at bounding box center [696, 217] width 283 height 88
drag, startPoint x: 720, startPoint y: 249, endPoint x: 728, endPoint y: 249, distance: 7.7
click at [727, 249] on div "8 Deutsch isn’t the only researcher turning up everyday evidence of absolute pi…" at bounding box center [698, 217] width 286 height 92
click at [731, 249] on div "8 Deutsch isn’t the only researcher turning up everyday evidence of absolute pi…" at bounding box center [698, 217] width 286 height 92
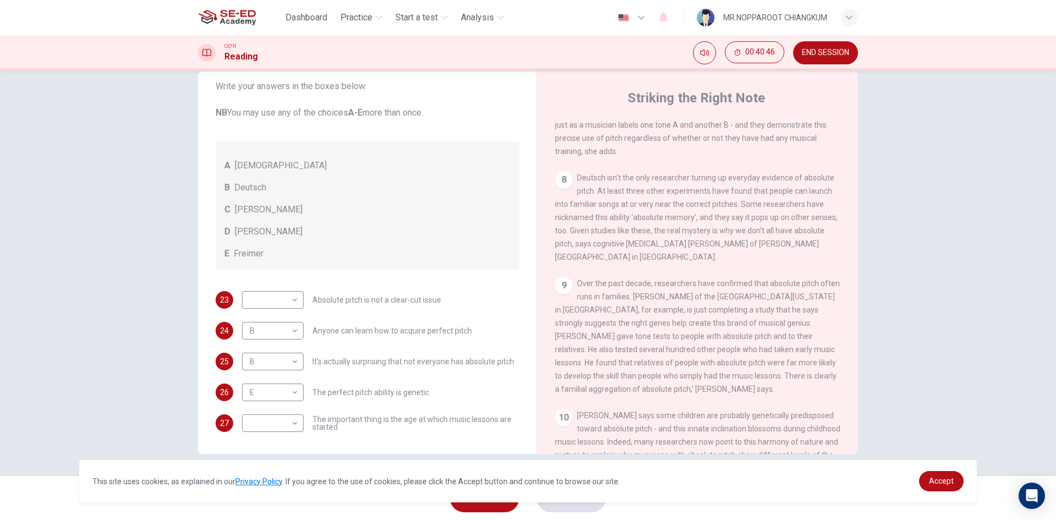
click at [731, 249] on div "8 Deutsch isn’t the only researcher turning up everyday evidence of absolute pi…" at bounding box center [698, 217] width 286 height 92
click at [290, 357] on body "This site uses cookies, as explained in our Privacy Policy . If you agree to th…" at bounding box center [528, 260] width 1056 height 520
click at [264, 376] on li "A" at bounding box center [270, 379] width 62 height 18
type input "A"
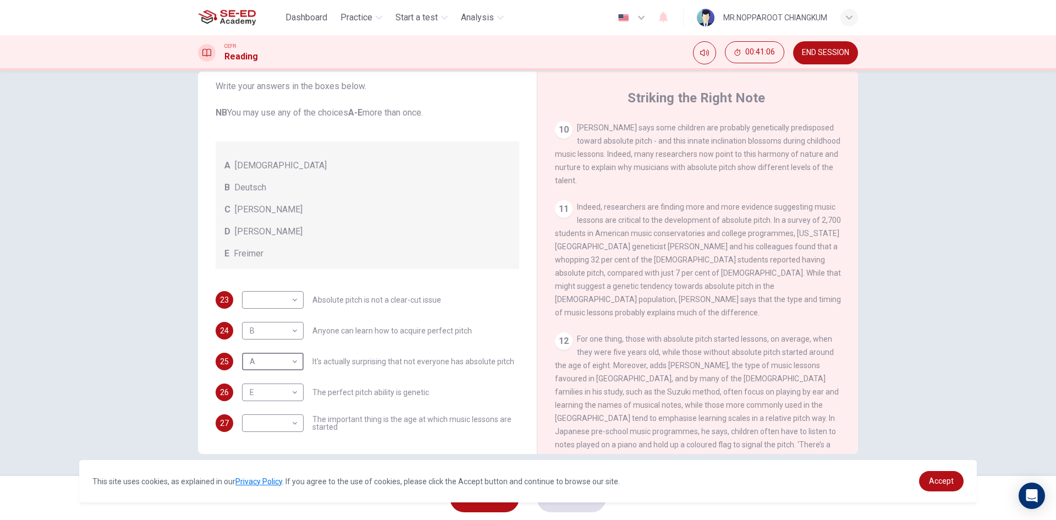
scroll to position [1155, 0]
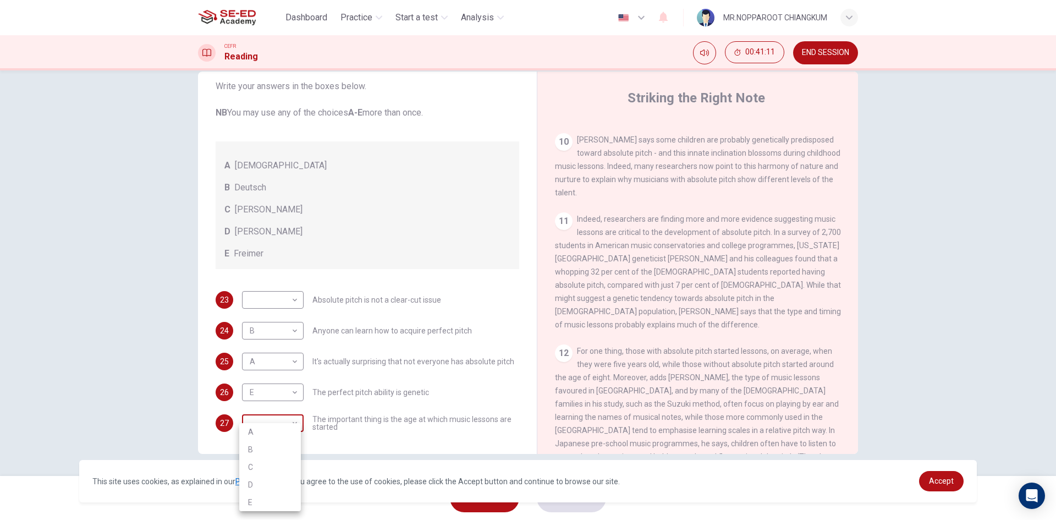
click at [291, 426] on body "This site uses cookies, as explained in our Privacy Policy . If you agree to th…" at bounding box center [528, 260] width 1056 height 520
click at [276, 471] on li "C" at bounding box center [270, 467] width 62 height 18
type input "C"
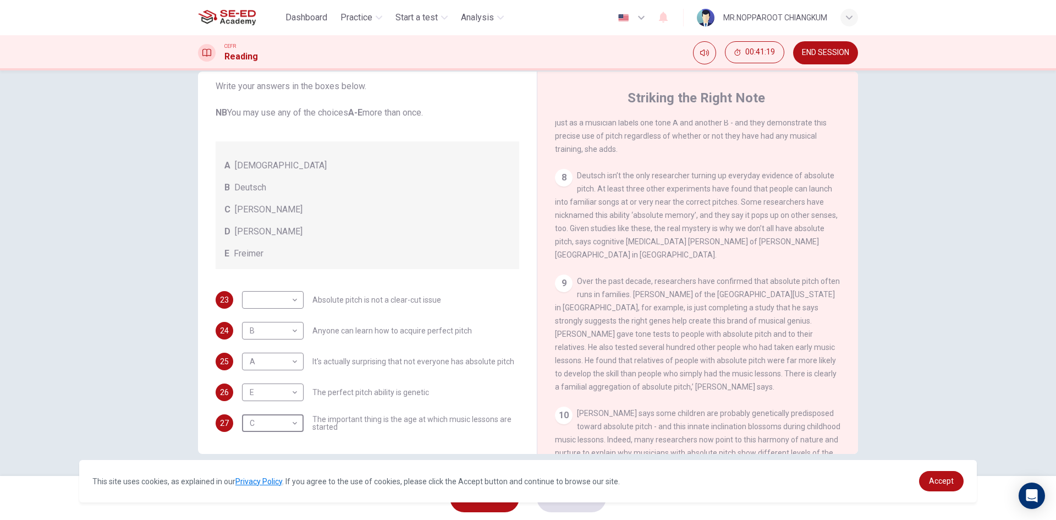
scroll to position [880, 0]
click at [268, 307] on body "This site uses cookies, as explained in our Privacy Policy . If you agree to th…" at bounding box center [528, 260] width 1056 height 520
click at [273, 374] on li "D" at bounding box center [270, 370] width 62 height 18
type input "D"
click at [562, 506] on button "SUBMIT" at bounding box center [571, 497] width 69 height 29
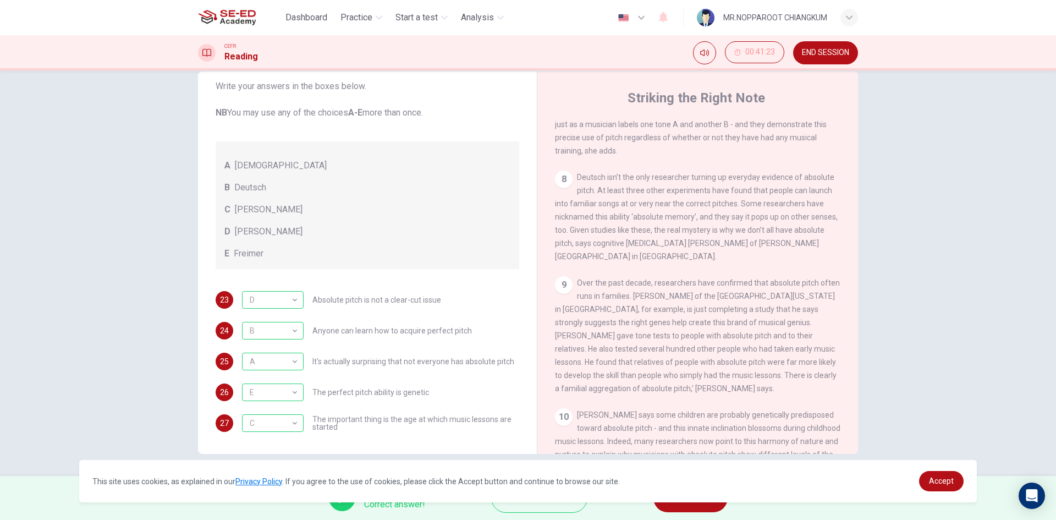
click at [836, 50] on span "END SESSION" at bounding box center [825, 52] width 47 height 9
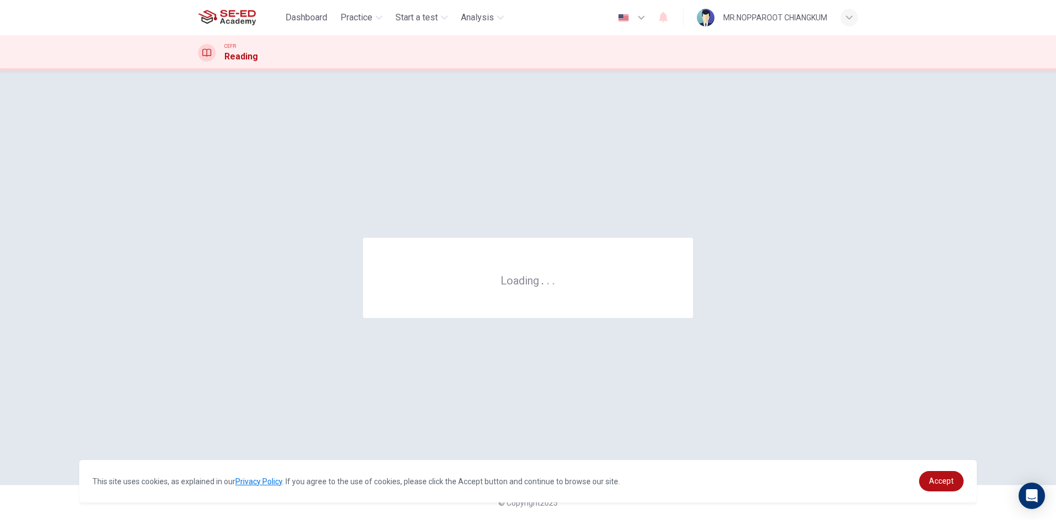
scroll to position [0, 0]
